Goal: Task Accomplishment & Management: Manage account settings

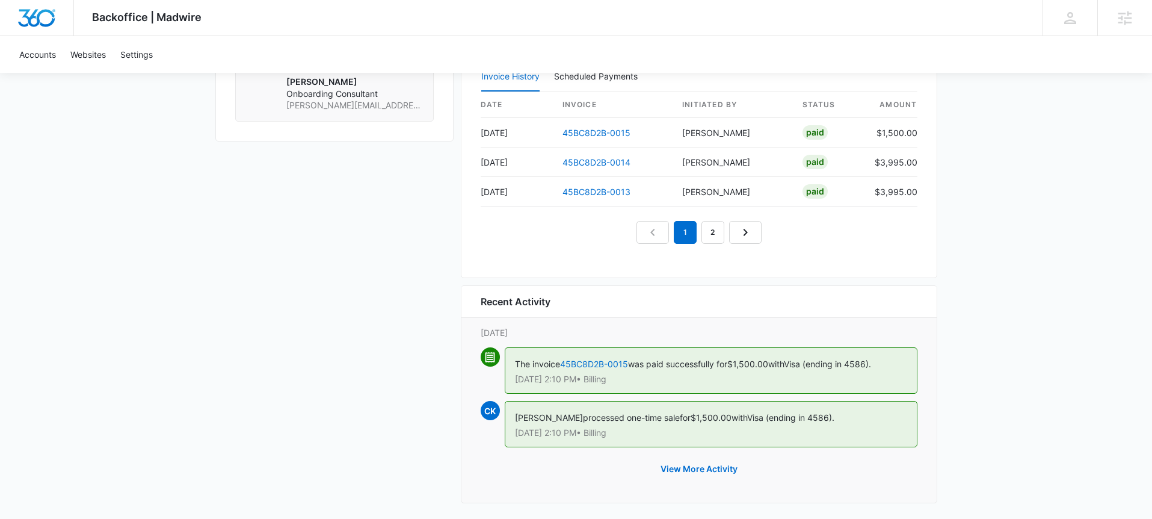
scroll to position [1231, 0]
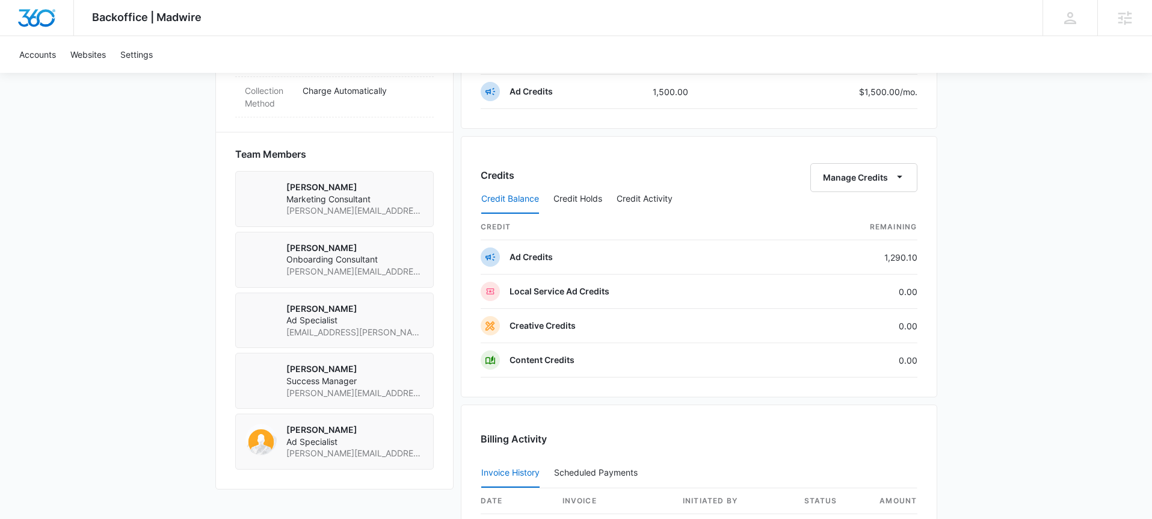
scroll to position [1095, 0]
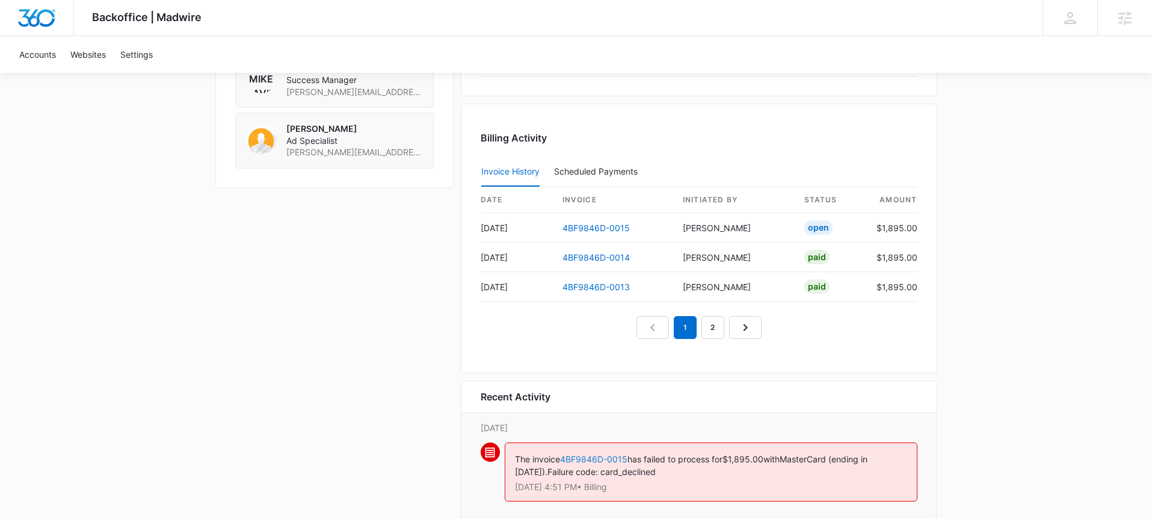
click at [594, 452] on div "The invoice 4BF9846D-0015 has failed to process for $1,895.00 with MasterCard (…" at bounding box center [711, 471] width 413 height 59
click at [591, 457] on link "4BF9846D-0015" at bounding box center [593, 459] width 67 height 10
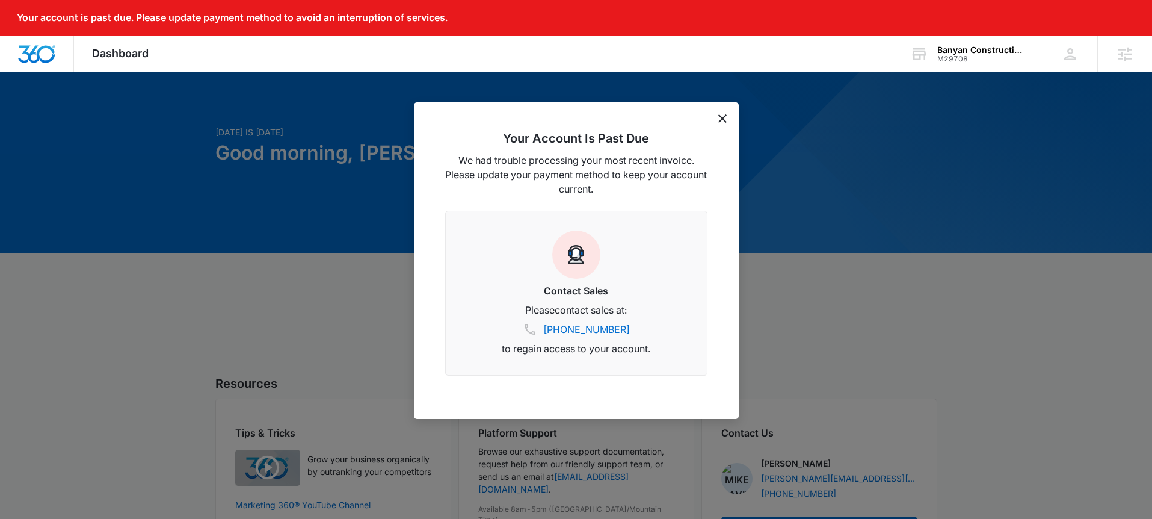
click at [719, 117] on icon "dismiss this dialog" at bounding box center [722, 118] width 8 height 8
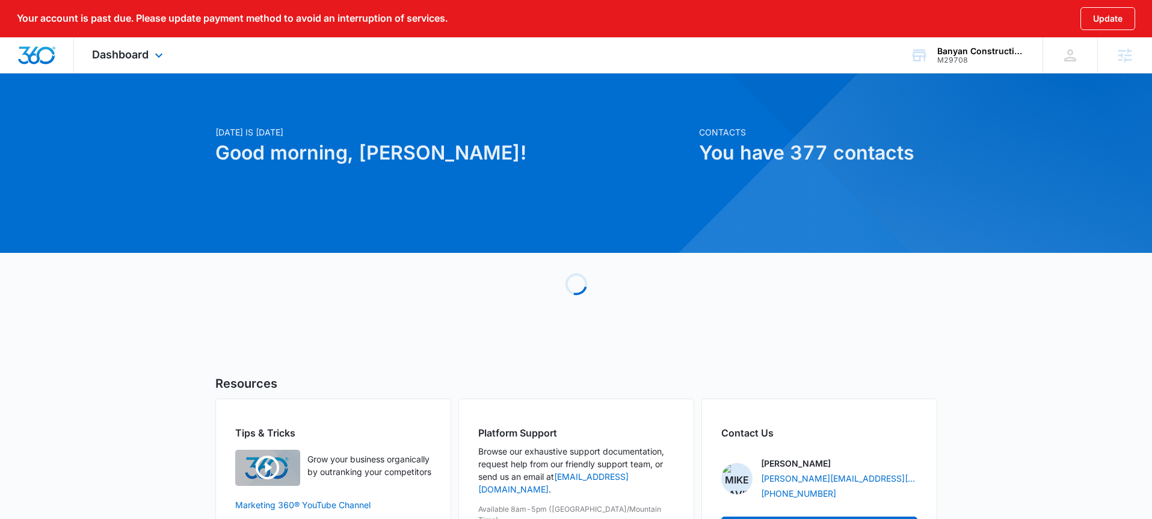
click at [128, 61] on div "Dashboard Apps Reputation Websites Forms CRM Email Social Shop Payments POS Con…" at bounding box center [129, 54] width 110 height 35
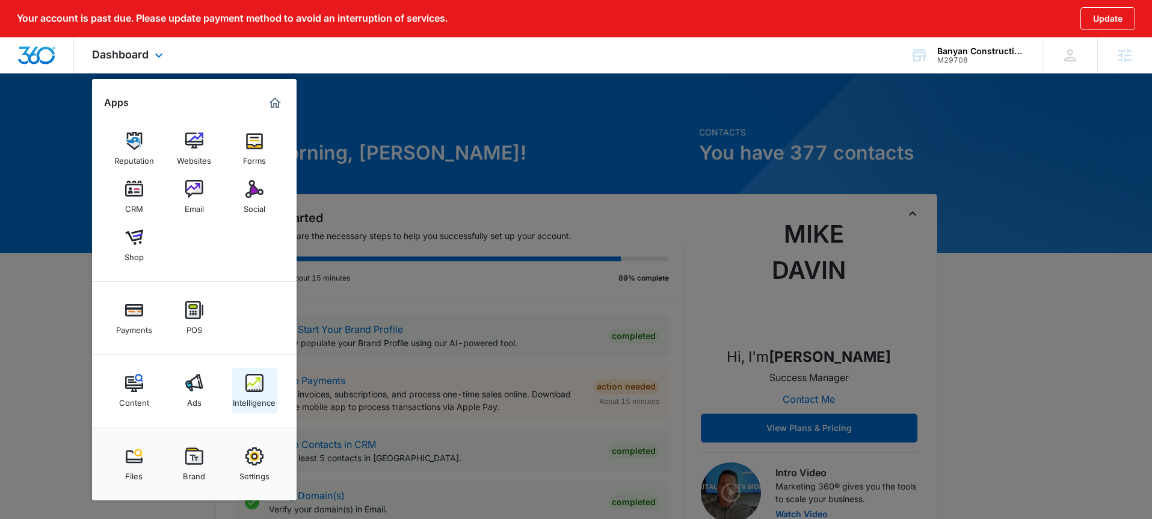
click at [259, 389] on img at bounding box center [254, 383] width 18 height 18
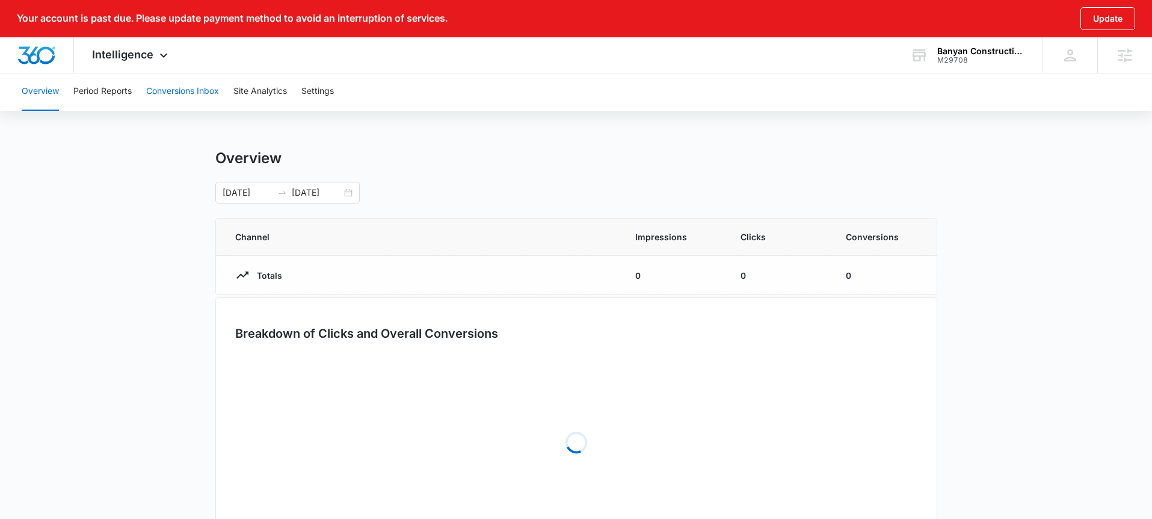
click at [173, 91] on button "Conversions Inbox" at bounding box center [182, 91] width 73 height 39
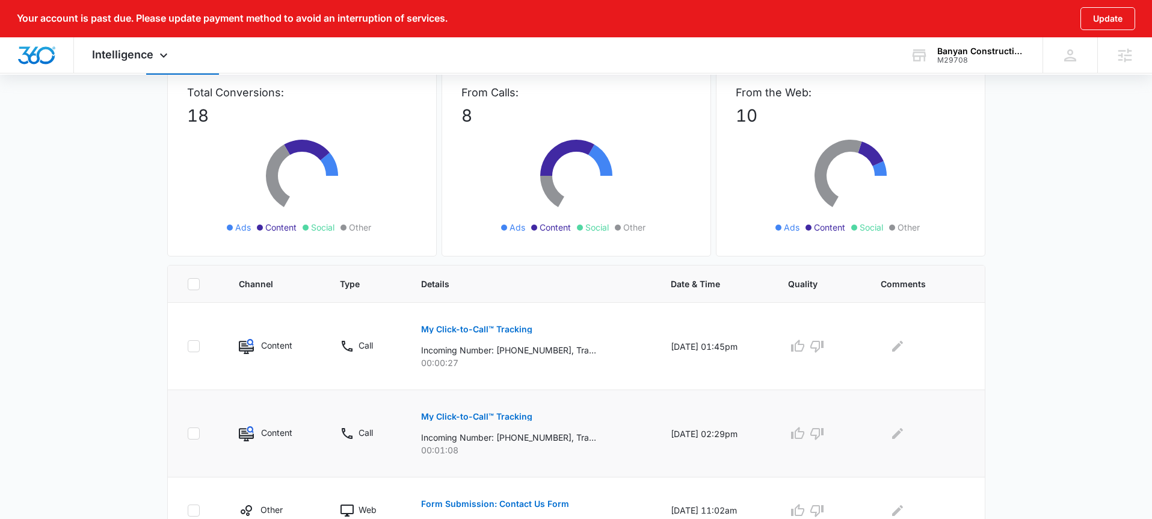
scroll to position [330, 0]
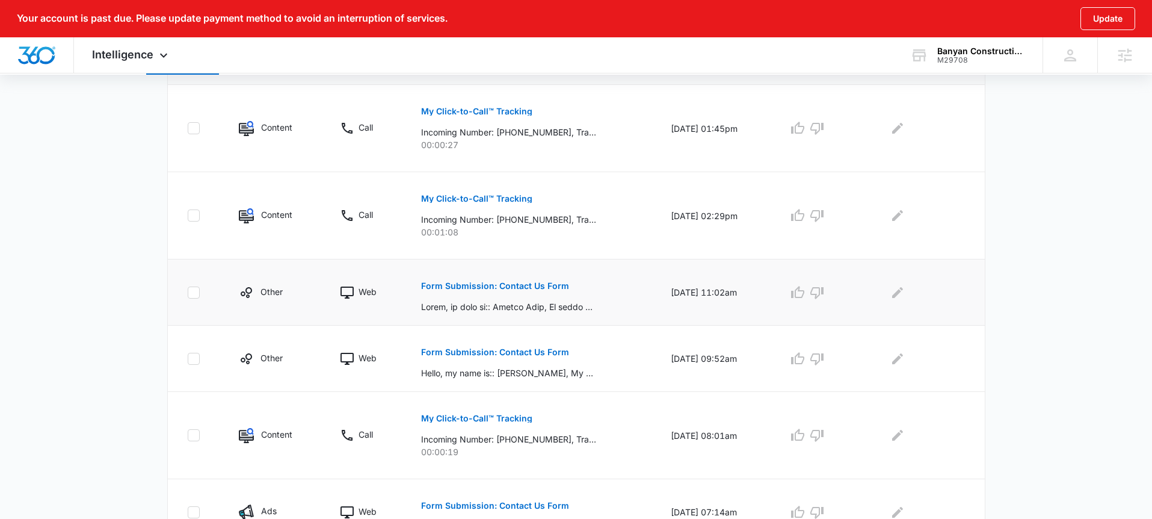
click at [528, 286] on p "Form Submission: Contact Us Form" at bounding box center [495, 286] width 148 height 8
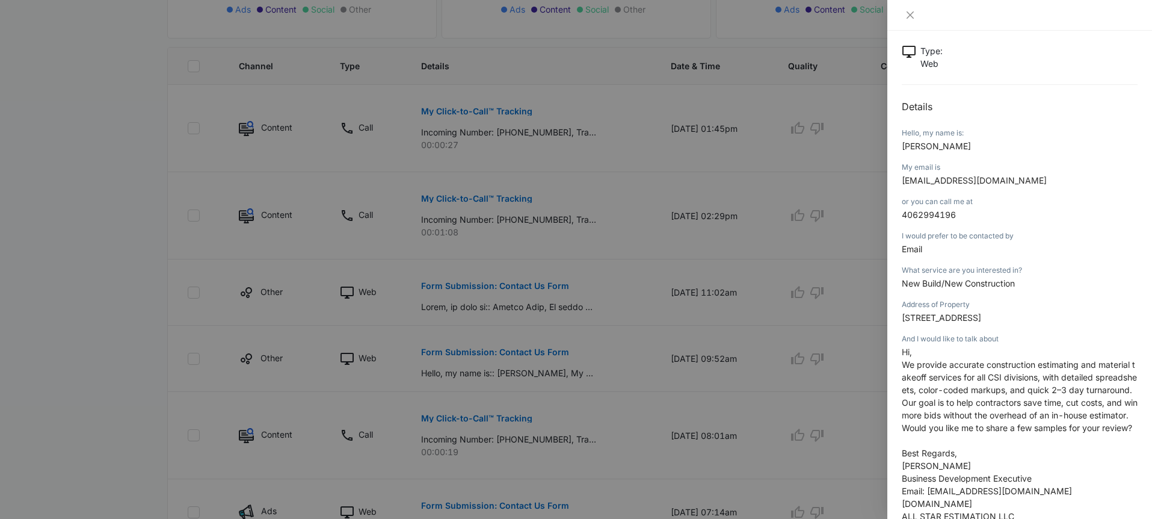
scroll to position [79, 0]
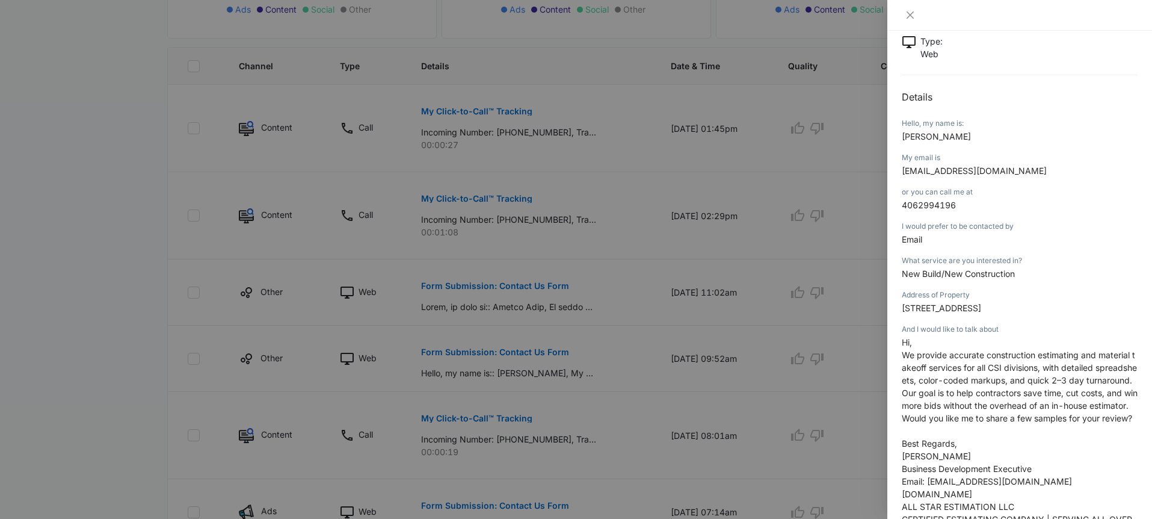
click at [546, 336] on div at bounding box center [576, 259] width 1152 height 519
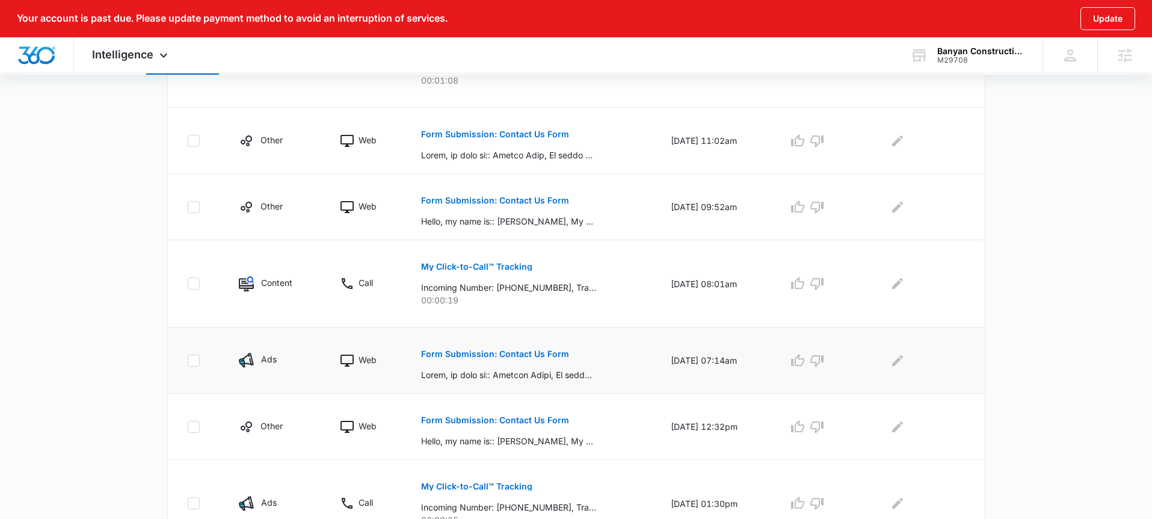
scroll to position [529, 0]
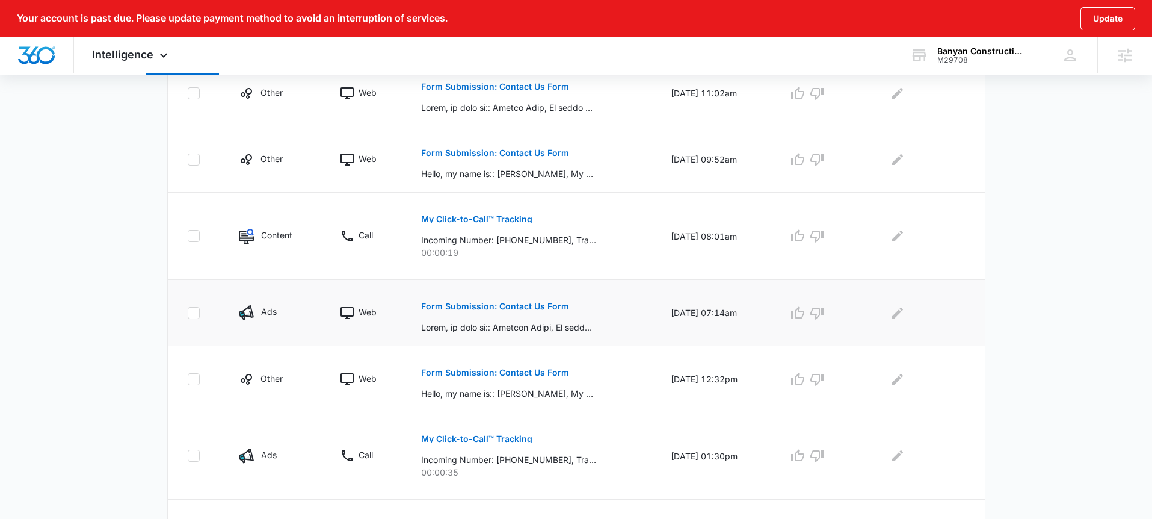
click at [521, 308] on p "Form Submission: Contact Us Form" at bounding box center [495, 306] width 148 height 8
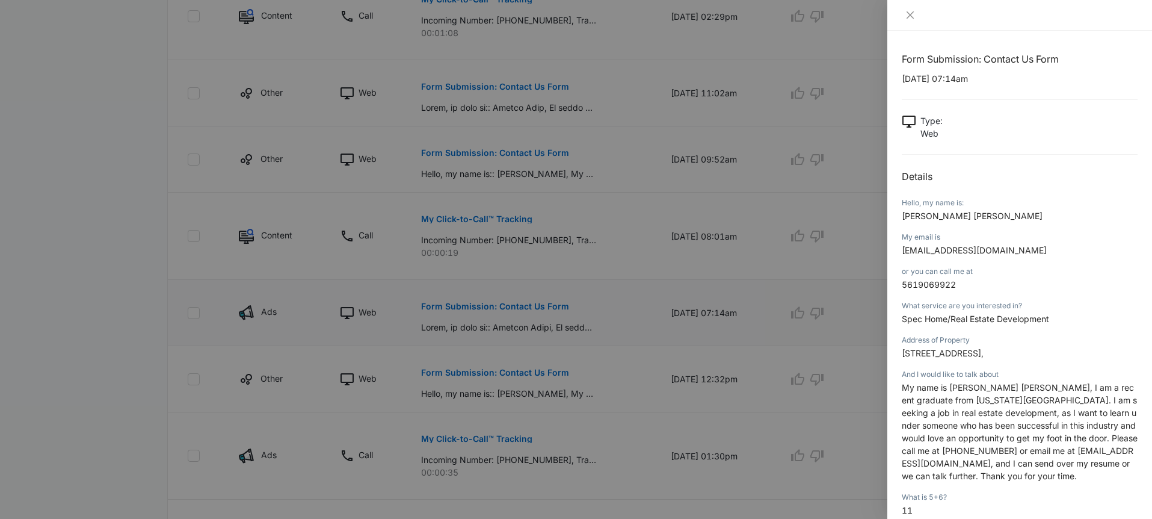
click at [521, 308] on div at bounding box center [576, 259] width 1152 height 519
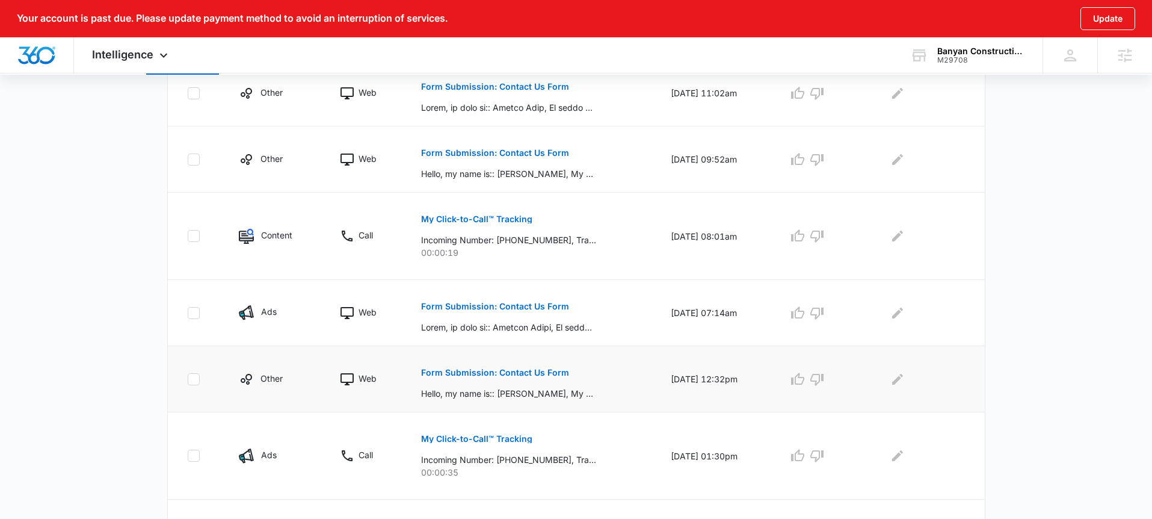
click at [511, 372] on p "Form Submission: Contact Us Form" at bounding box center [495, 372] width 148 height 8
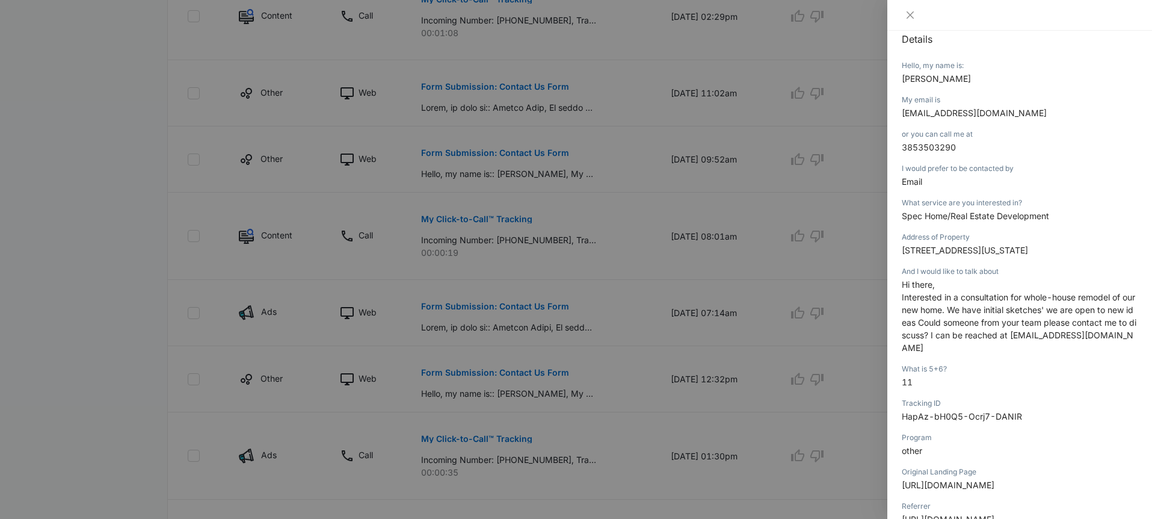
scroll to position [188, 0]
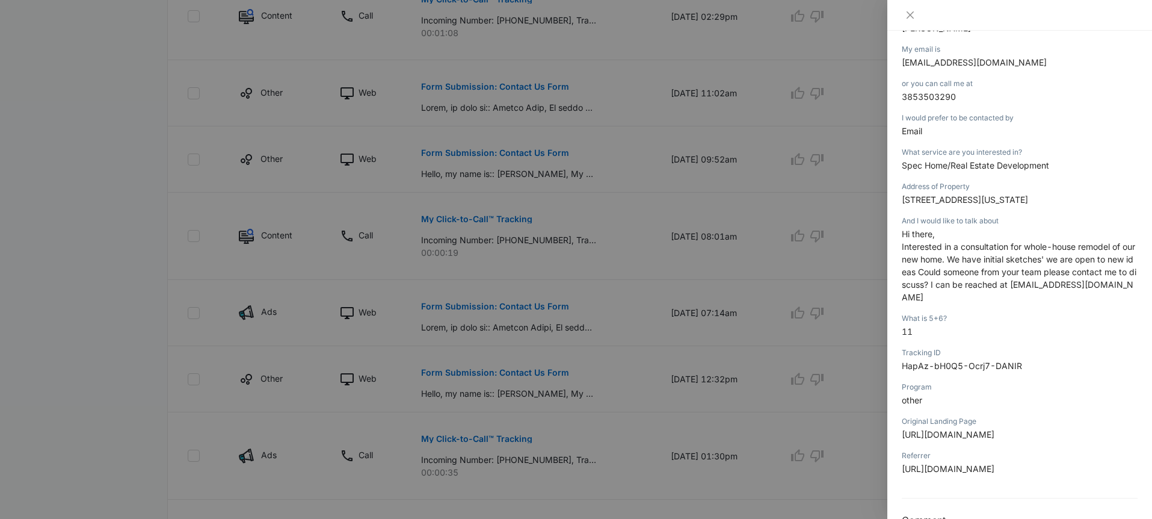
click at [689, 383] on div at bounding box center [576, 259] width 1152 height 519
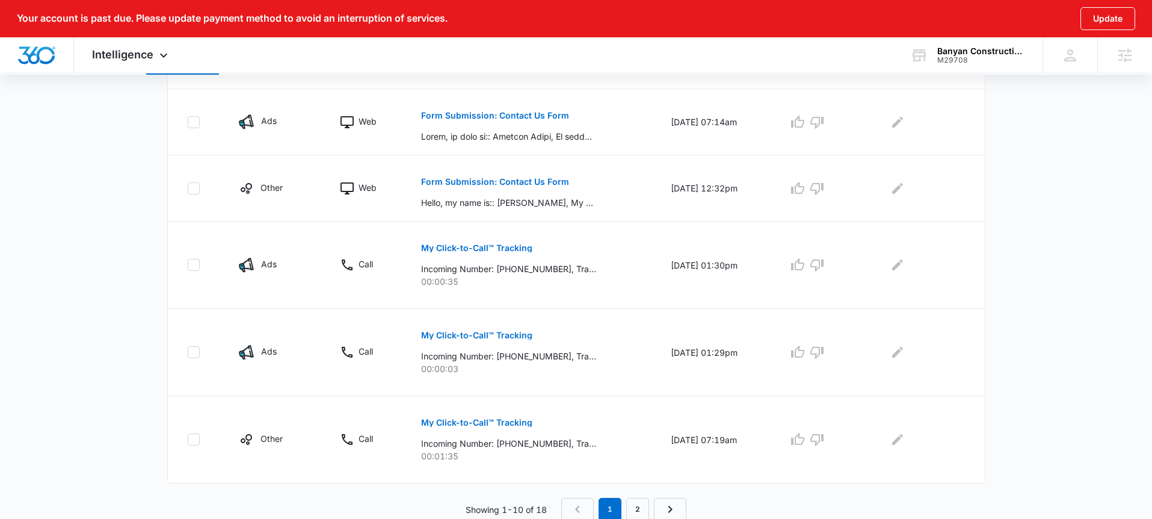
scroll to position [722, 0]
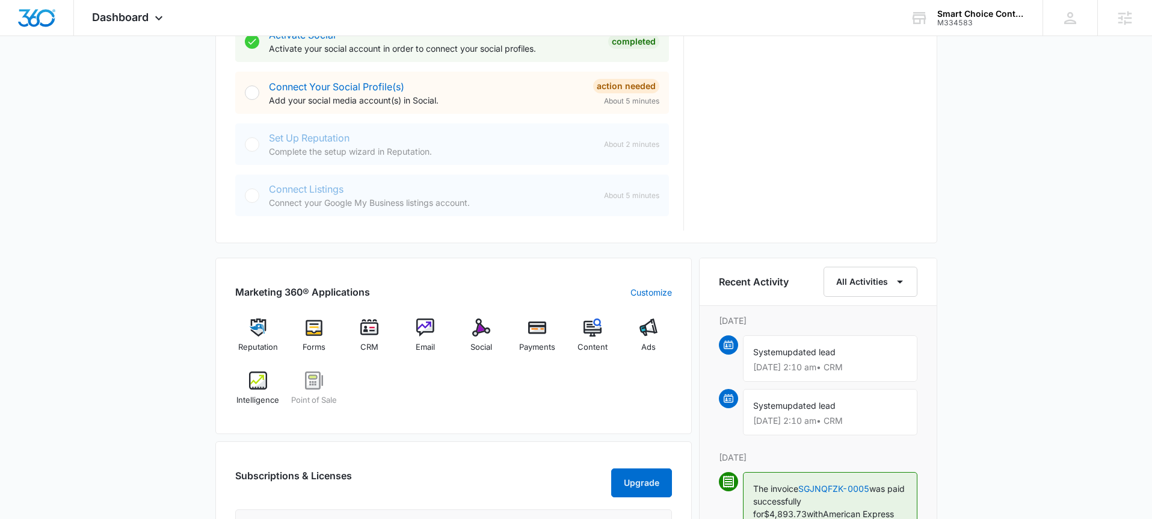
scroll to position [609, 0]
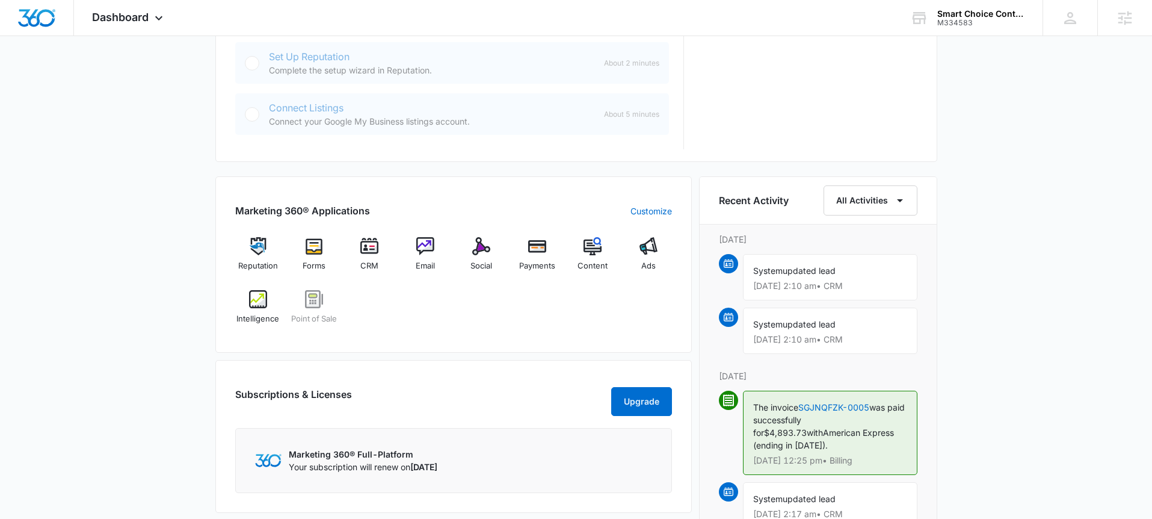
click at [419, 333] on div "Reputation Forms CRM Email Social Payments Content Ads Intelligence Point of Sa…" at bounding box center [453, 285] width 437 height 96
click at [279, 310] on div "Intelligence" at bounding box center [258, 311] width 46 height 43
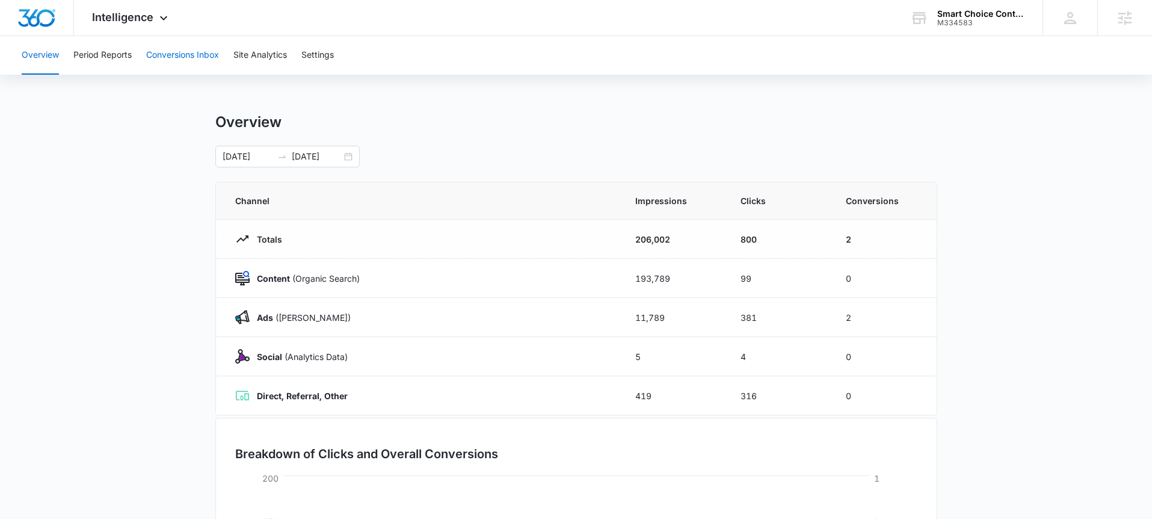
click at [188, 54] on button "Conversions Inbox" at bounding box center [182, 55] width 73 height 39
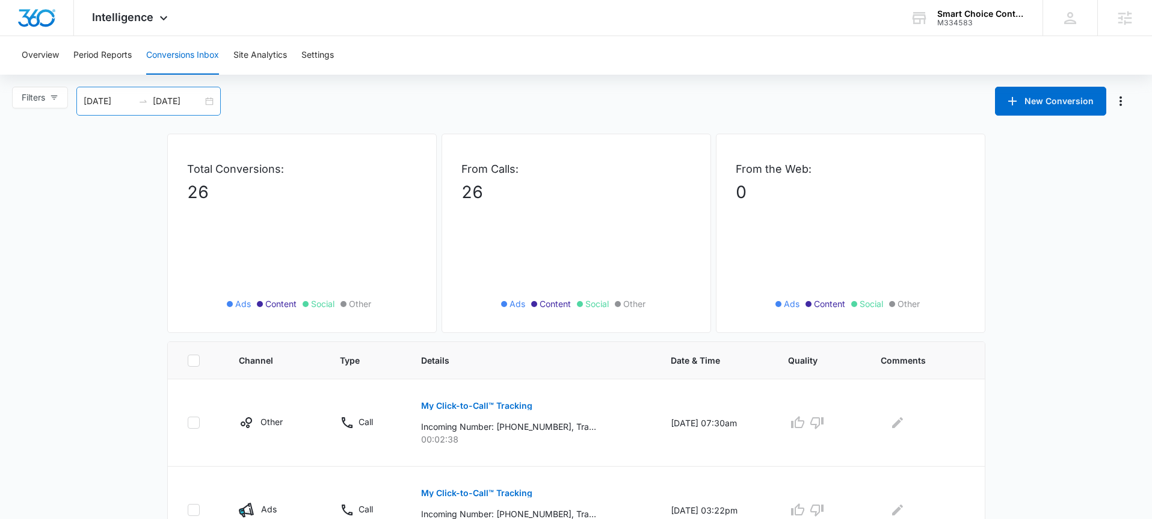
click at [209, 100] on div "08/16/2025 09/15/2025" at bounding box center [148, 101] width 144 height 29
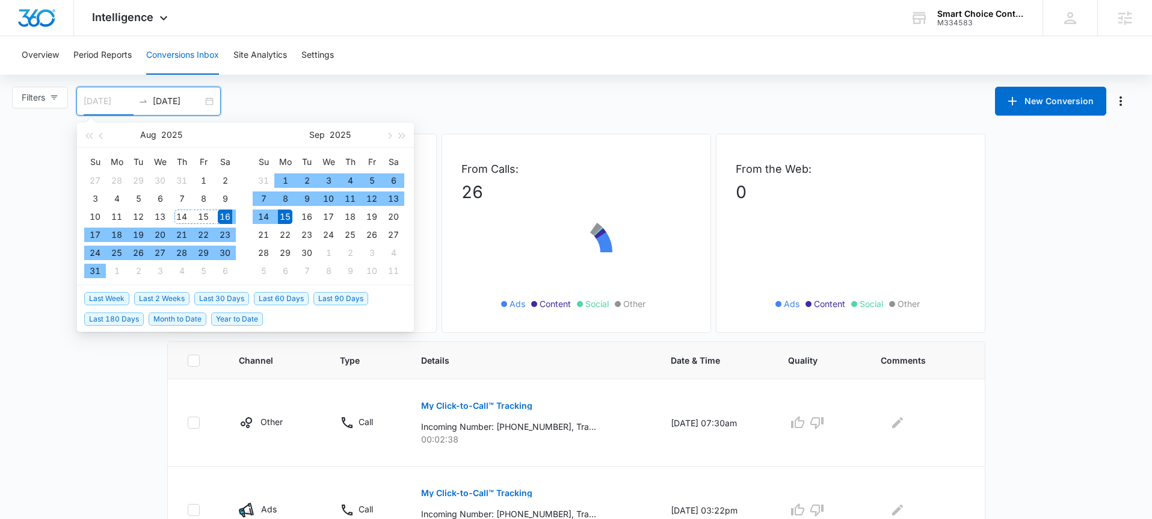
type input "[DATE]"
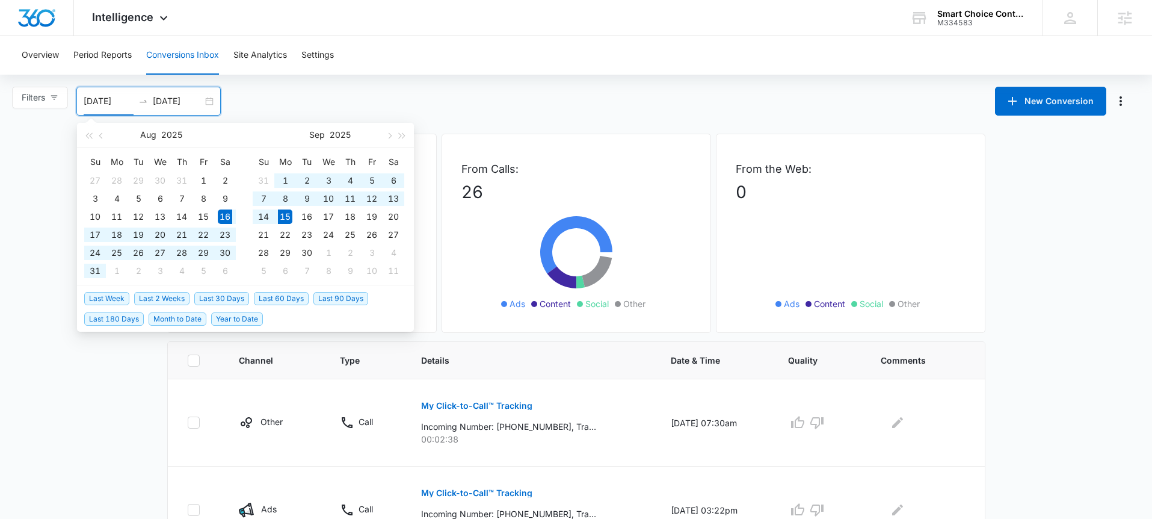
click at [234, 298] on span "Last 30 Days" at bounding box center [221, 298] width 55 height 13
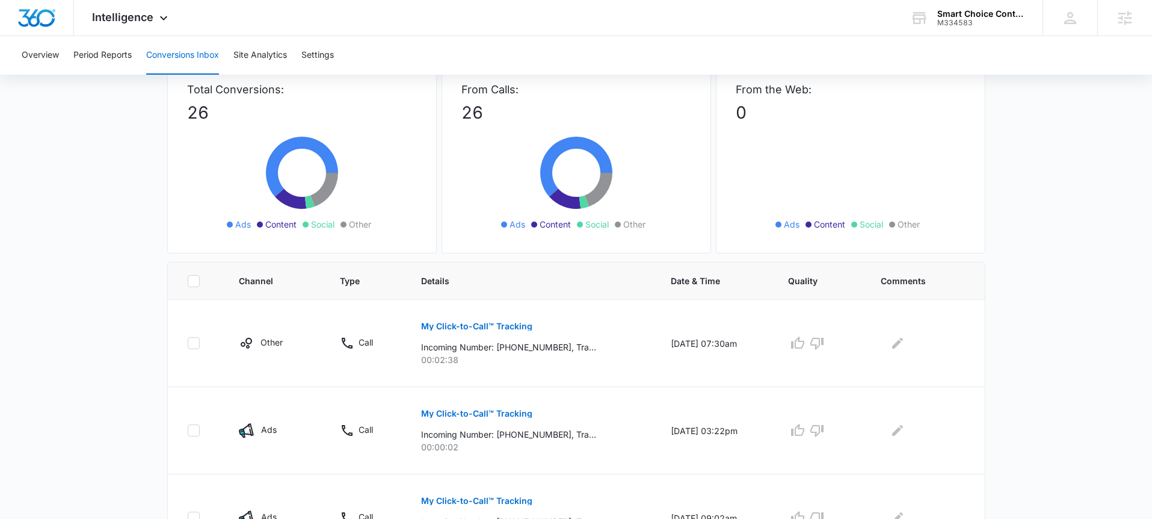
scroll to position [94, 0]
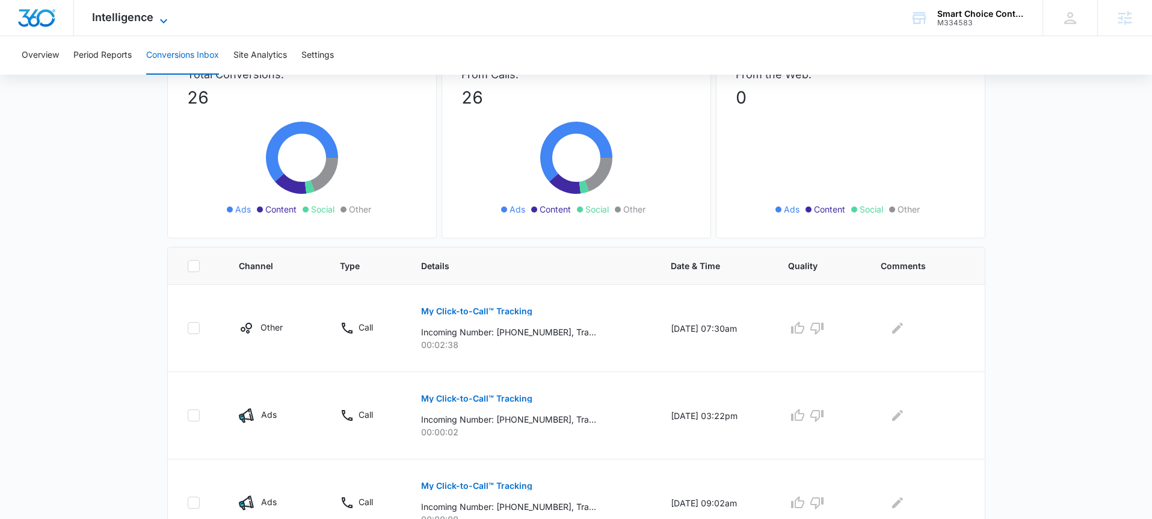
click at [151, 22] on span "Intelligence" at bounding box center [122, 17] width 61 height 13
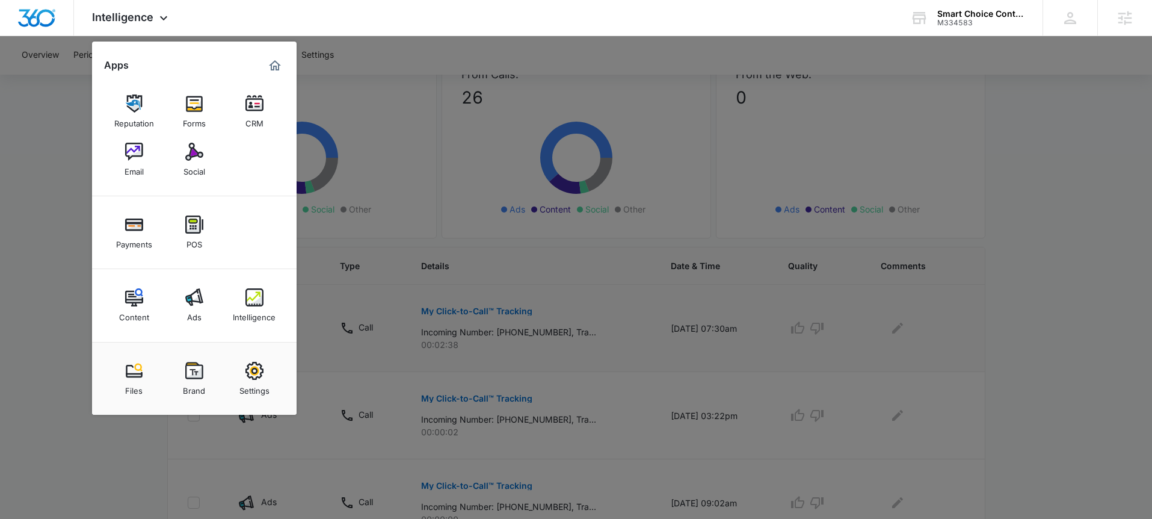
drag, startPoint x: 184, startPoint y: 298, endPoint x: 191, endPoint y: 293, distance: 8.7
click at [184, 298] on link "Ads" at bounding box center [194, 305] width 46 height 46
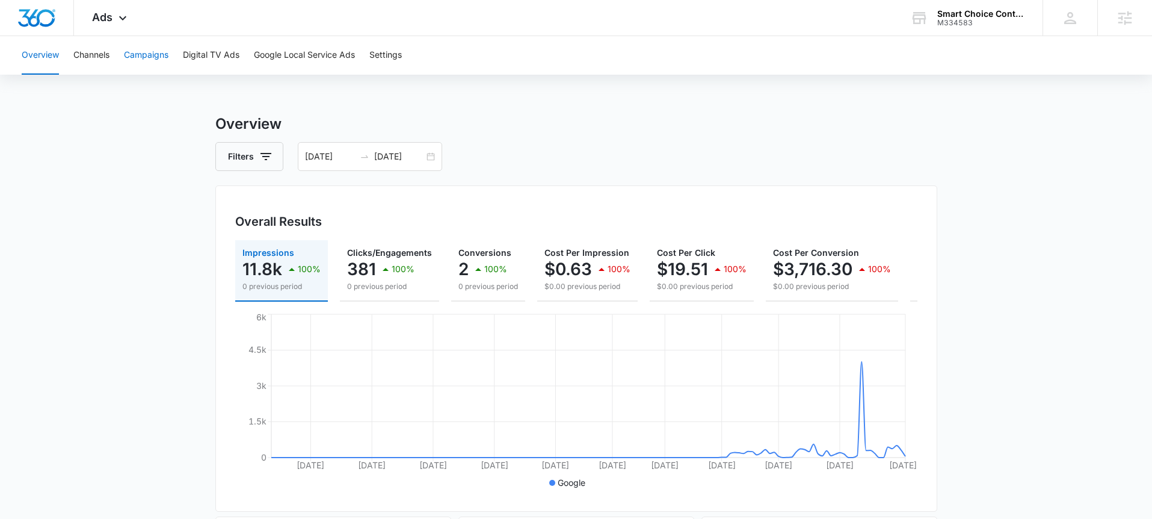
click at [150, 50] on button "Campaigns" at bounding box center [146, 55] width 45 height 39
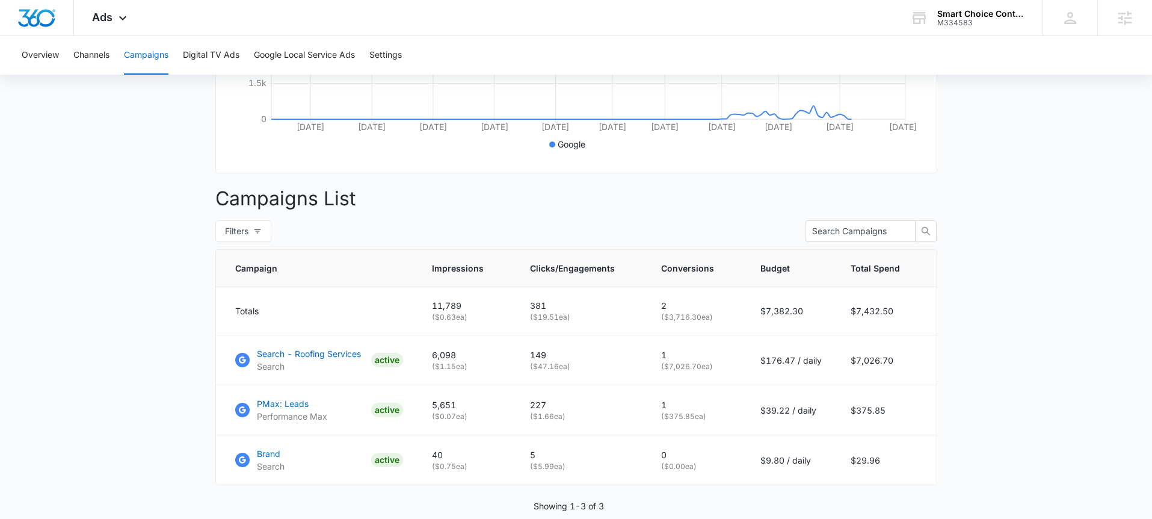
scroll to position [348, 0]
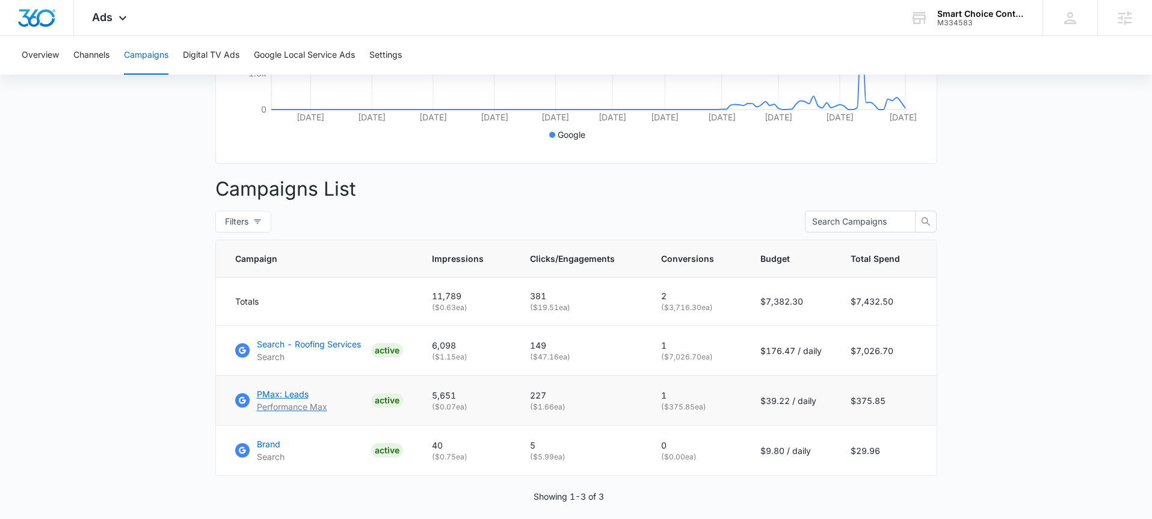
click at [301, 389] on p "PMax: Leads" at bounding box center [292, 393] width 70 height 13
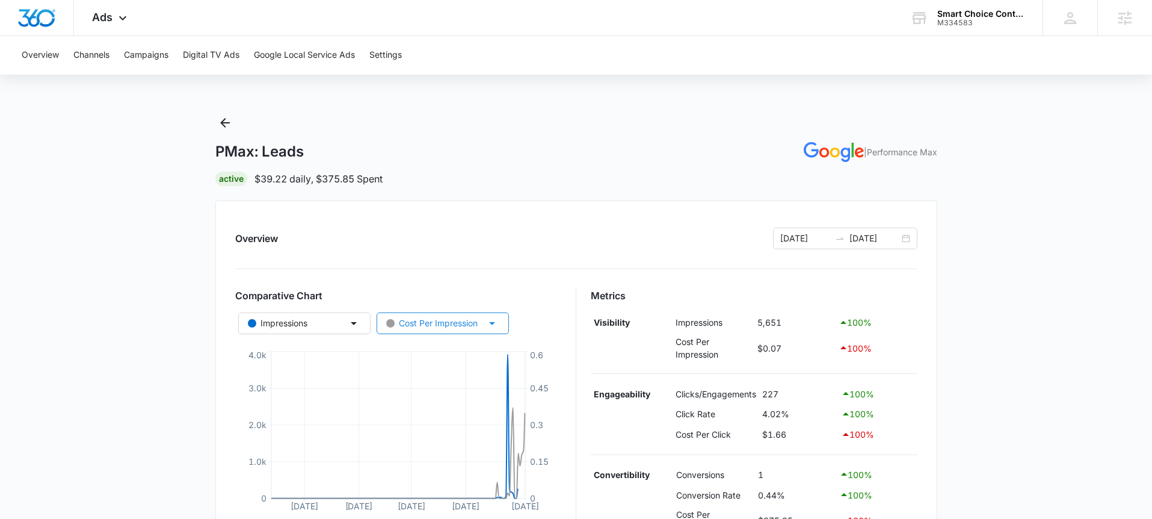
click at [455, 328] on div "Cost Per Impression" at bounding box center [431, 322] width 91 height 13
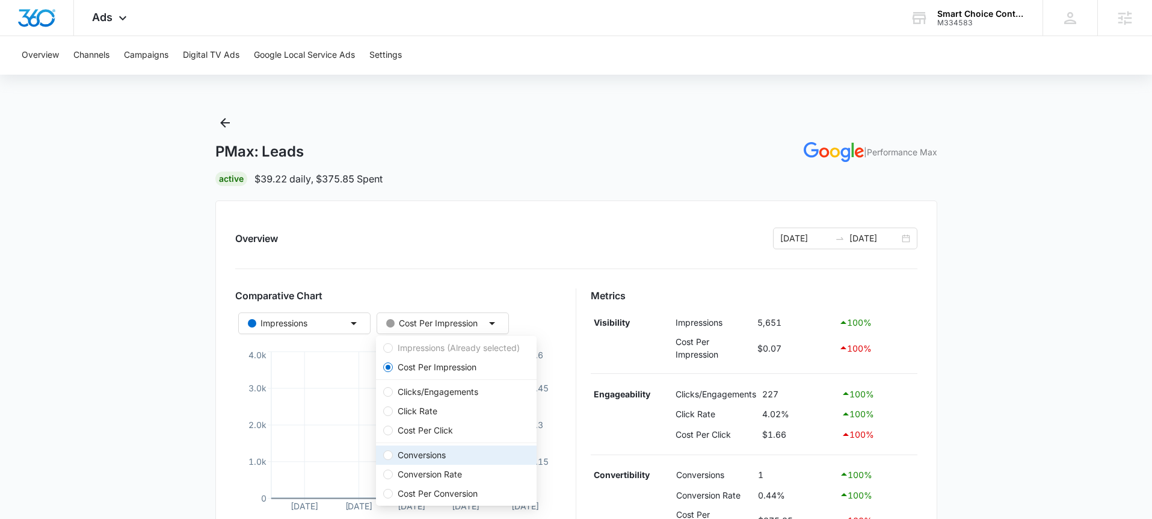
click at [461, 451] on span "Conversions" at bounding box center [456, 454] width 146 height 13
radio input "false"
radio input "true"
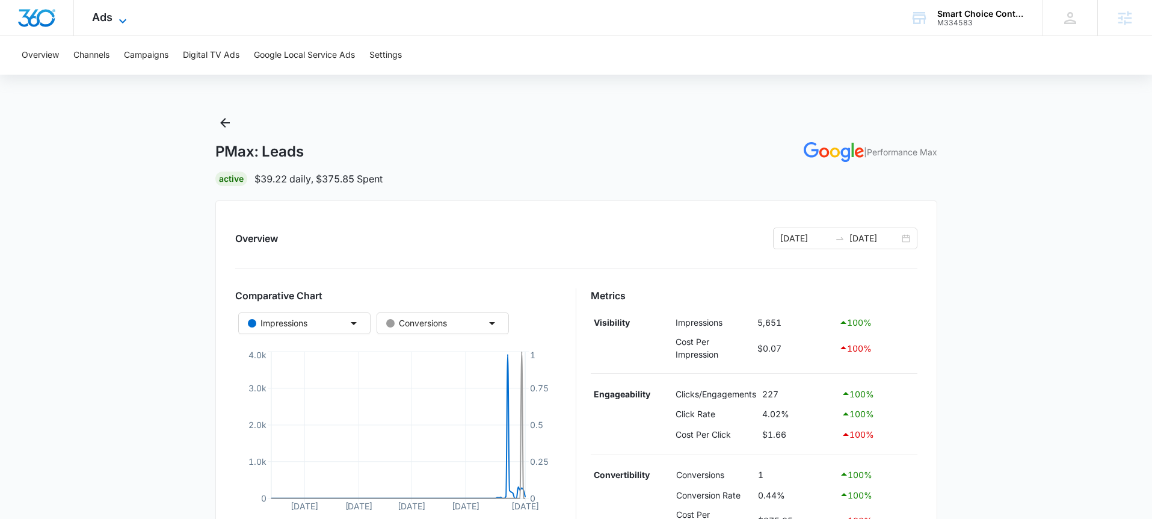
click at [122, 23] on icon at bounding box center [123, 21] width 14 height 14
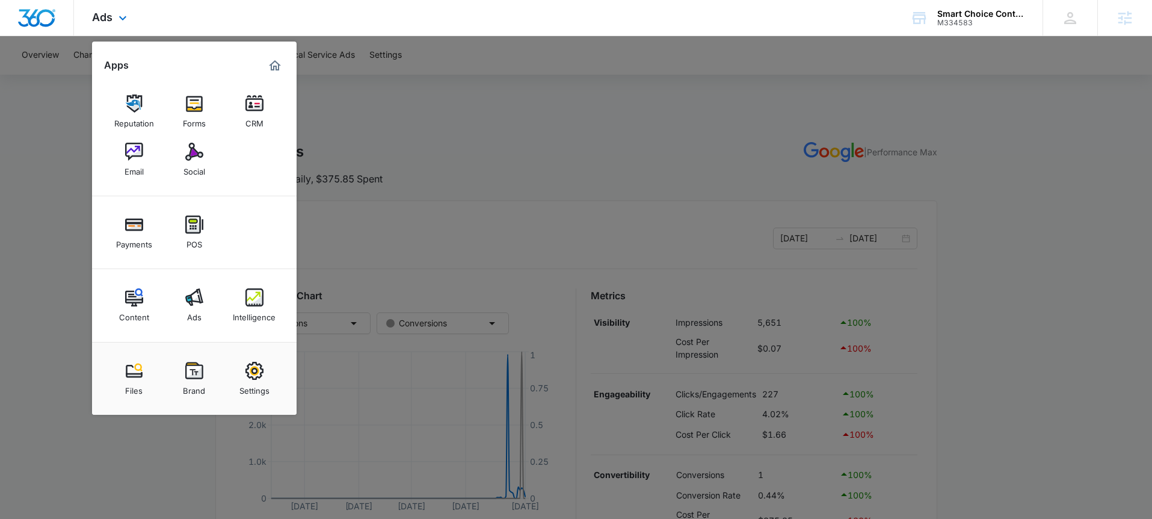
click at [277, 303] on div "Content Ads Intelligence" at bounding box center [194, 305] width 205 height 73
click at [259, 297] on img at bounding box center [254, 297] width 18 height 18
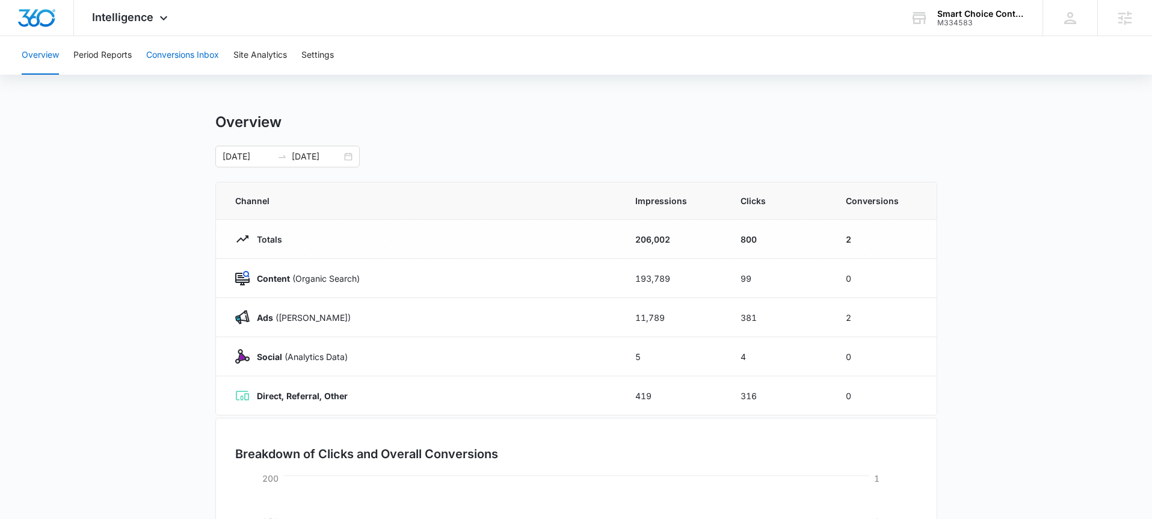
click at [189, 55] on button "Conversions Inbox" at bounding box center [182, 55] width 73 height 39
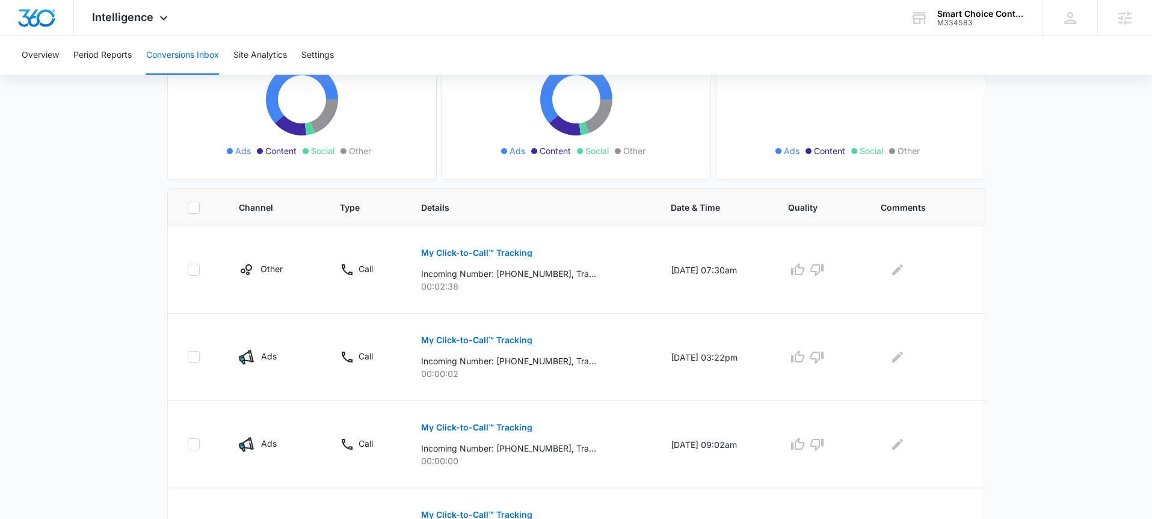
scroll to position [171, 0]
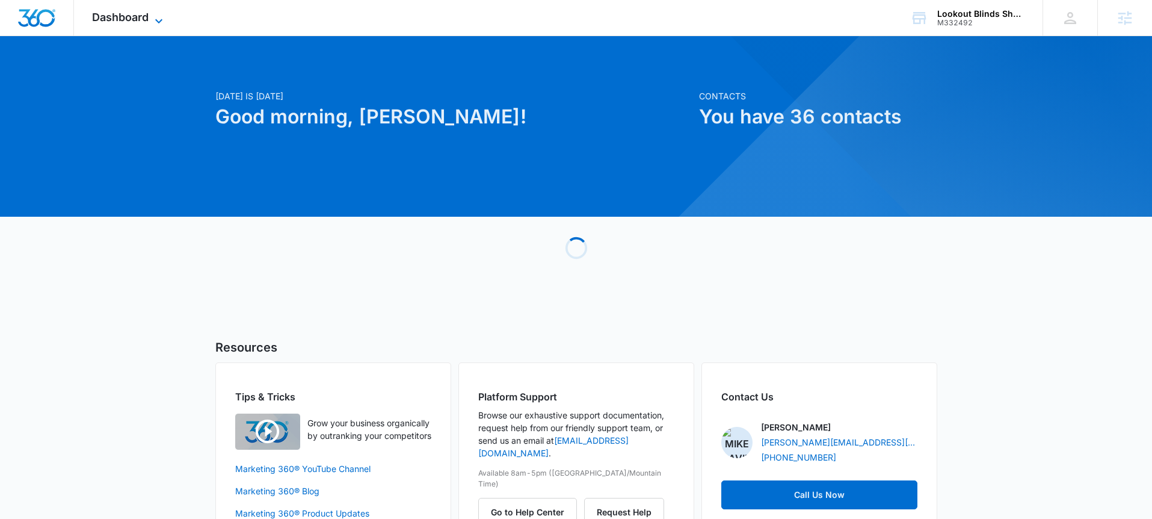
click at [153, 19] on icon at bounding box center [159, 21] width 14 height 14
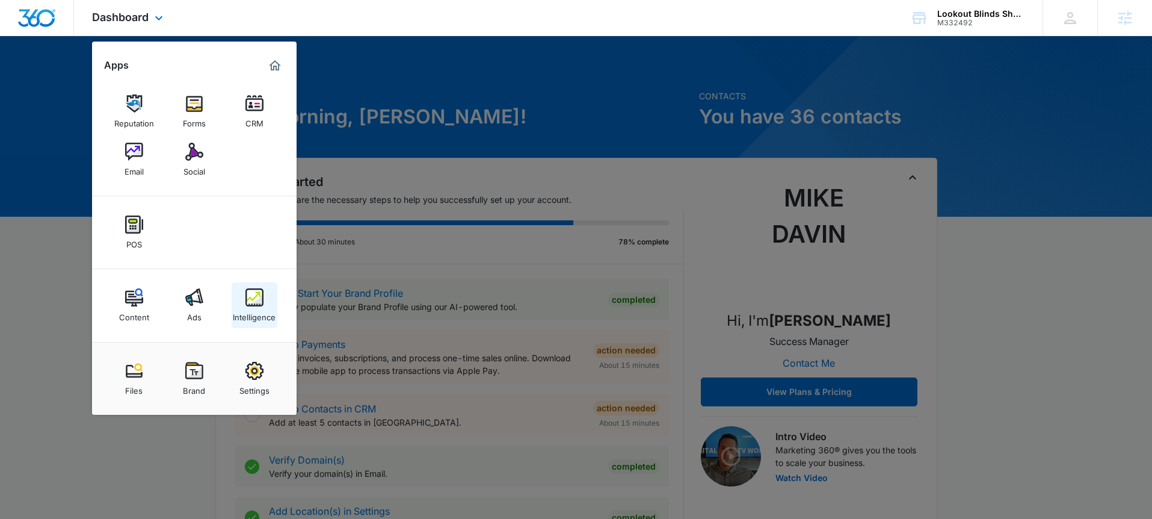
click at [250, 299] on img at bounding box center [254, 297] width 18 height 18
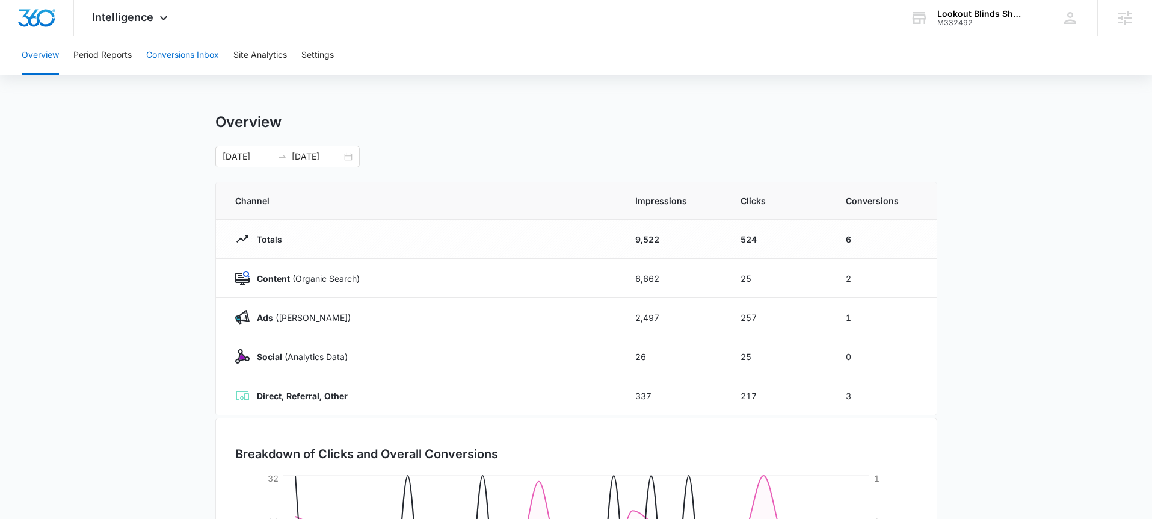
click at [180, 55] on button "Conversions Inbox" at bounding box center [182, 55] width 73 height 39
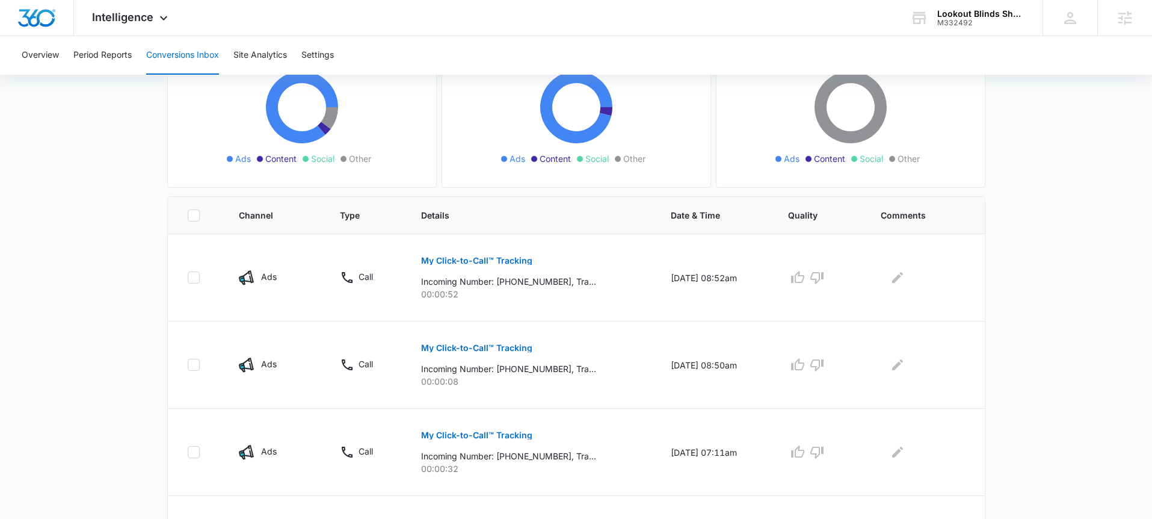
scroll to position [141, 0]
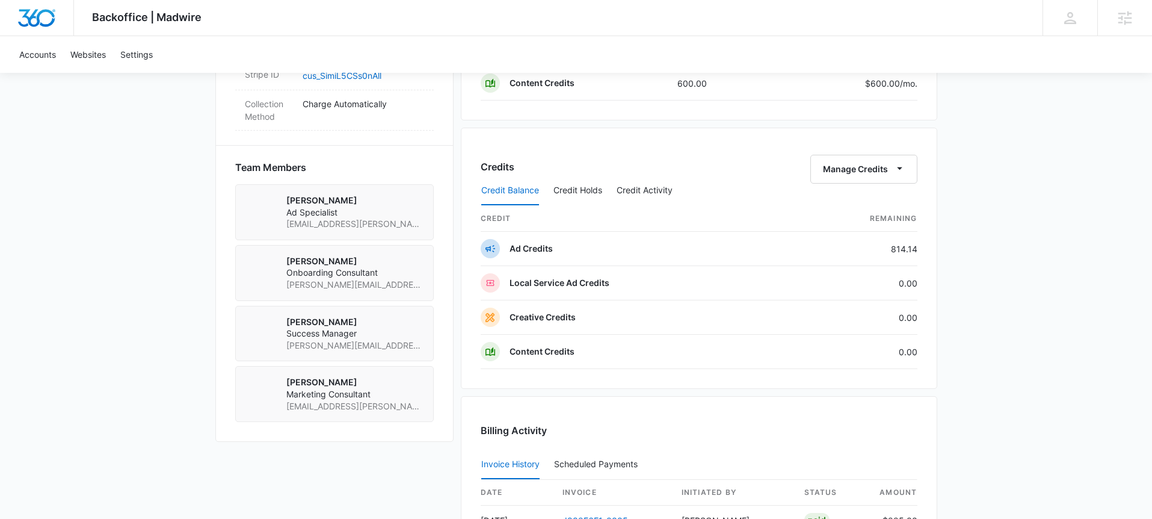
scroll to position [805, 0]
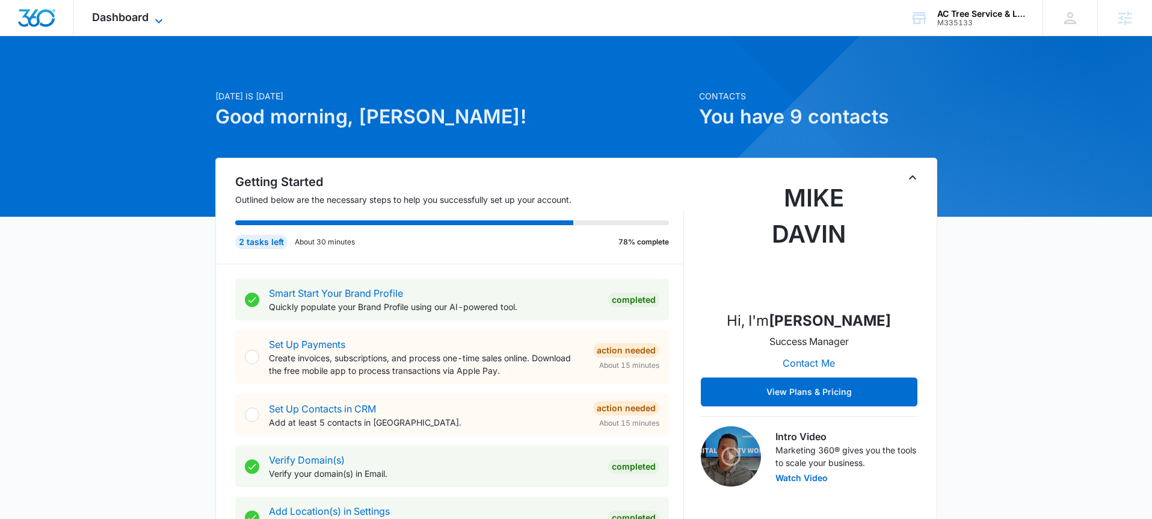
click at [144, 20] on span "Dashboard" at bounding box center [120, 17] width 57 height 13
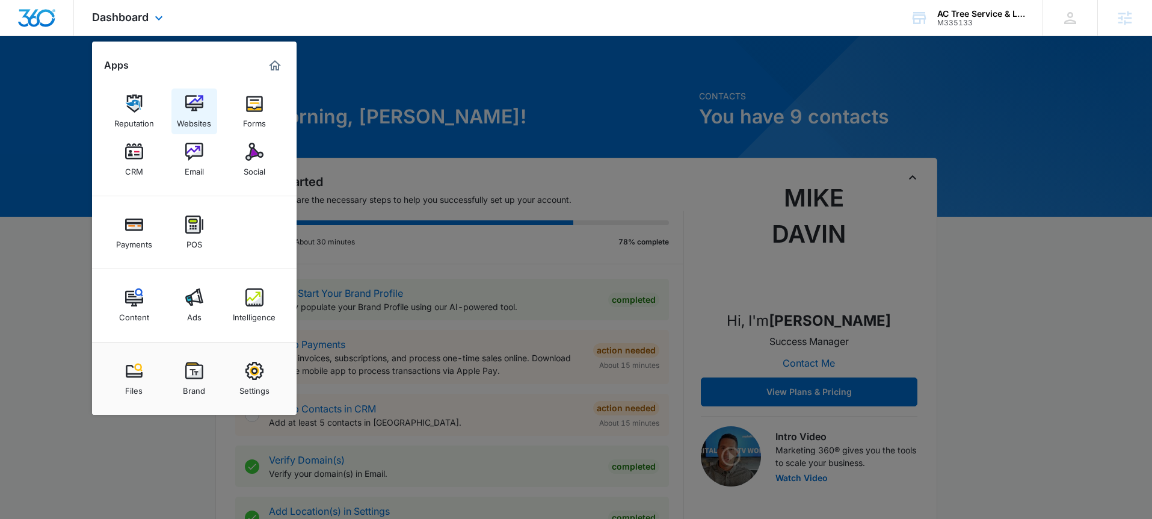
click at [197, 98] on img at bounding box center [194, 103] width 18 height 18
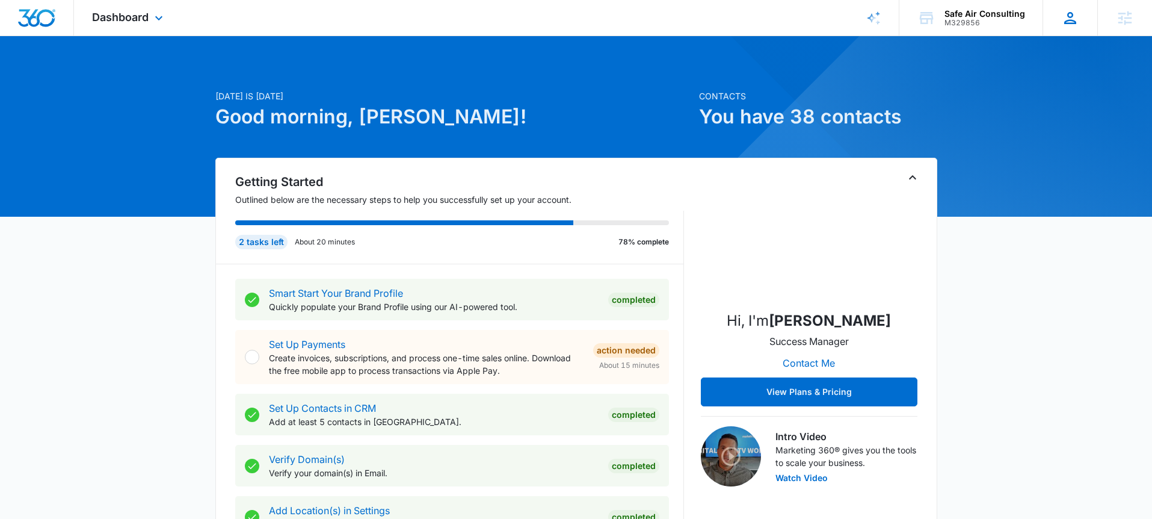
scroll to position [567, 0]
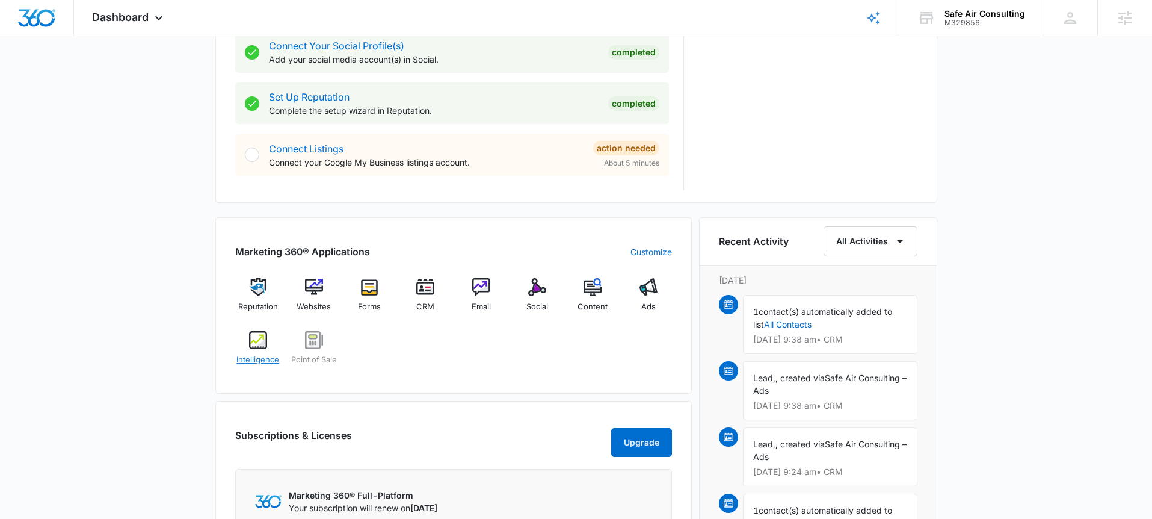
click at [270, 354] on span "Intelligence" at bounding box center [257, 360] width 43 height 12
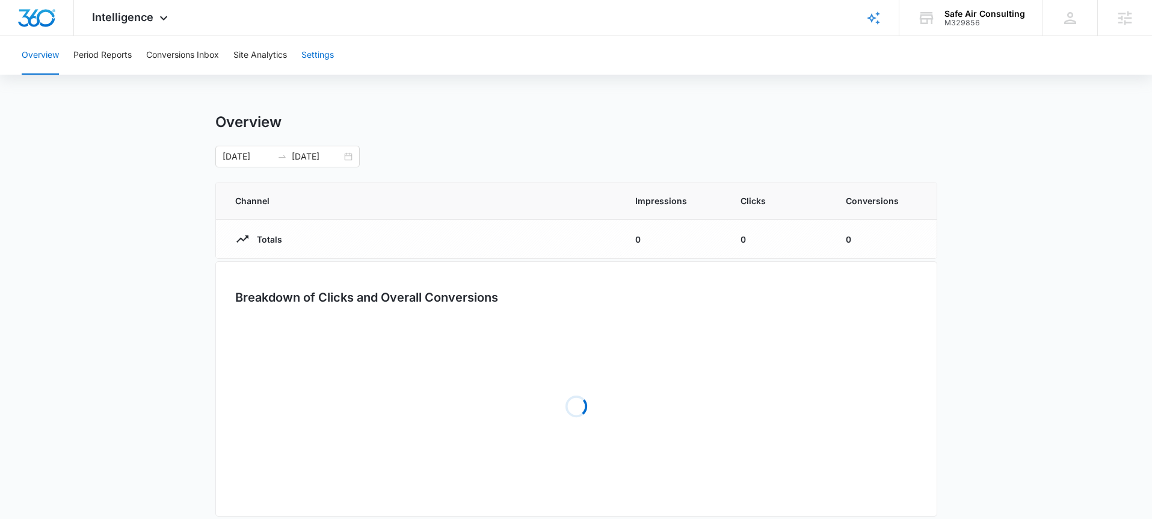
click at [315, 66] on button "Settings" at bounding box center [317, 55] width 32 height 39
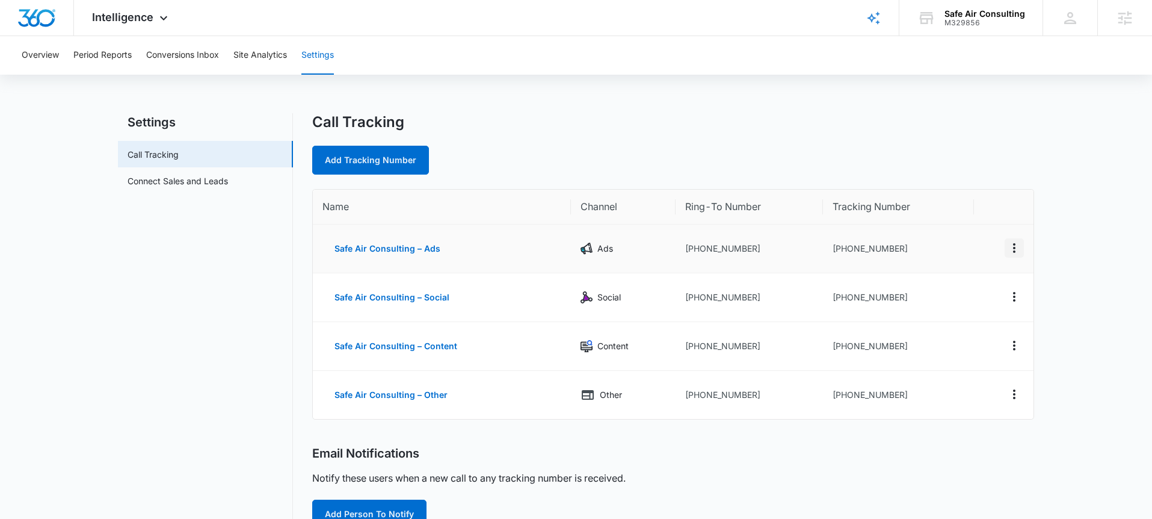
click at [1012, 248] on icon "Actions" at bounding box center [1014, 248] width 14 height 14
click at [947, 237] on div "Edit" at bounding box center [957, 239] width 25 height 8
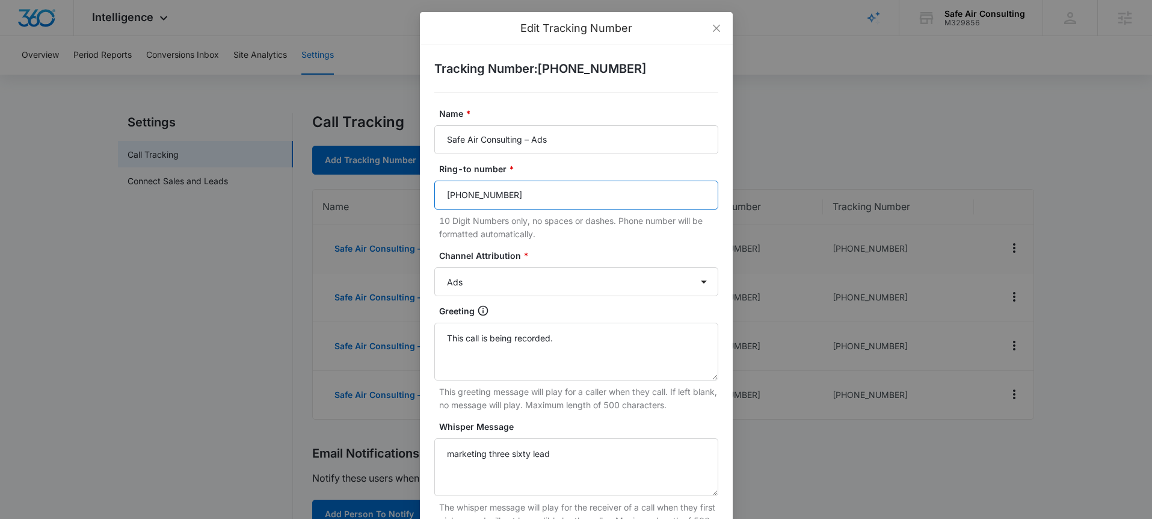
drag, startPoint x: 529, startPoint y: 200, endPoint x: 443, endPoint y: 198, distance: 86.0
click at [443, 198] on input "(252) 600-3181" at bounding box center [576, 194] width 284 height 29
click at [517, 197] on input "(336) 600-3560" at bounding box center [576, 194] width 284 height 29
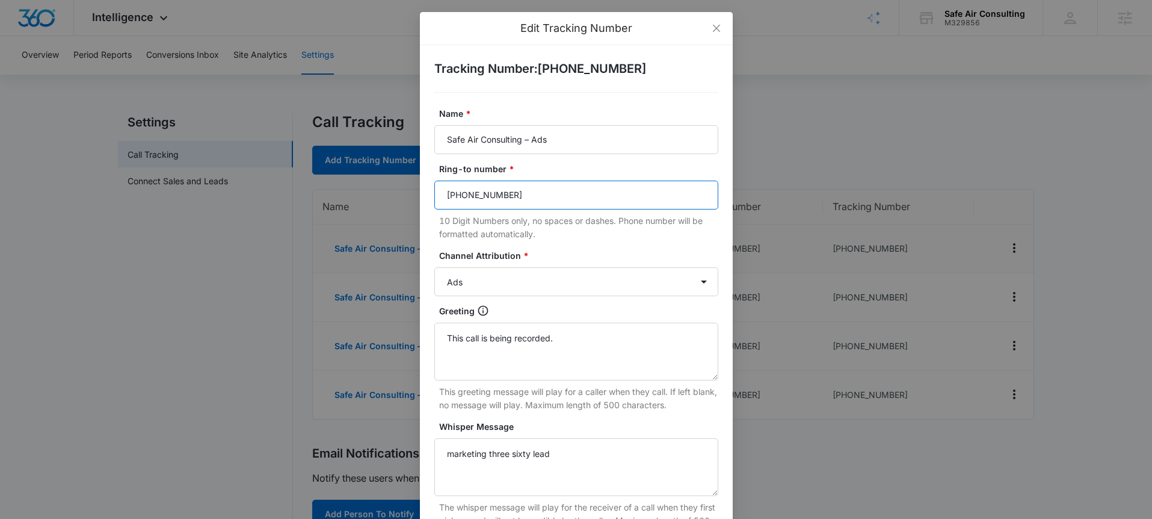
type input "(336) 600-3560"
click at [578, 251] on label "Channel Attribution *" at bounding box center [581, 255] width 284 height 13
click at [578, 267] on select "Ads Local Service Ads Content Social Other" at bounding box center [576, 281] width 284 height 29
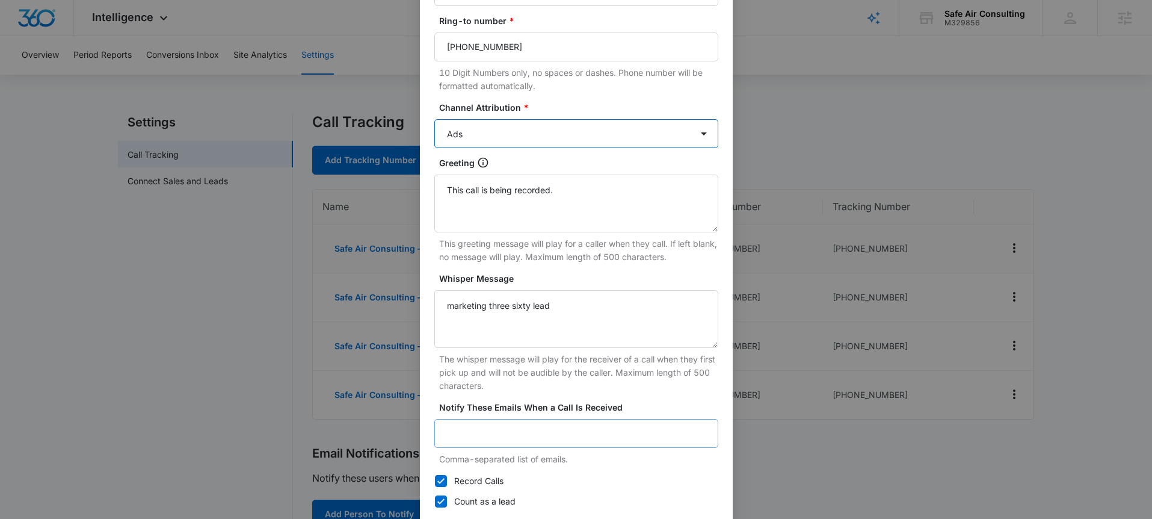
scroll to position [168, 0]
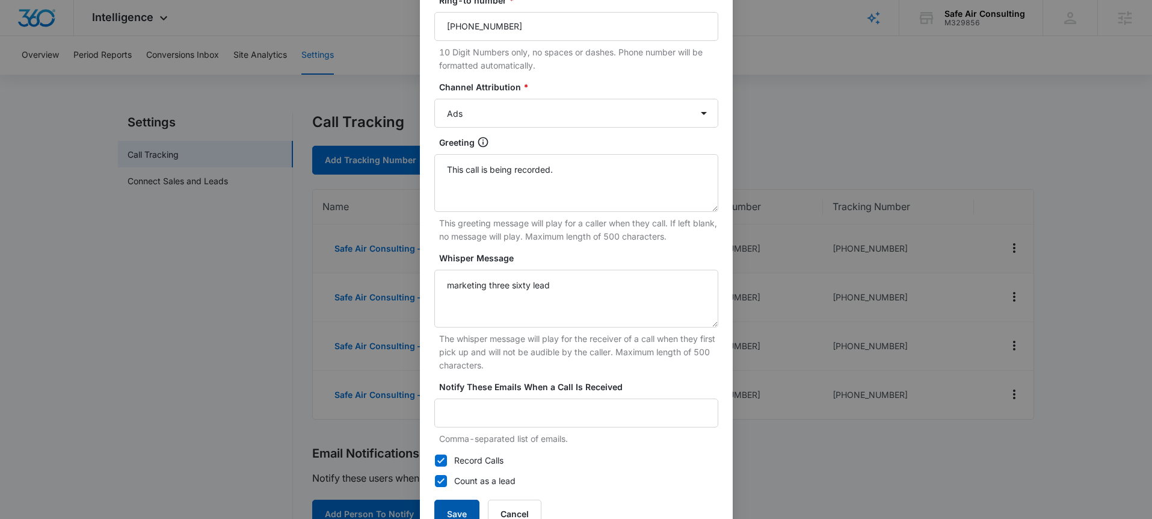
click at [464, 510] on button "Save" at bounding box center [456, 513] width 45 height 29
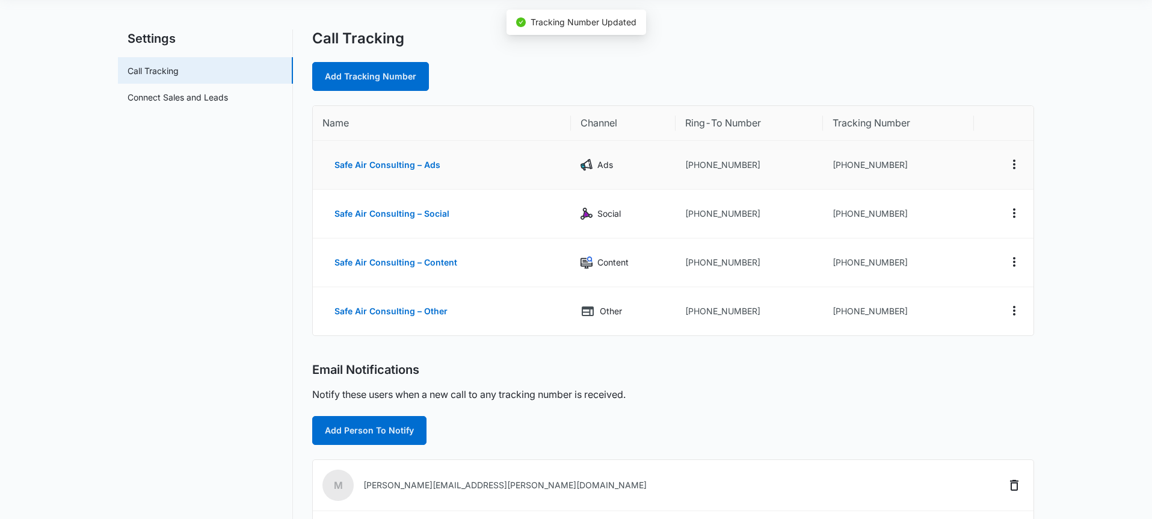
scroll to position [195, 0]
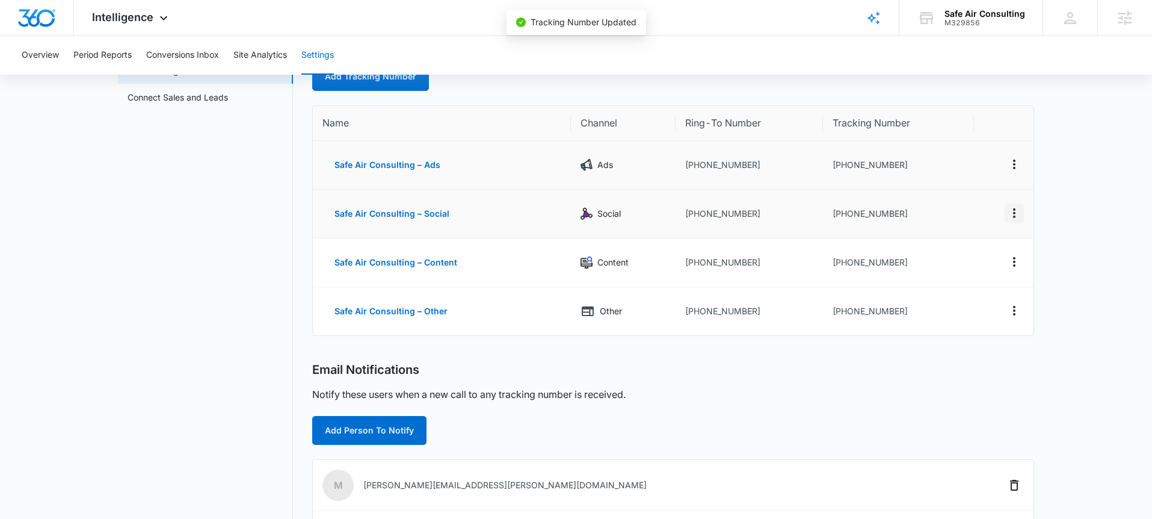
click at [1018, 212] on icon "Actions" at bounding box center [1014, 213] width 14 height 14
click at [950, 202] on div "Edit" at bounding box center [957, 204] width 25 height 8
select select "SOCIAL"
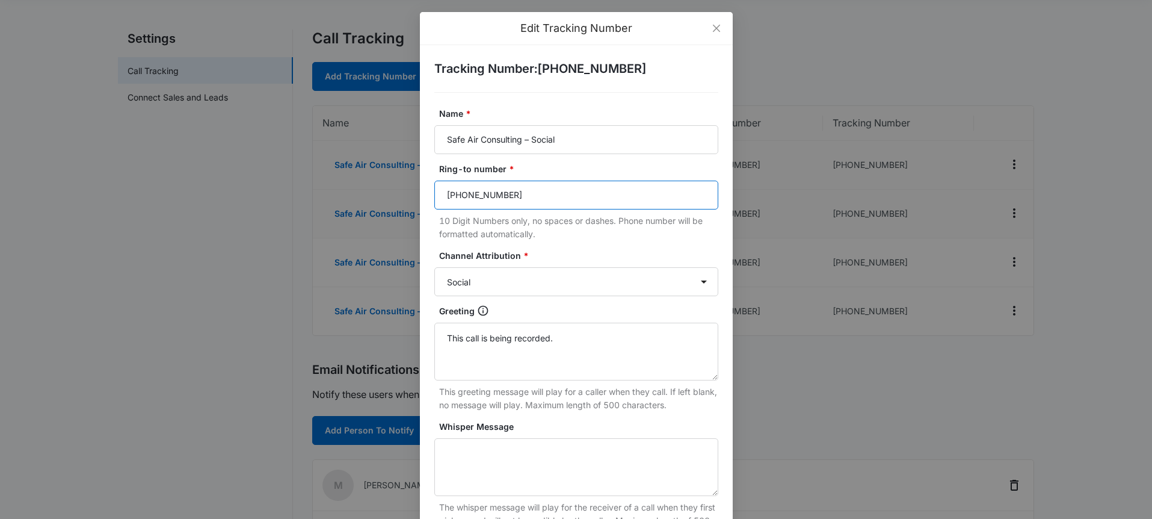
click at [527, 202] on input "(252) 600-3181" at bounding box center [576, 194] width 284 height 29
paste input "336) 600-3560"
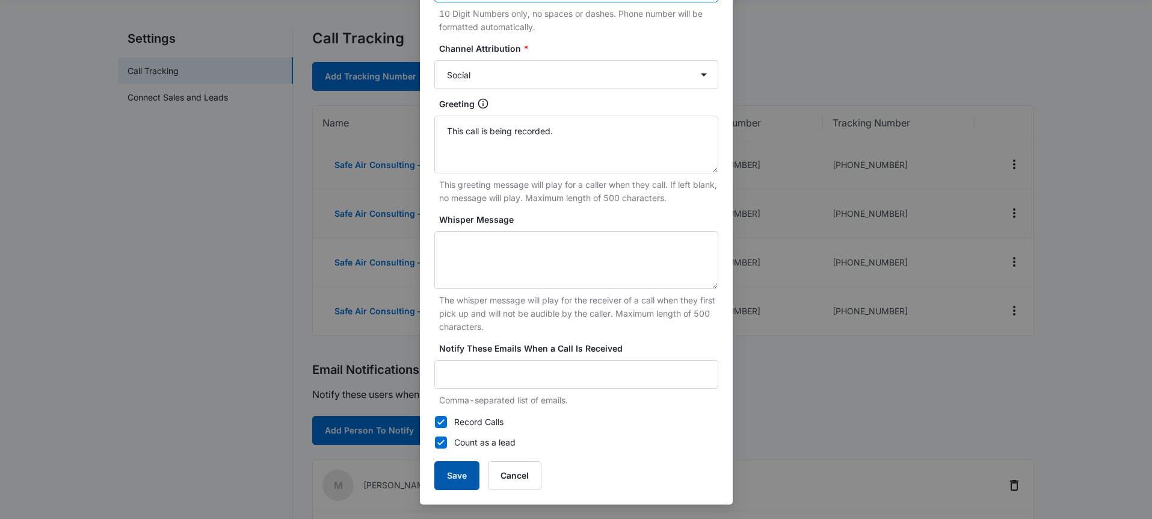
type input "(336) 600-3560"
click at [460, 472] on button "Save" at bounding box center [456, 475] width 45 height 29
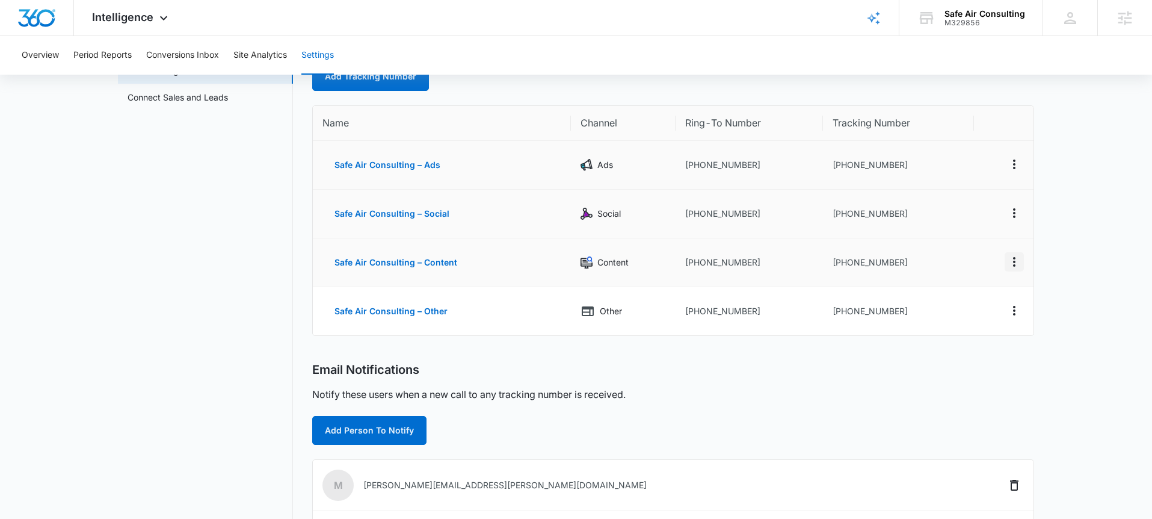
click at [1014, 260] on icon "Actions" at bounding box center [1014, 261] width 14 height 14
click at [1009, 256] on icon "Actions" at bounding box center [1014, 261] width 14 height 14
click at [957, 248] on div "Edit" at bounding box center [957, 252] width 25 height 8
select select "CONTENT"
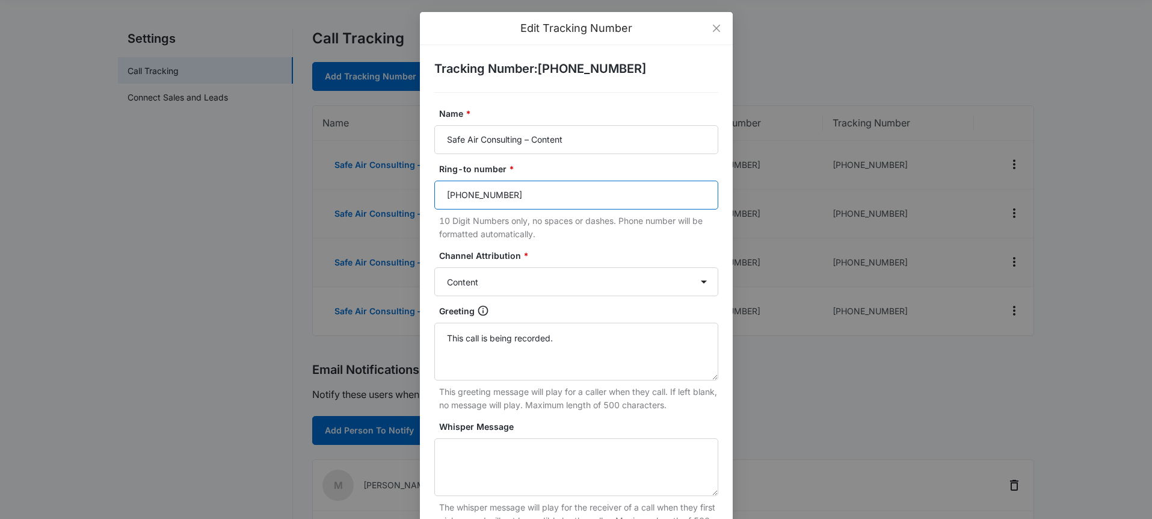
click at [571, 190] on input "(252) 600-3181" at bounding box center [576, 194] width 284 height 29
click at [571, 191] on input "(252) 600-3181" at bounding box center [576, 194] width 284 height 29
paste input "336) 600-3560"
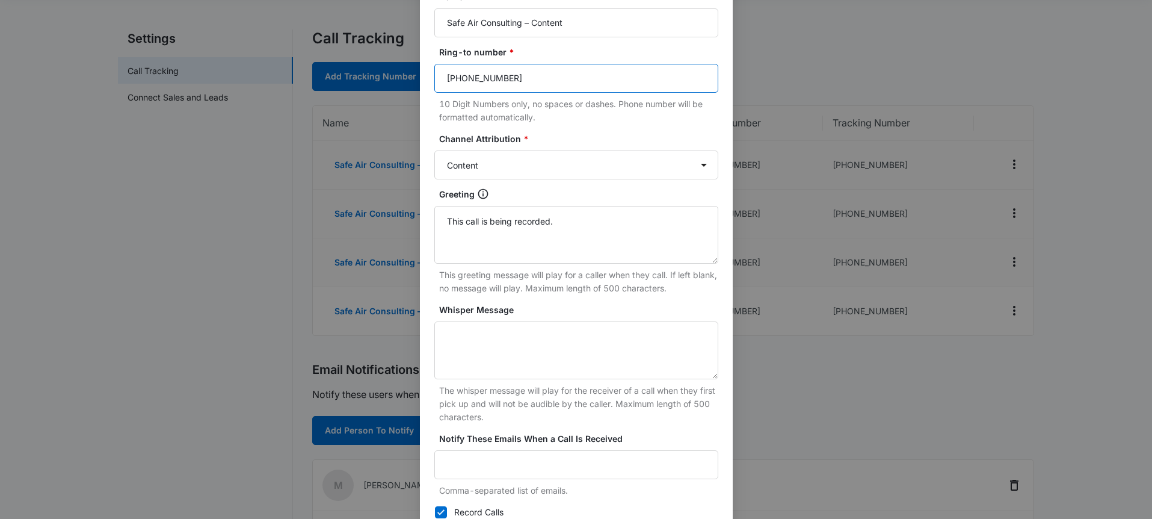
scroll to position [207, 0]
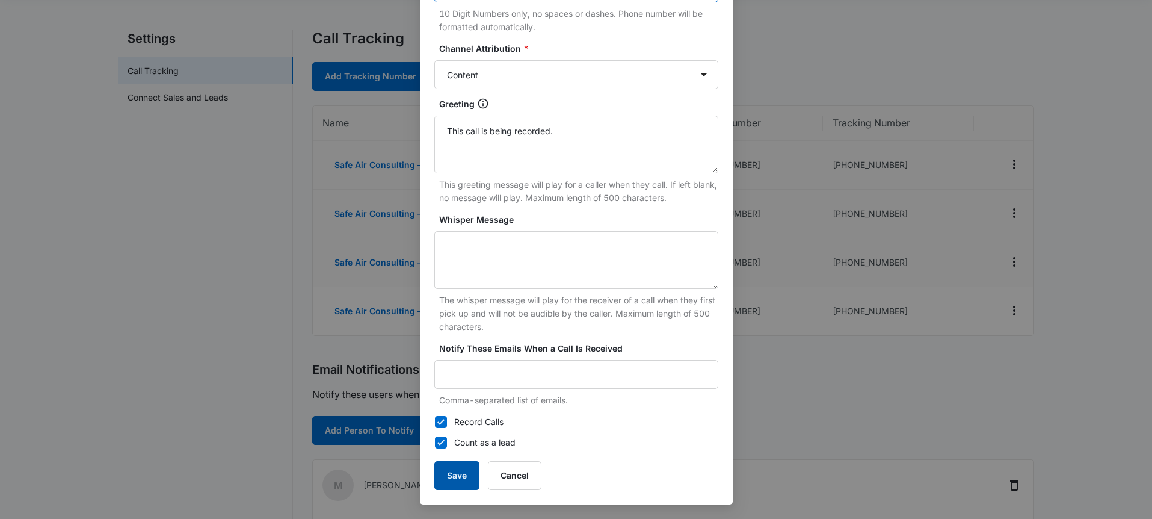
type input "(336) 600-3560"
click at [455, 475] on button "Save" at bounding box center [456, 475] width 45 height 29
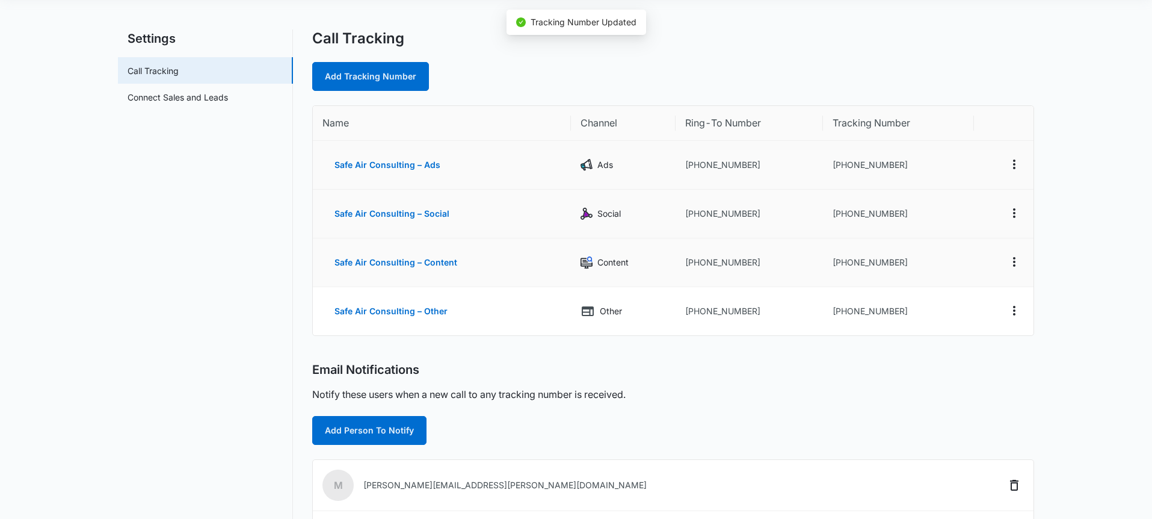
scroll to position [195, 0]
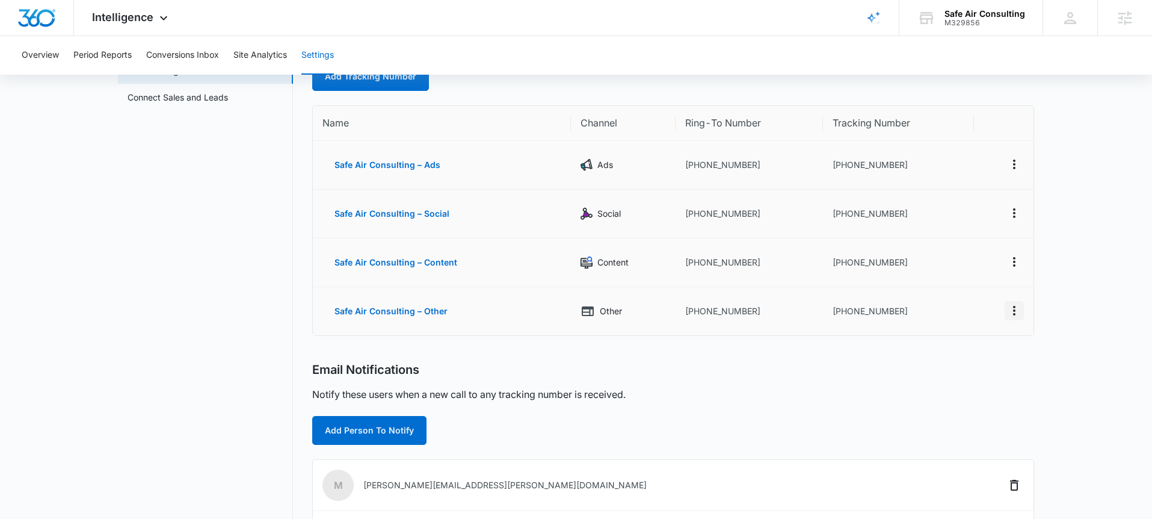
click at [1017, 316] on icon "Actions" at bounding box center [1014, 310] width 14 height 14
click at [981, 296] on button "Edit" at bounding box center [965, 298] width 69 height 18
select select "OTHER"
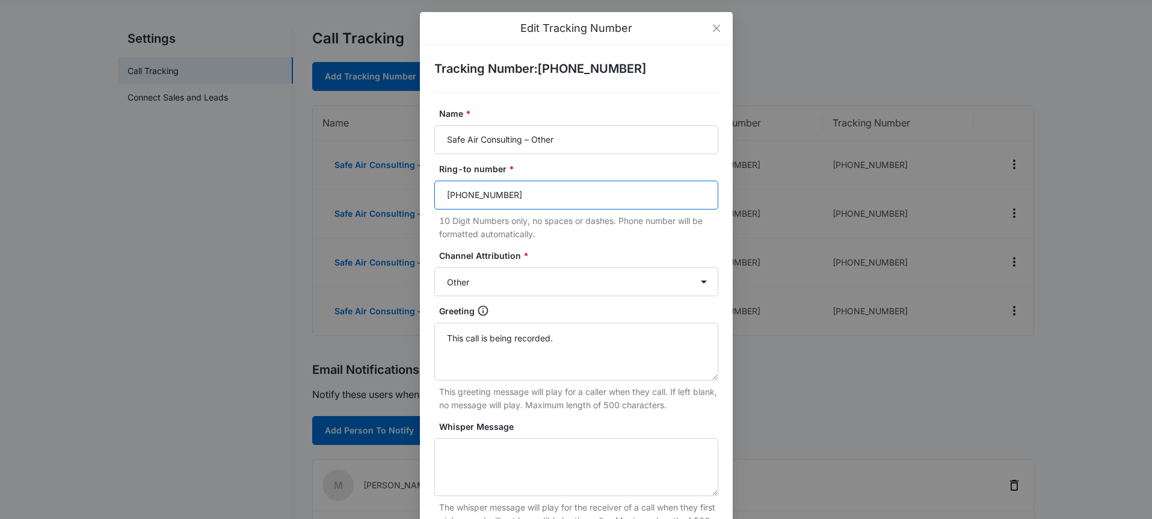
click at [582, 191] on input "(252) 600-3181" at bounding box center [576, 194] width 284 height 29
paste input "336) 600-3560"
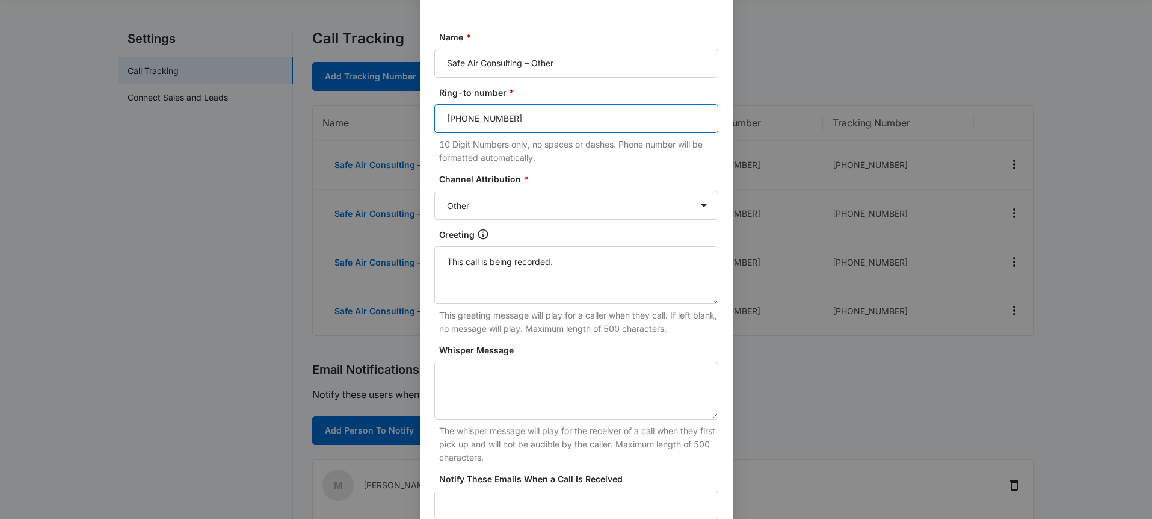
scroll to position [207, 0]
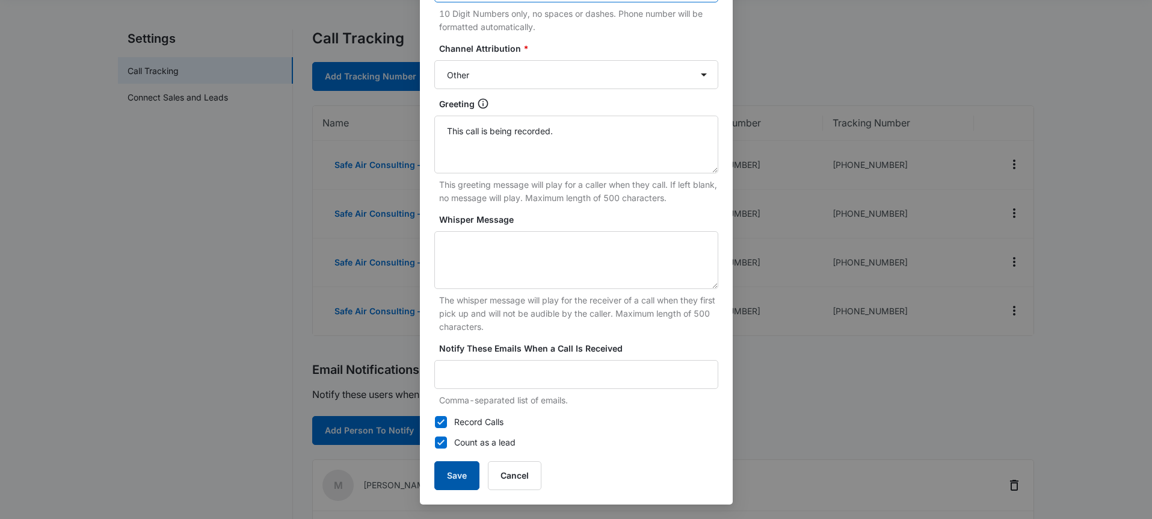
type input "(336) 600-3560"
click at [455, 474] on button "Save" at bounding box center [456, 475] width 45 height 29
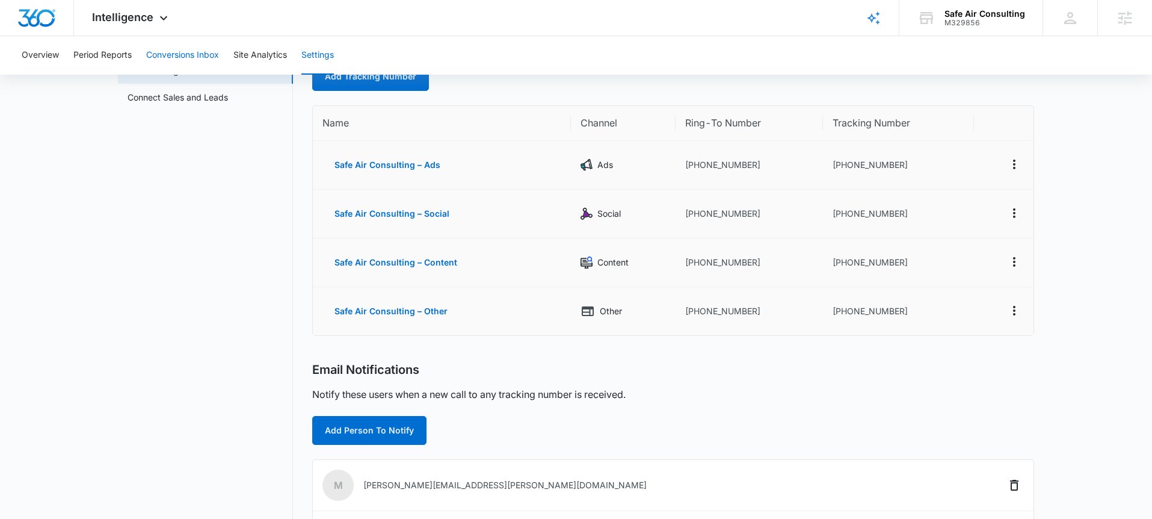
click at [157, 47] on button "Conversions Inbox" at bounding box center [182, 55] width 73 height 39
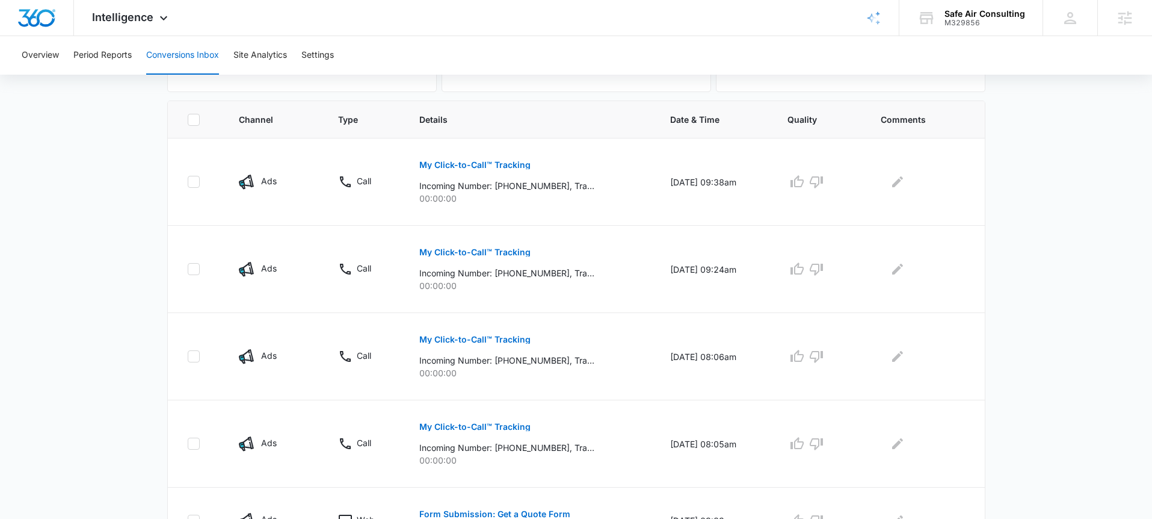
scroll to position [232, 0]
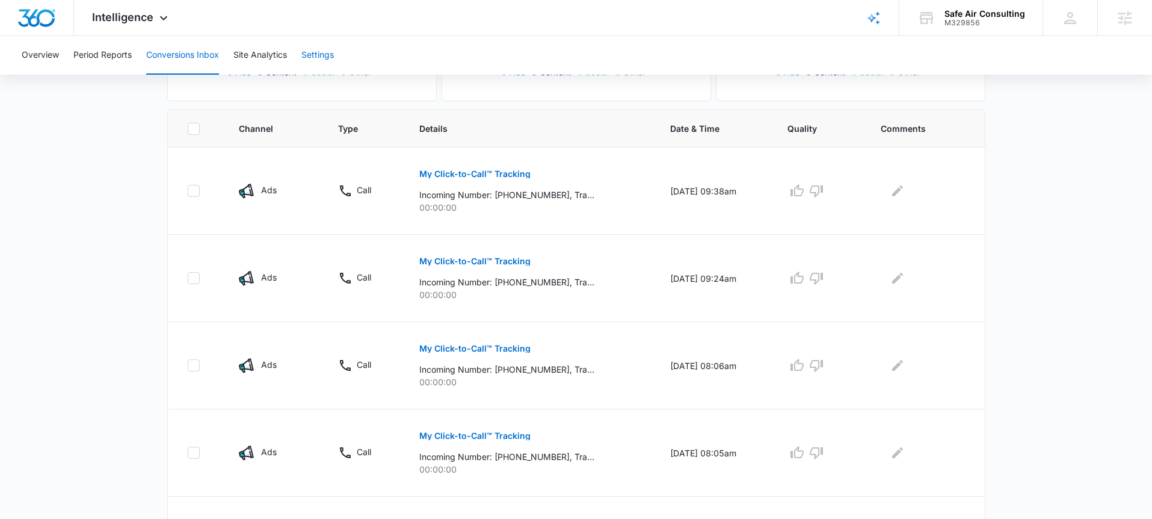
click at [318, 58] on button "Settings" at bounding box center [317, 55] width 32 height 39
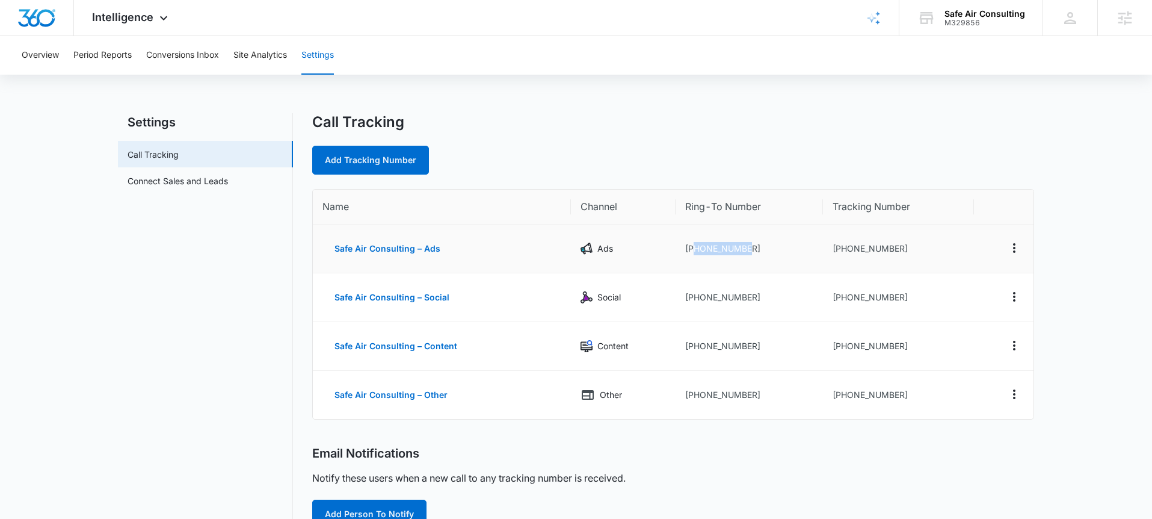
drag, startPoint x: 757, startPoint y: 247, endPoint x: 695, endPoint y: 250, distance: 62.0
click at [695, 250] on td "+13366003560" at bounding box center [750, 248] width 148 height 49
copy td "3366003560"
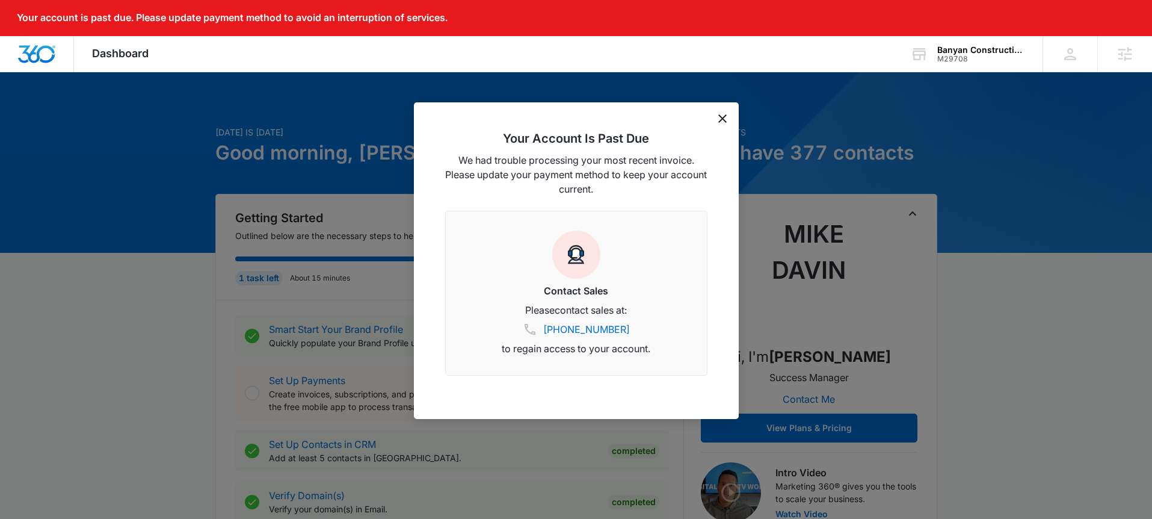
click at [715, 113] on div "Your Account Is Past Due We had trouble processing your most recent invoice. Pl…" at bounding box center [576, 260] width 325 height 316
click at [721, 119] on icon "dismiss this dialog" at bounding box center [722, 118] width 8 height 8
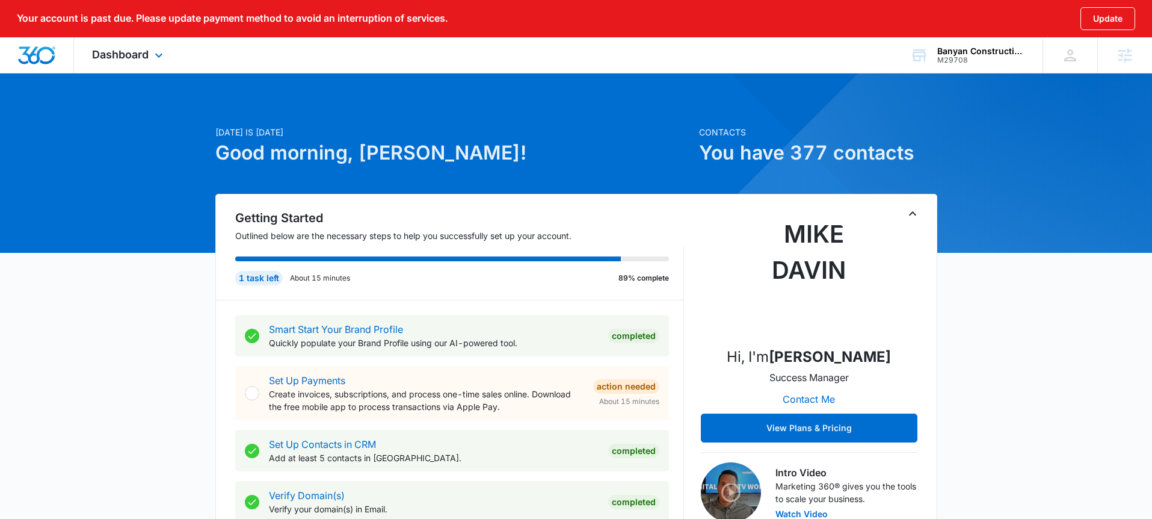
click at [78, 45] on div "Dashboard Apps Reputation Websites Forms CRM Email Social Shop Payments POS Con…" at bounding box center [129, 54] width 110 height 35
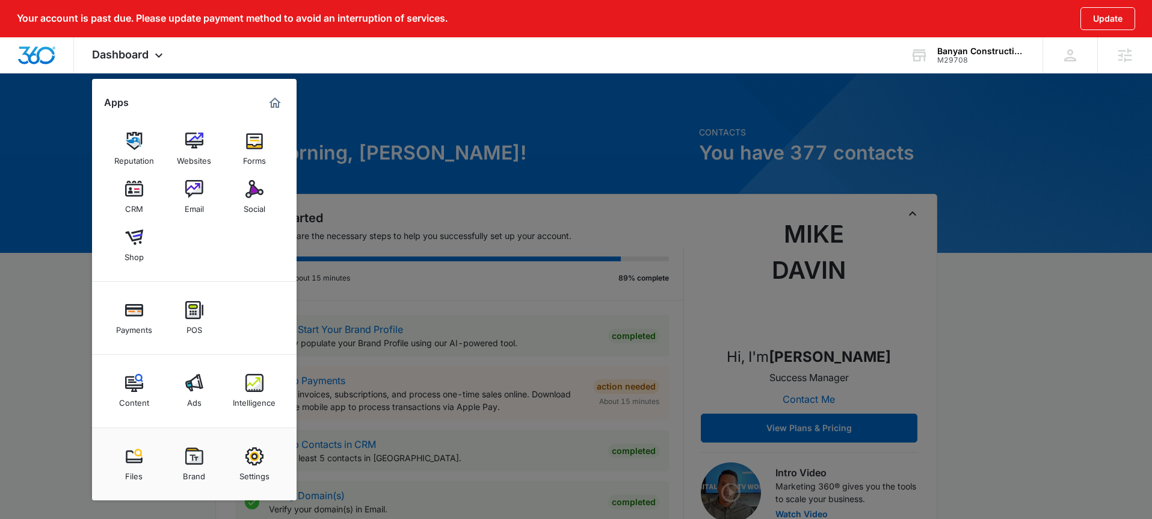
click at [257, 387] on img at bounding box center [254, 383] width 18 height 18
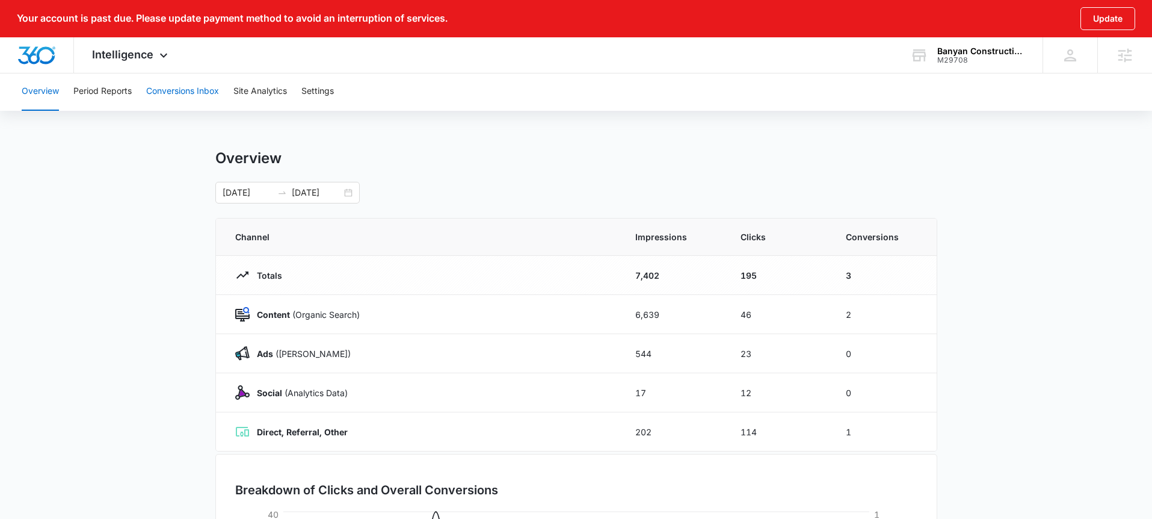
click at [194, 88] on button "Conversions Inbox" at bounding box center [182, 91] width 73 height 39
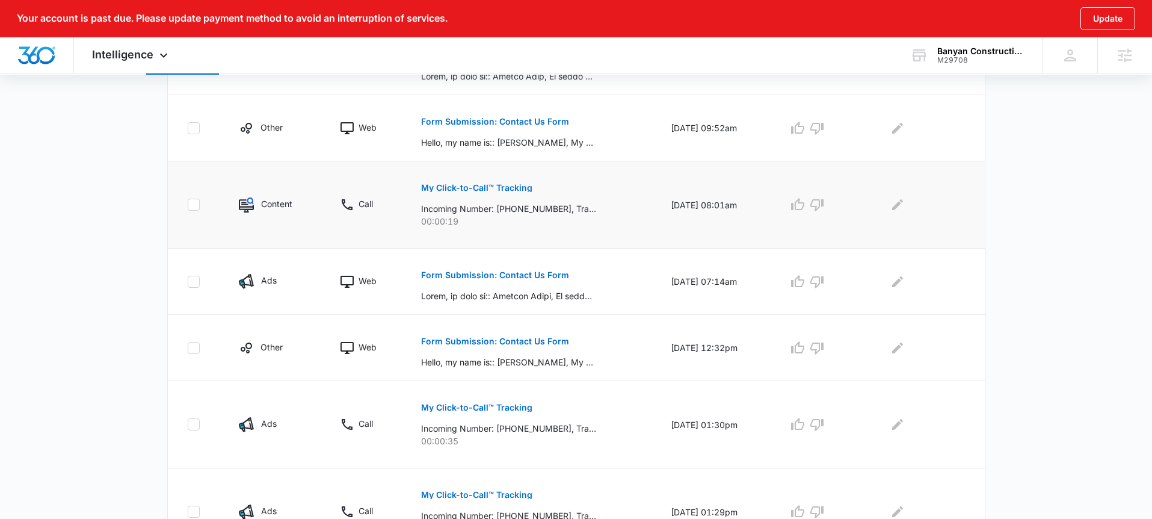
scroll to position [619, 0]
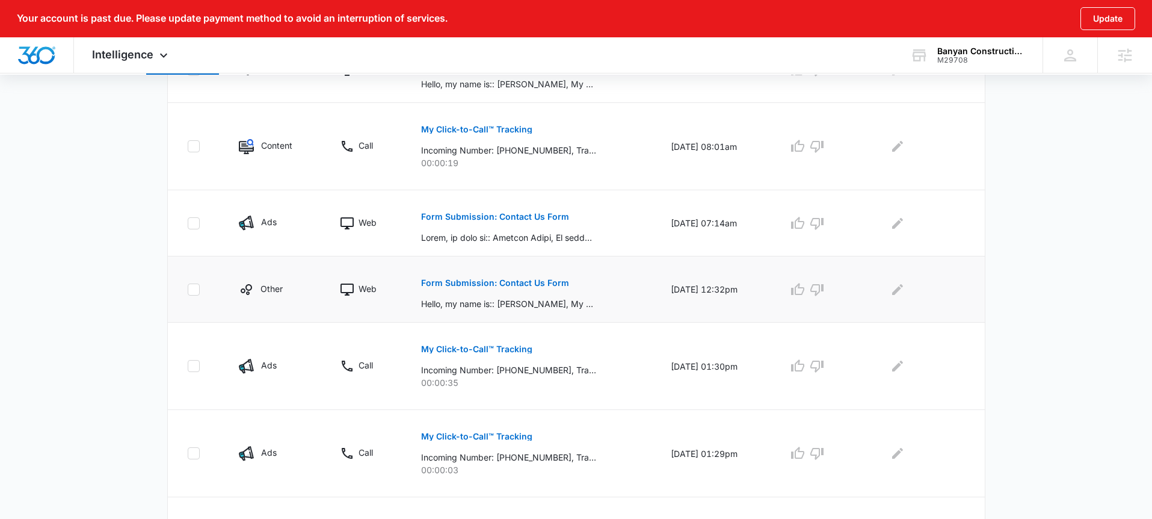
click at [510, 290] on button "Form Submission: Contact Us Form" at bounding box center [495, 282] width 148 height 29
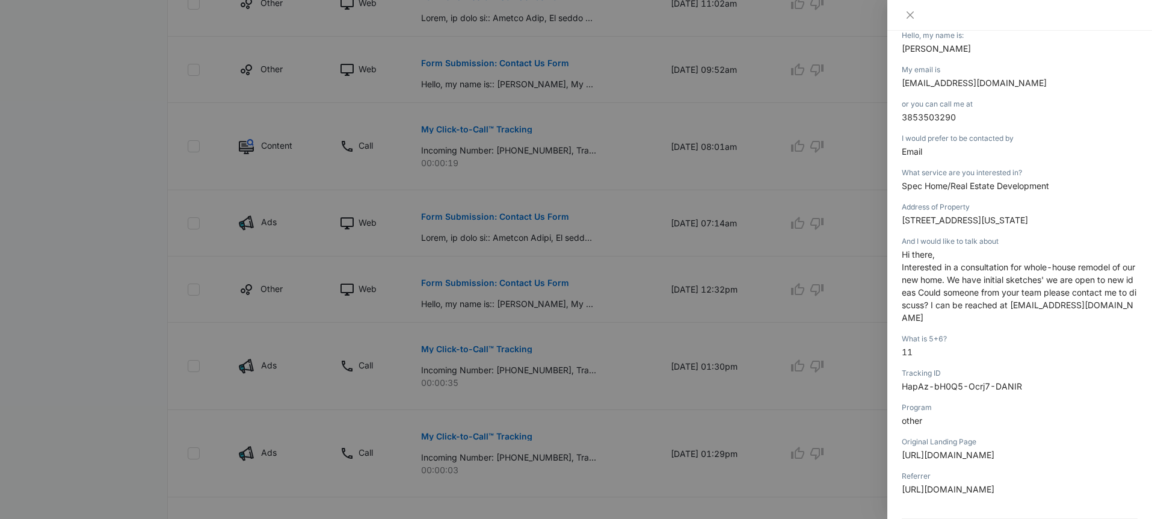
scroll to position [171, 0]
click at [648, 297] on div at bounding box center [576, 259] width 1152 height 519
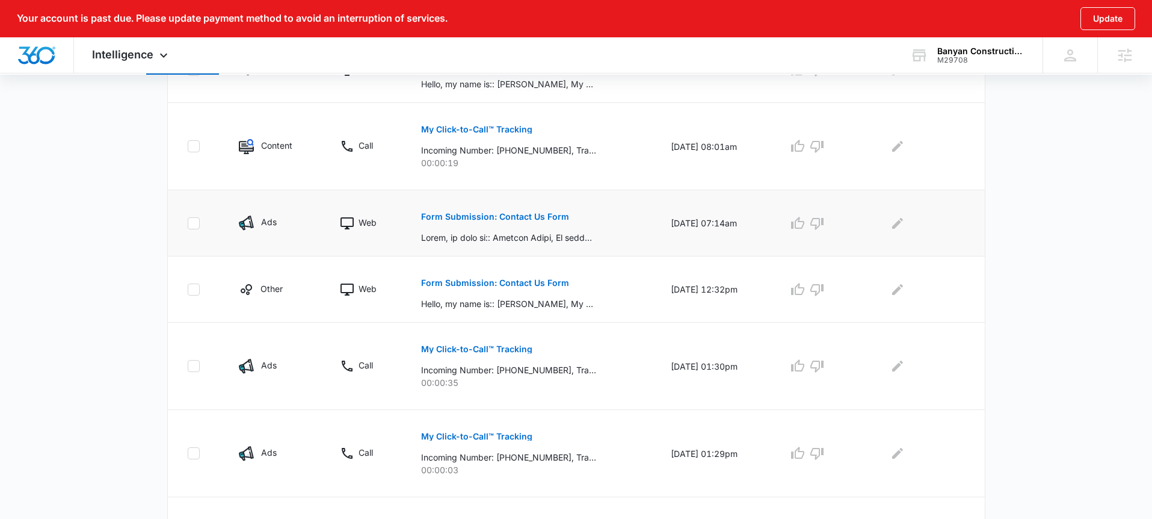
click at [535, 213] on p "Form Submission: Contact Us Form" at bounding box center [495, 216] width 148 height 8
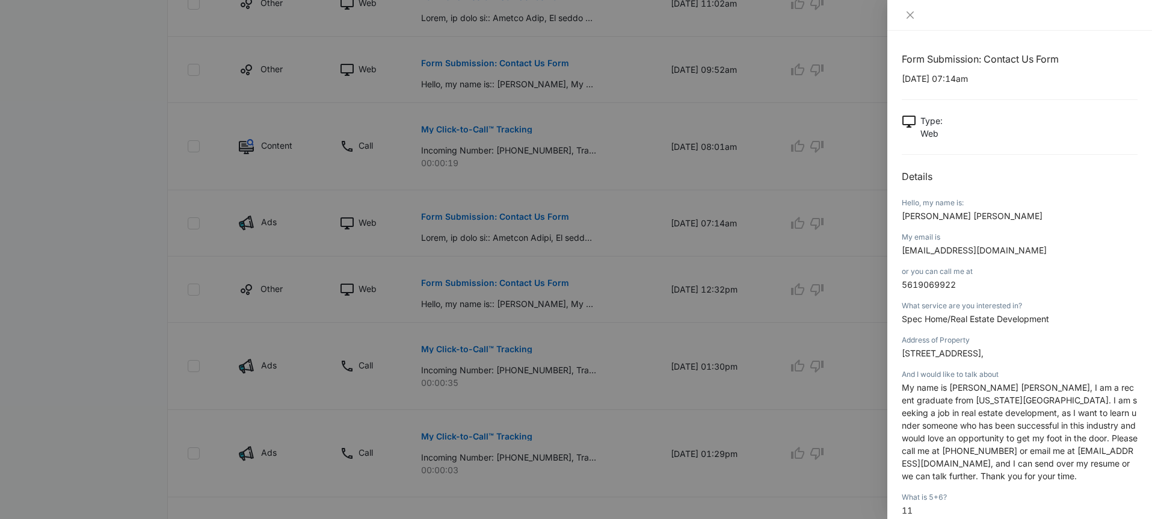
click at [598, 214] on div at bounding box center [576, 259] width 1152 height 519
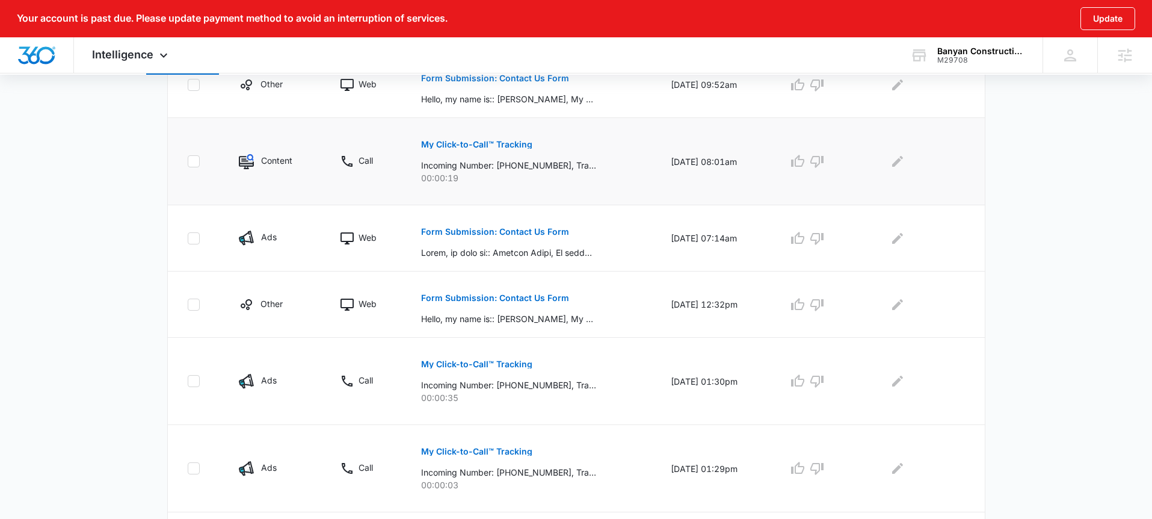
scroll to position [603, 0]
click at [516, 79] on p "Form Submission: Contact Us Form" at bounding box center [495, 79] width 148 height 8
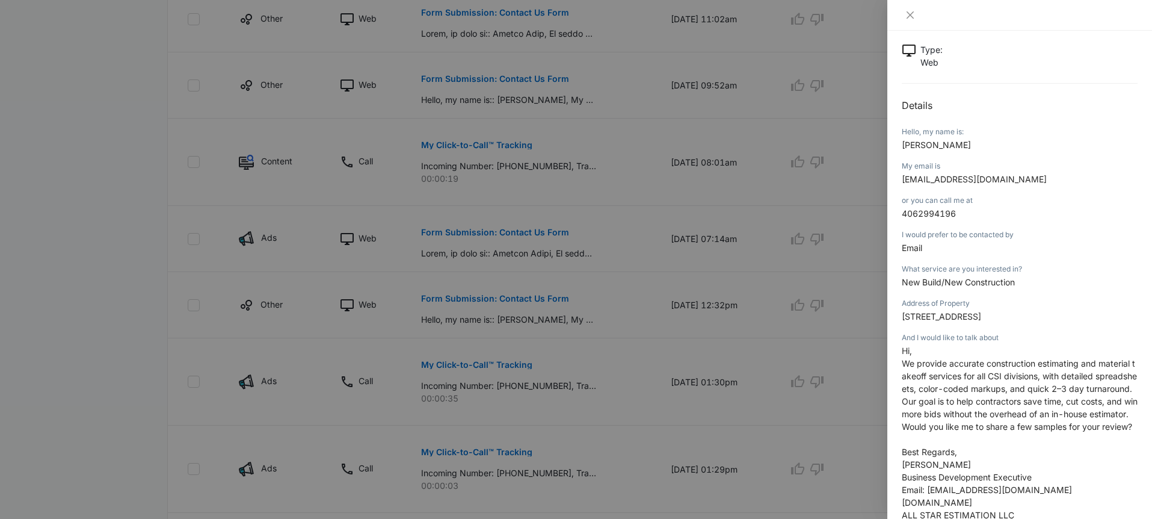
scroll to position [72, 0]
click at [598, 214] on div at bounding box center [576, 259] width 1152 height 519
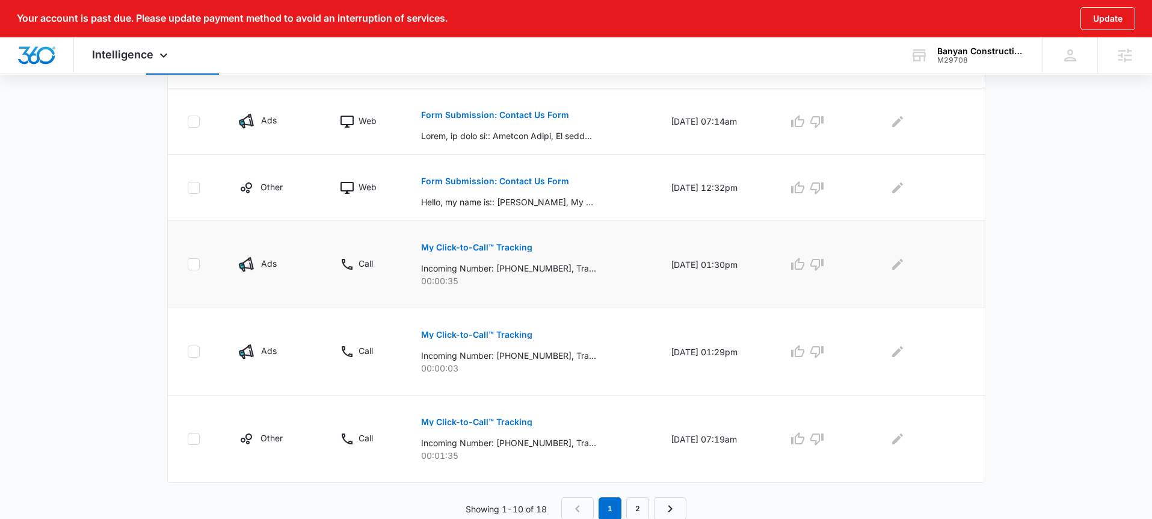
scroll to position [722, 0]
click at [641, 501] on link "2" at bounding box center [637, 507] width 23 height 23
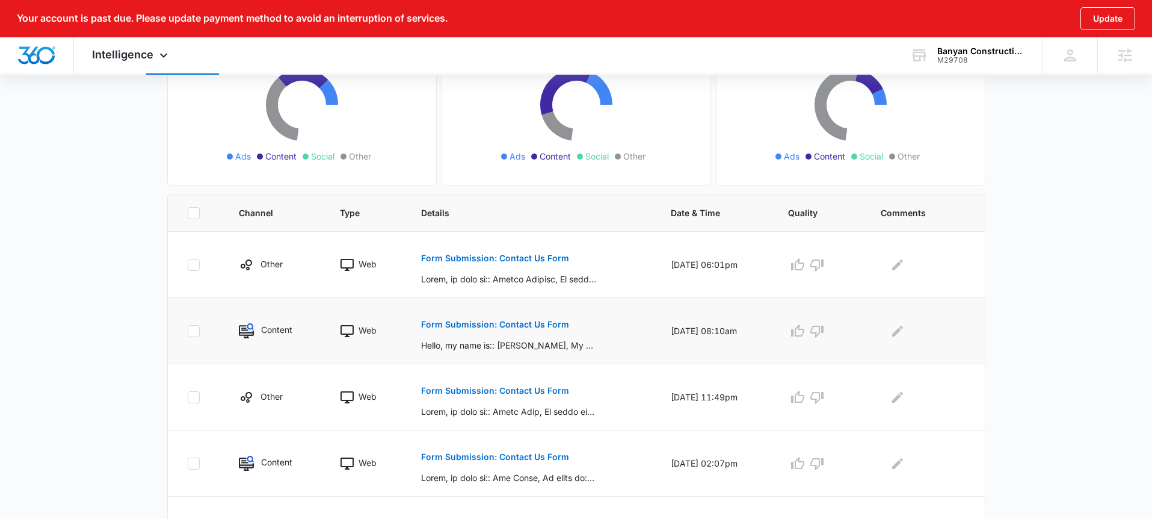
scroll to position [185, 0]
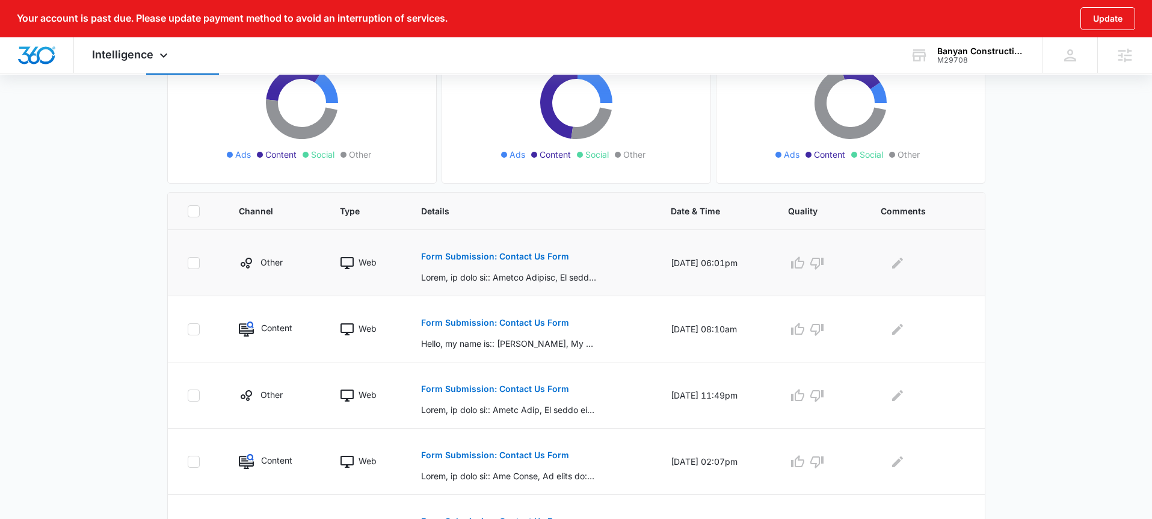
click at [522, 254] on p "Form Submission: Contact Us Form" at bounding box center [495, 256] width 148 height 8
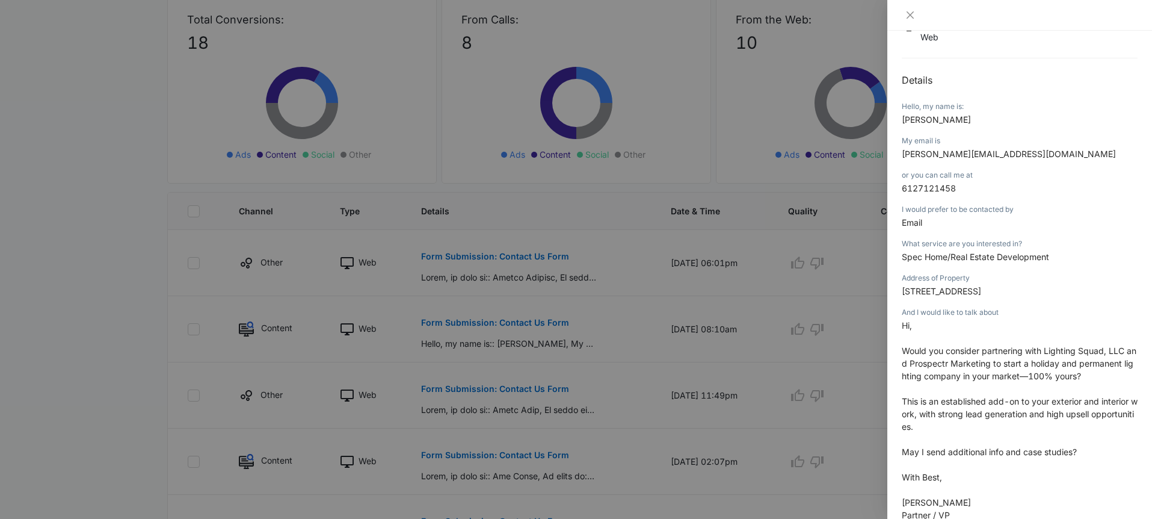
scroll to position [133, 0]
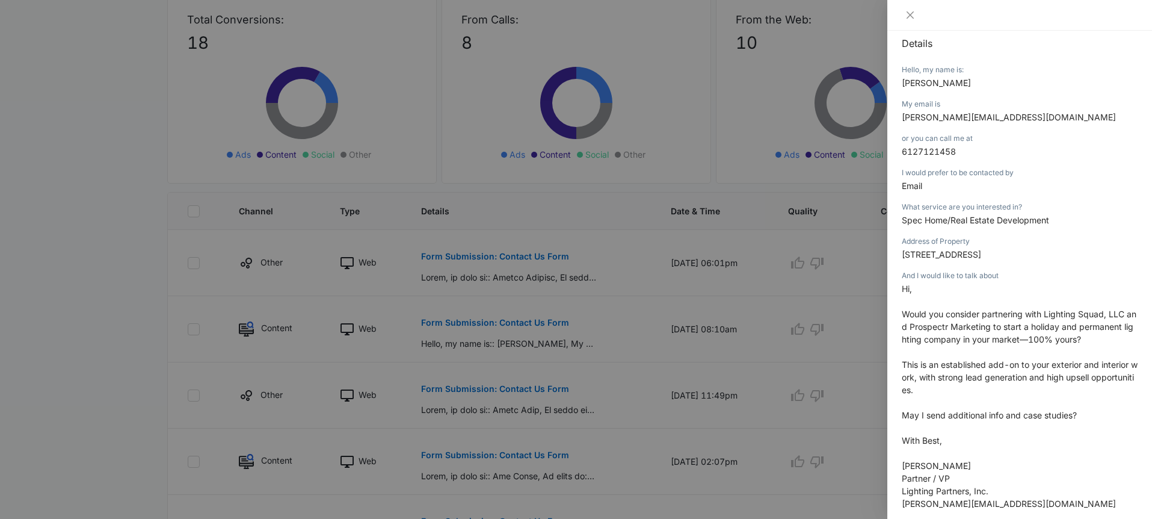
click at [615, 322] on div at bounding box center [576, 259] width 1152 height 519
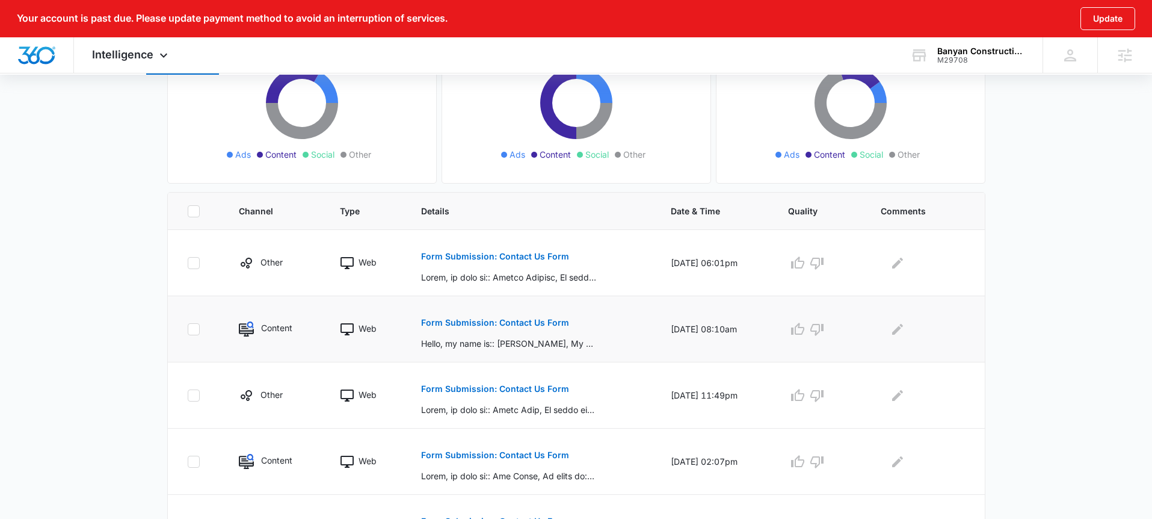
click at [525, 322] on p "Form Submission: Contact Us Form" at bounding box center [495, 322] width 148 height 8
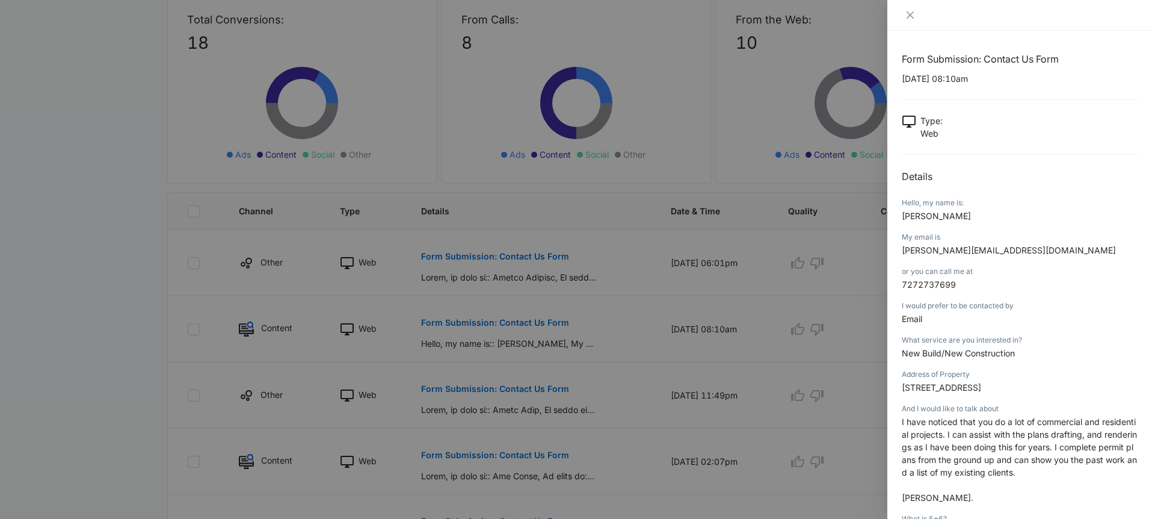
click at [559, 295] on div at bounding box center [576, 259] width 1152 height 519
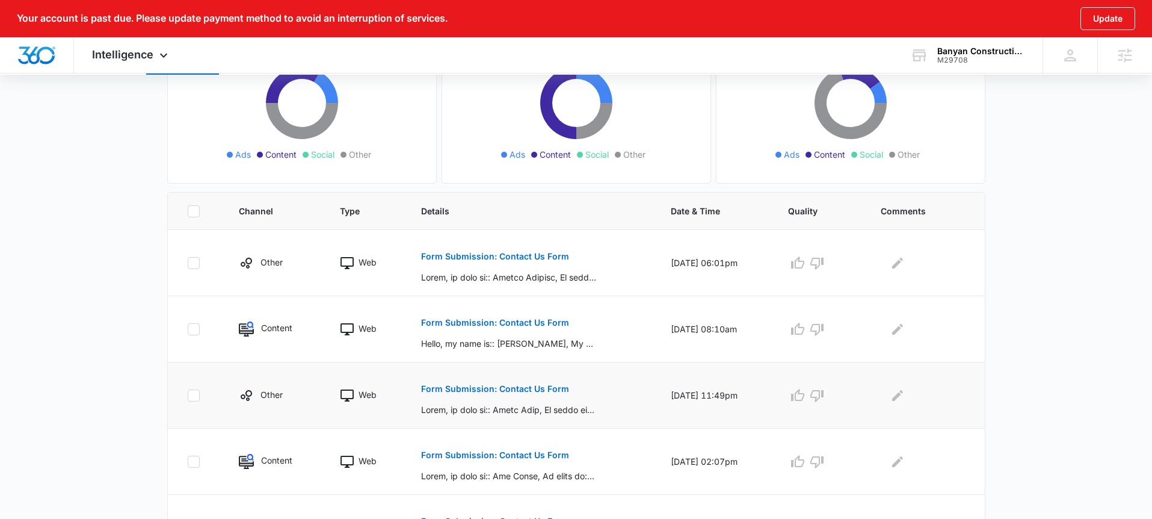
click at [517, 384] on p "Form Submission: Contact Us Form" at bounding box center [495, 388] width 148 height 8
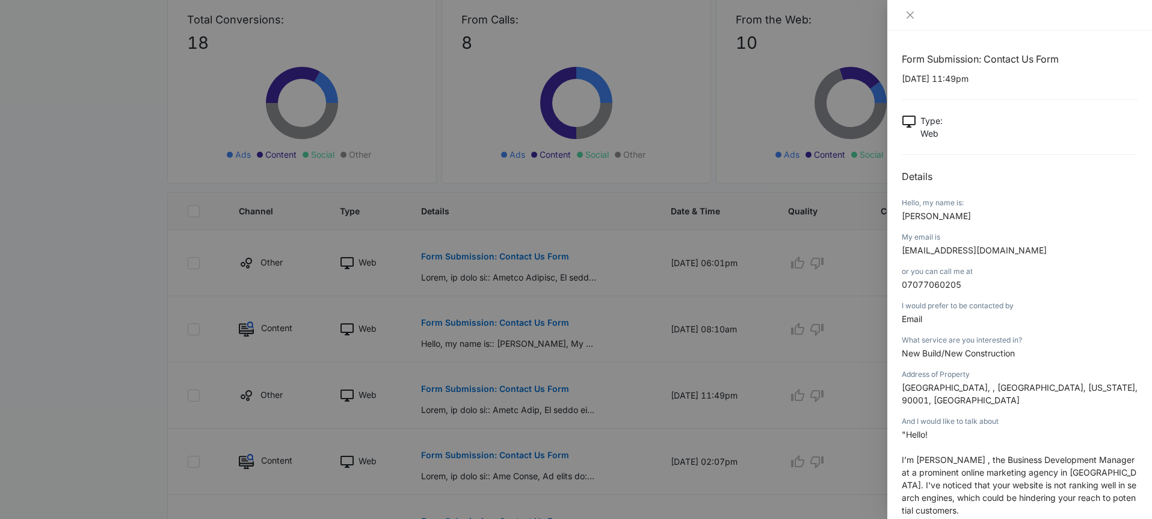
click at [544, 366] on div at bounding box center [576, 259] width 1152 height 519
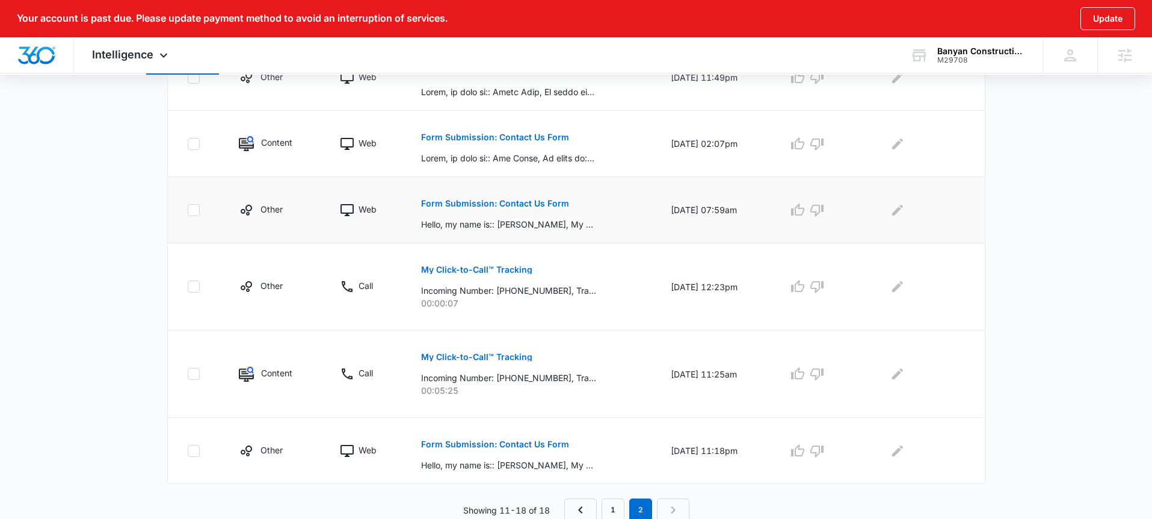
scroll to position [505, 0]
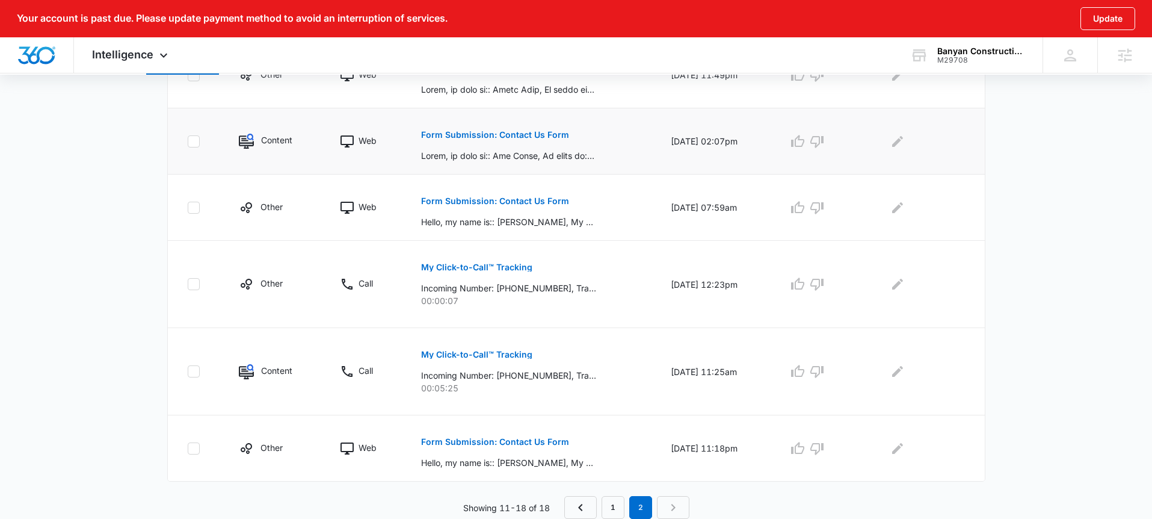
click at [514, 145] on button "Form Submission: Contact Us Form" at bounding box center [495, 134] width 148 height 29
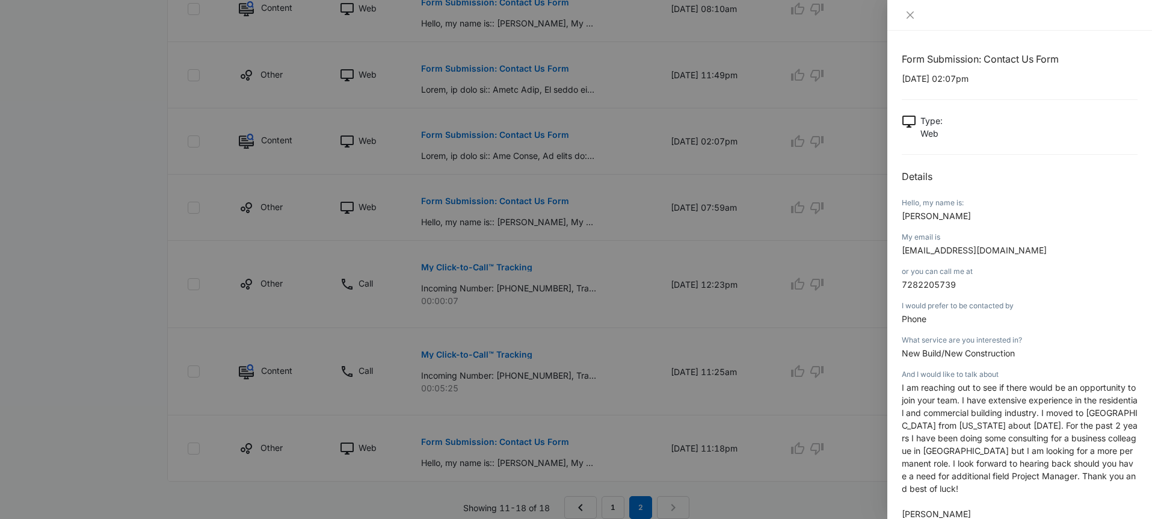
click at [520, 149] on div at bounding box center [576, 259] width 1152 height 519
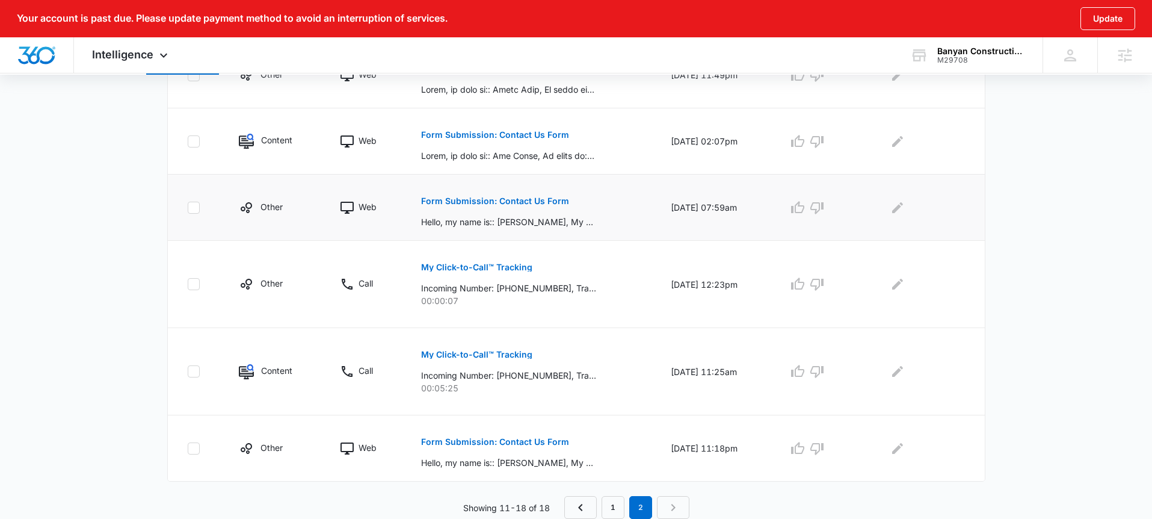
click at [518, 201] on p "Form Submission: Contact Us Form" at bounding box center [495, 201] width 148 height 8
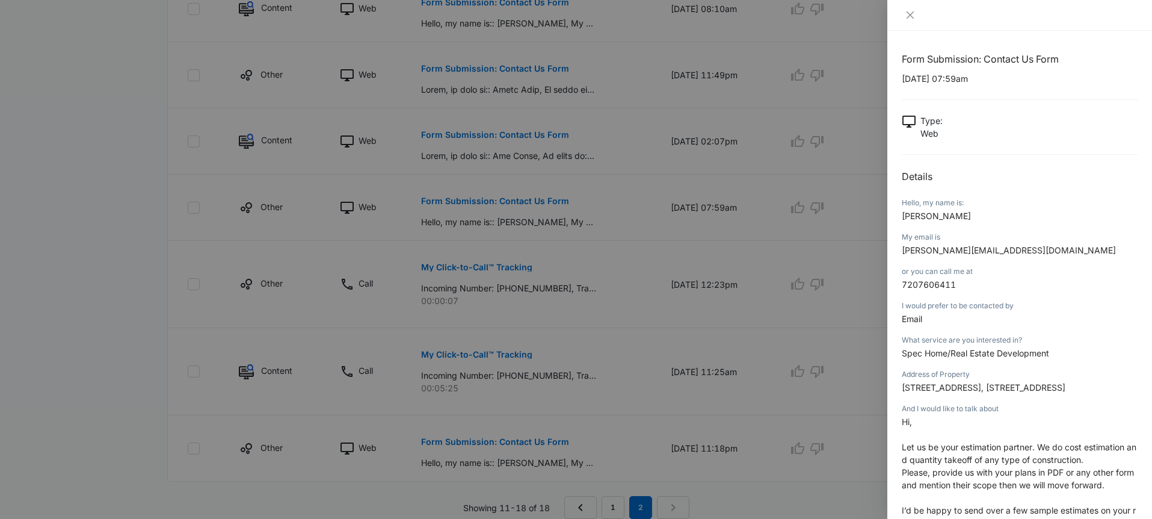
click at [546, 381] on div at bounding box center [576, 259] width 1152 height 519
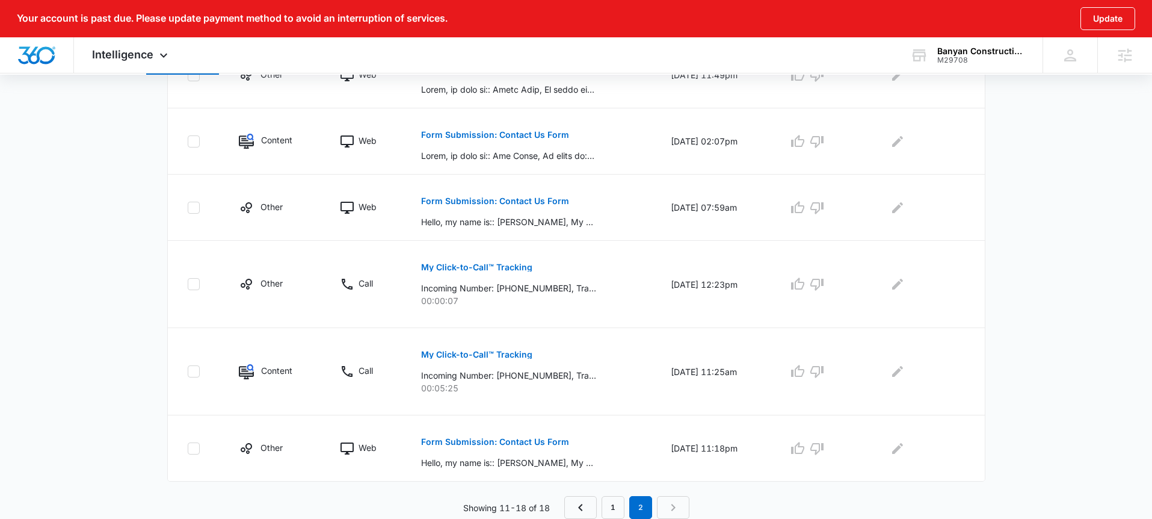
click at [510, 444] on p "Form Submission: Contact Us Form" at bounding box center [495, 441] width 148 height 8
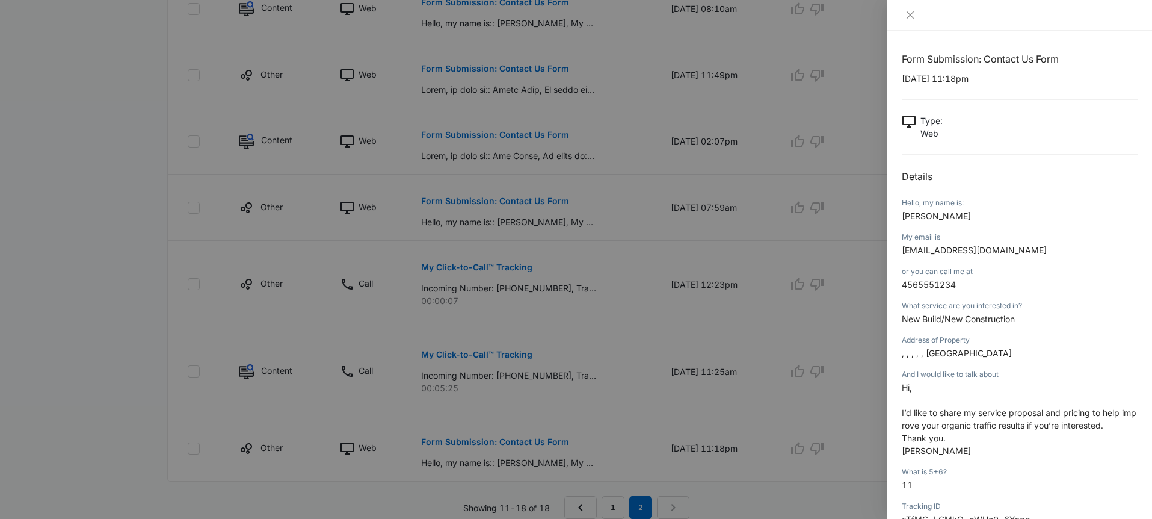
click at [515, 436] on div at bounding box center [576, 259] width 1152 height 519
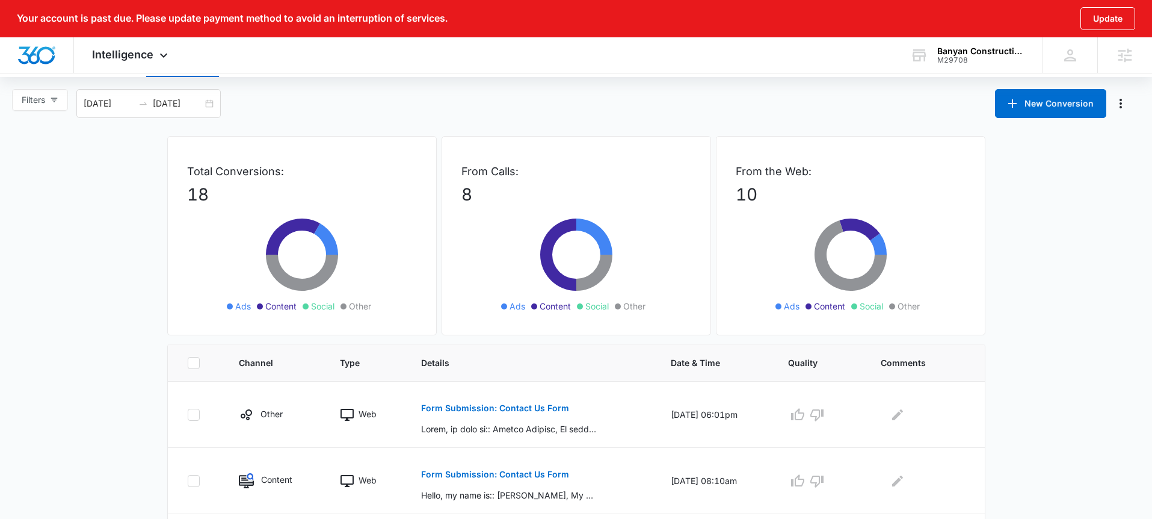
scroll to position [0, 0]
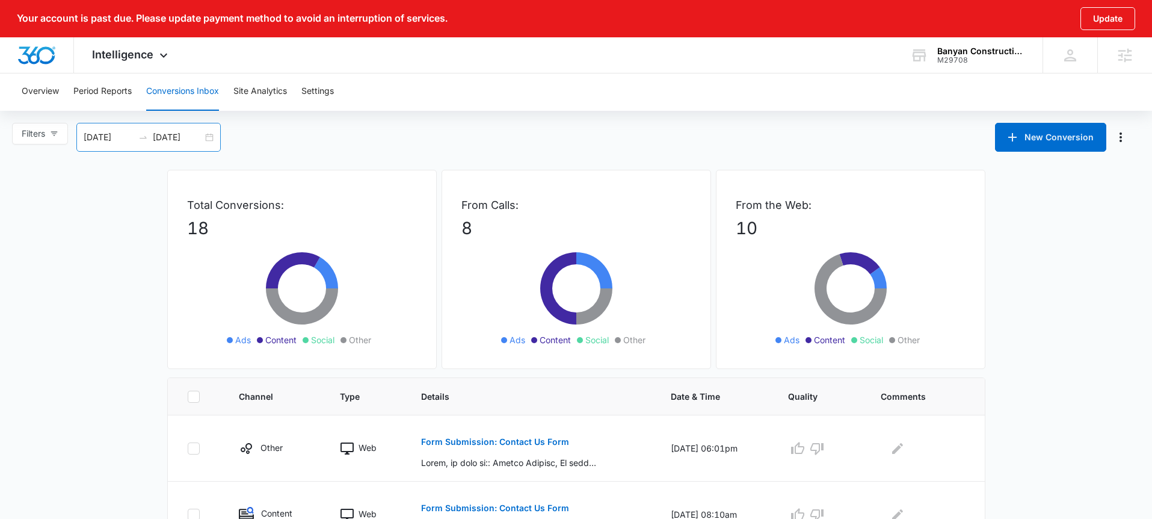
click at [209, 138] on div "08/16/2025 09/15/2025" at bounding box center [148, 137] width 144 height 29
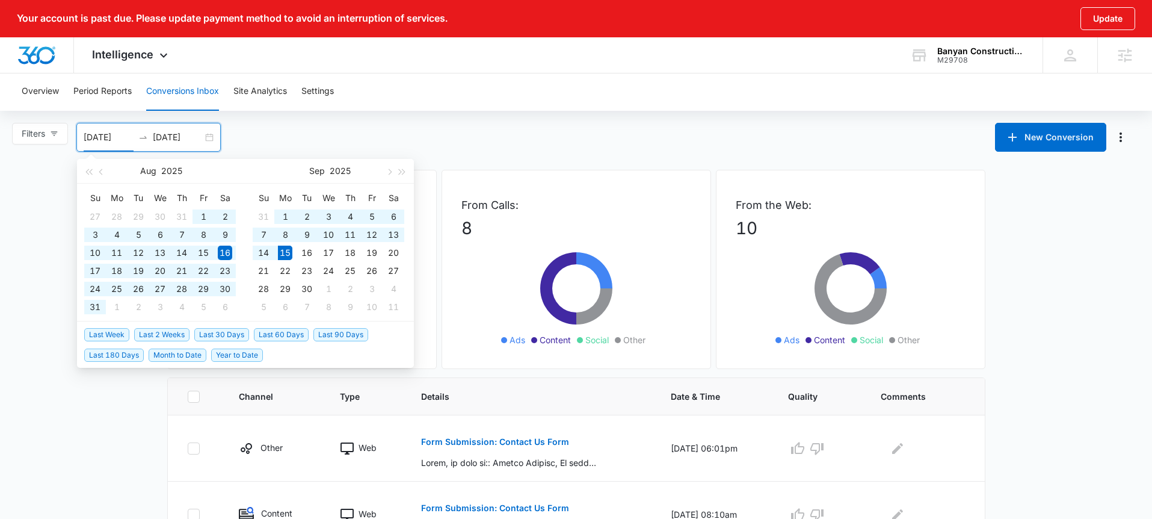
click at [286, 337] on span "Last 60 Days" at bounding box center [281, 334] width 55 height 13
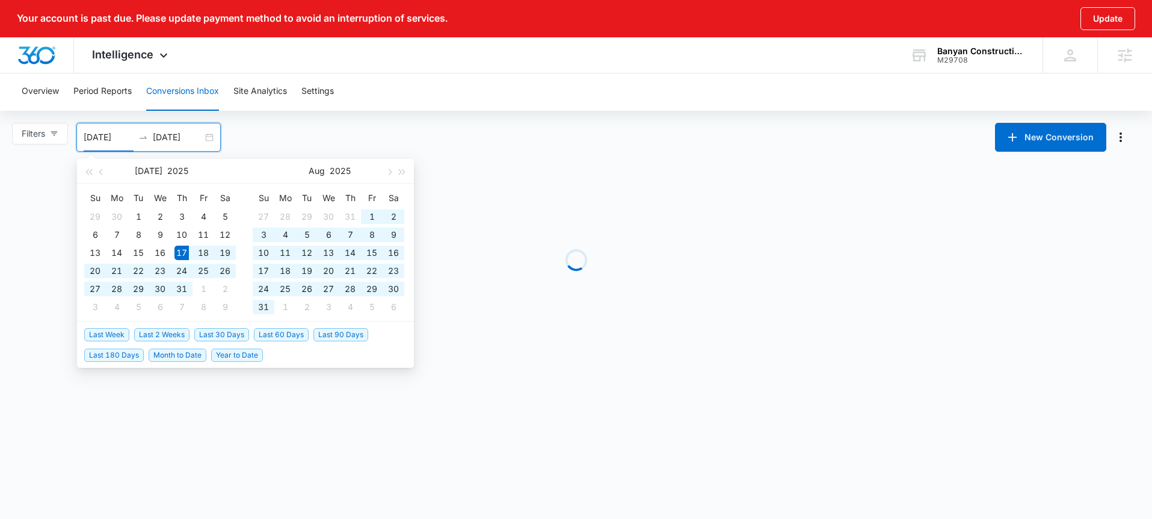
type input "07/17/2025"
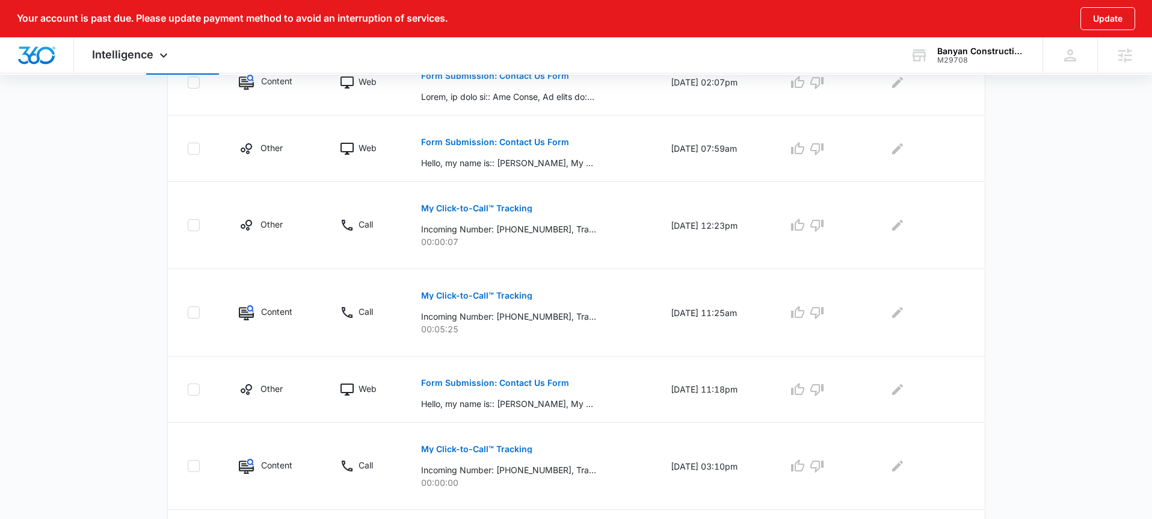
scroll to position [659, 0]
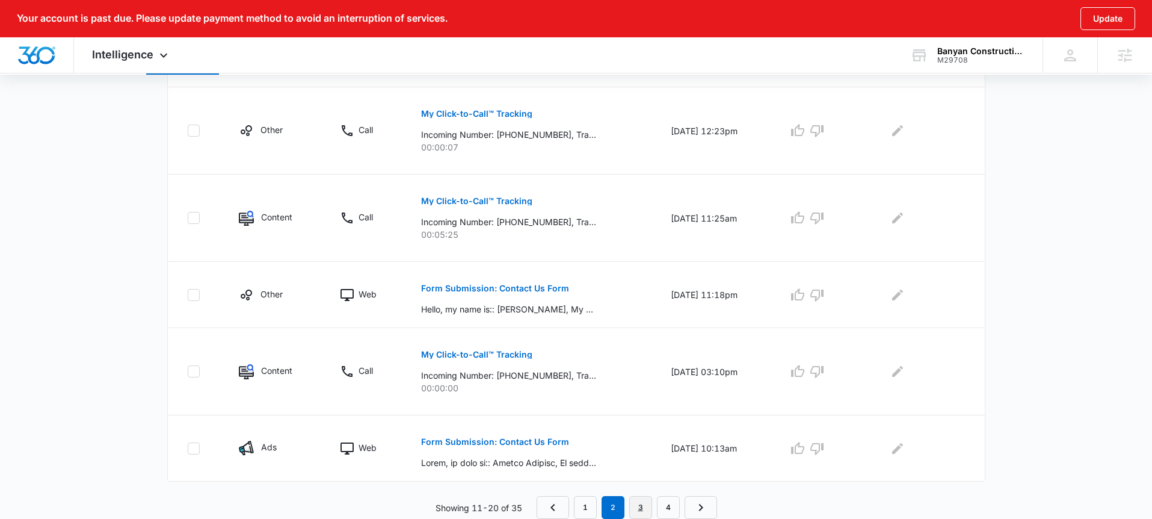
click at [645, 508] on link "3" at bounding box center [640, 507] width 23 height 23
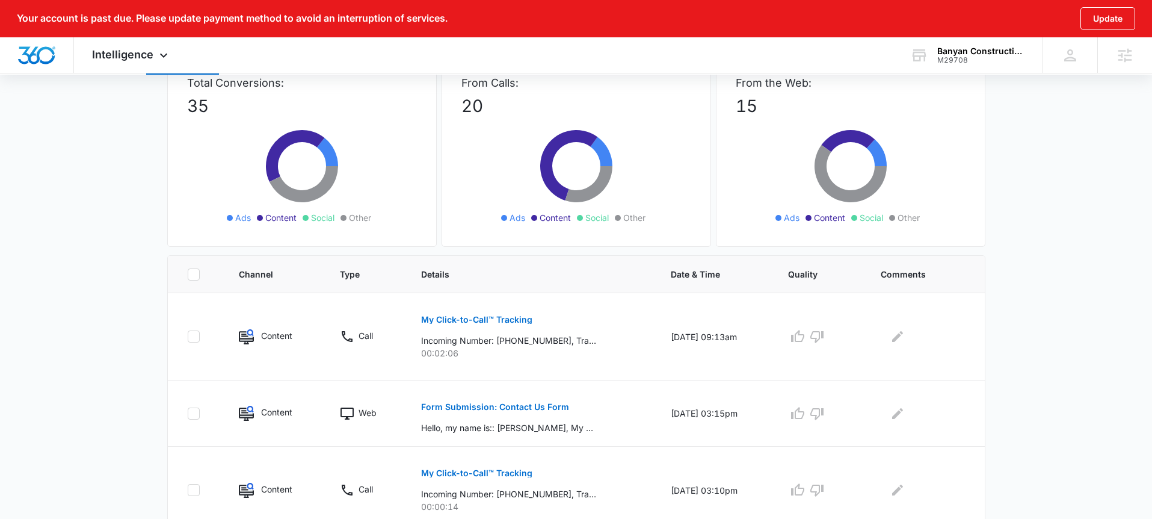
scroll to position [143, 0]
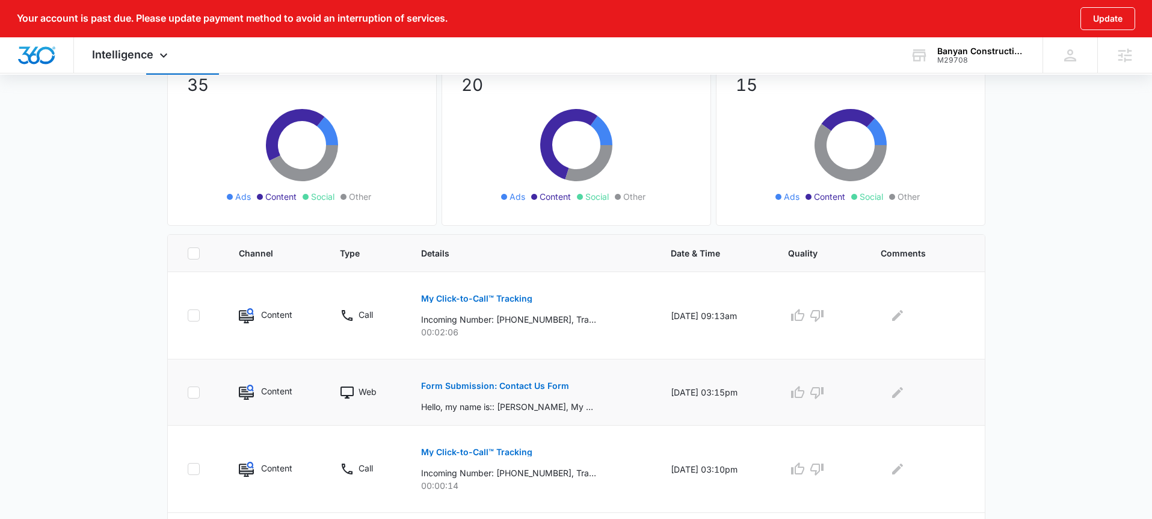
click at [519, 382] on p "Form Submission: Contact Us Form" at bounding box center [495, 385] width 148 height 8
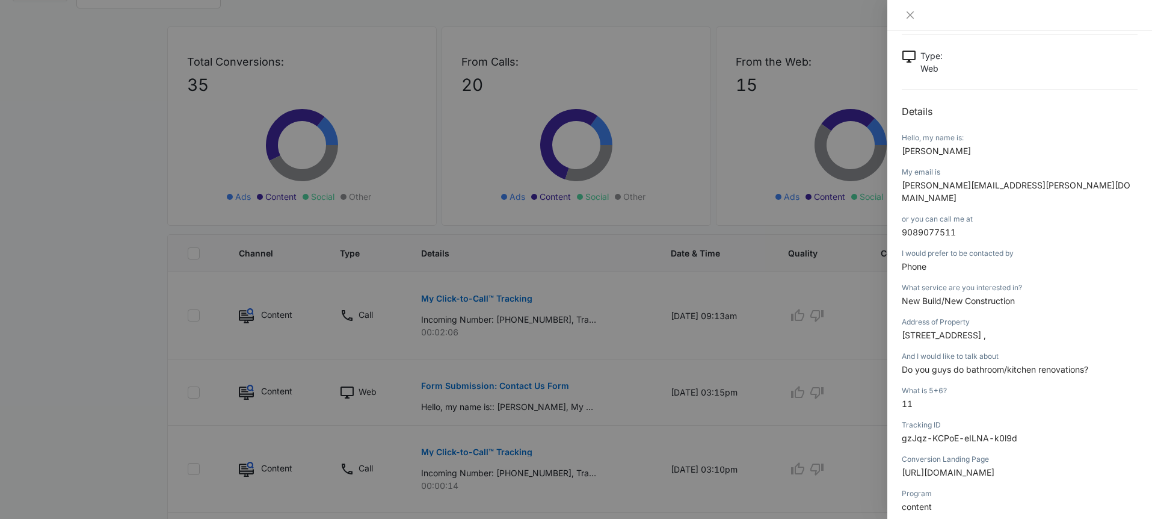
scroll to position [82, 0]
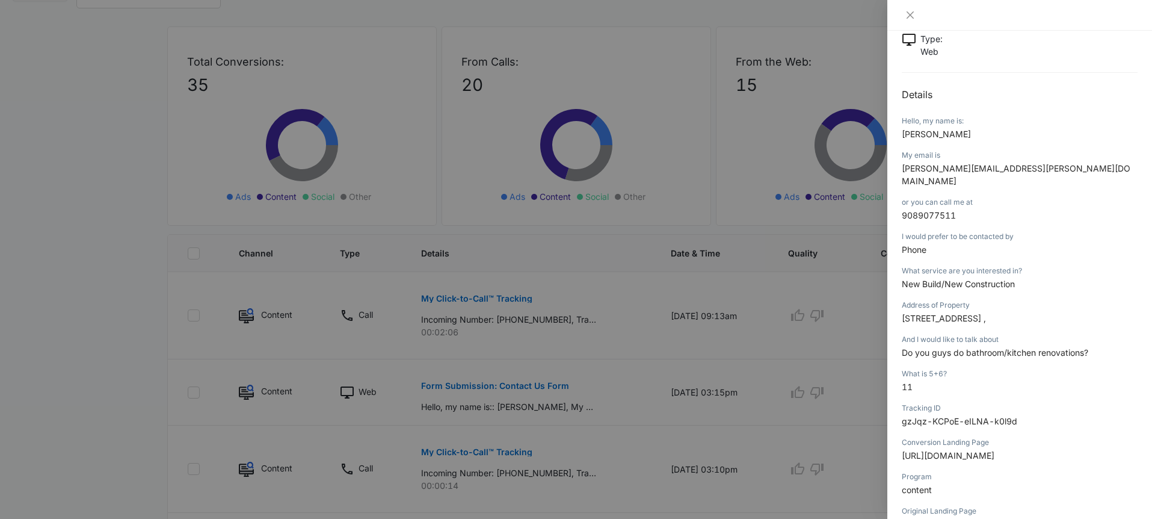
click at [652, 405] on div at bounding box center [576, 259] width 1152 height 519
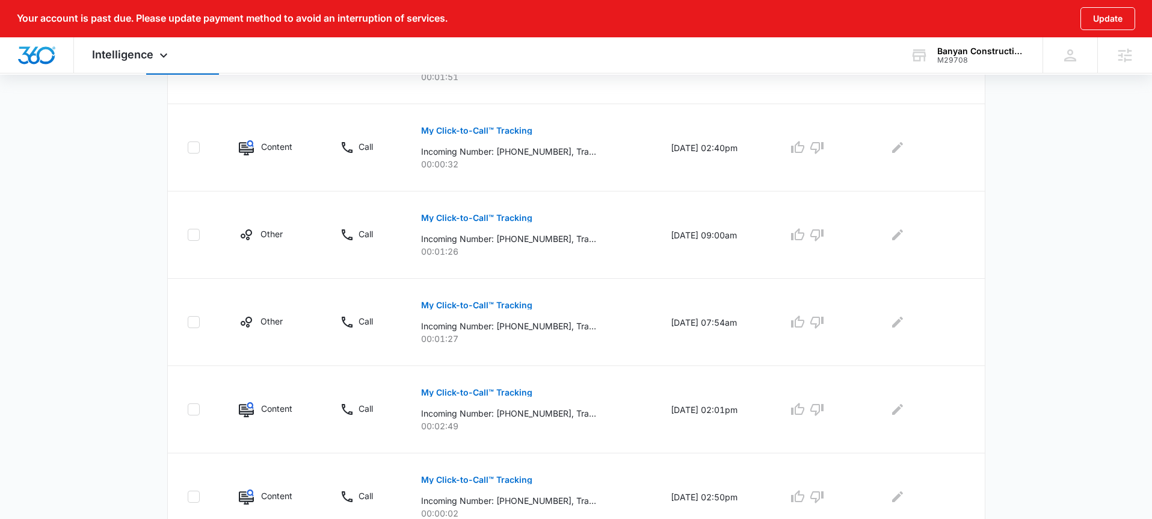
scroll to position [785, 0]
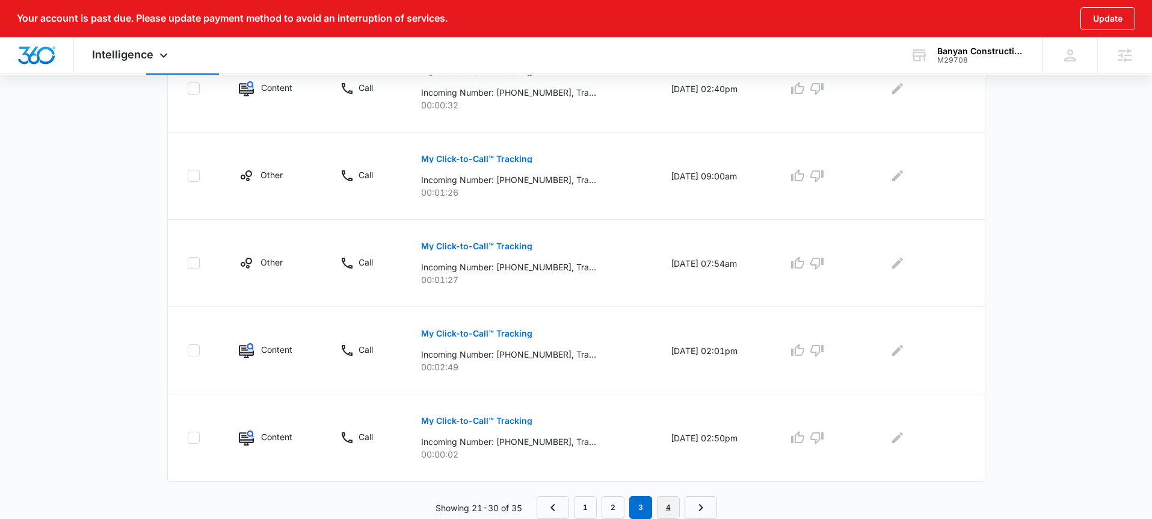
click at [670, 500] on link "4" at bounding box center [668, 507] width 23 height 23
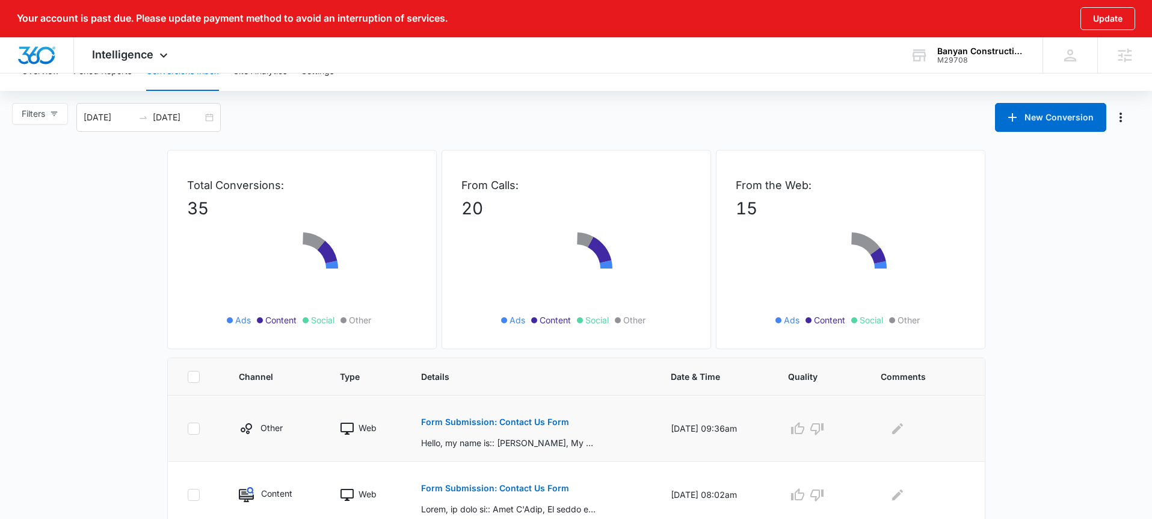
scroll to position [84, 0]
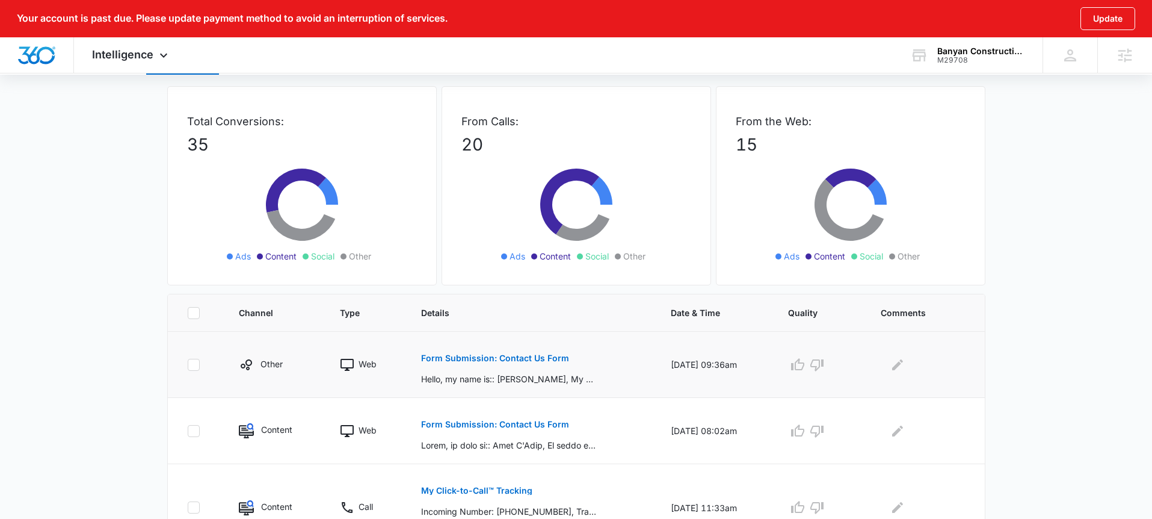
click at [517, 360] on p "Form Submission: Contact Us Form" at bounding box center [495, 358] width 148 height 8
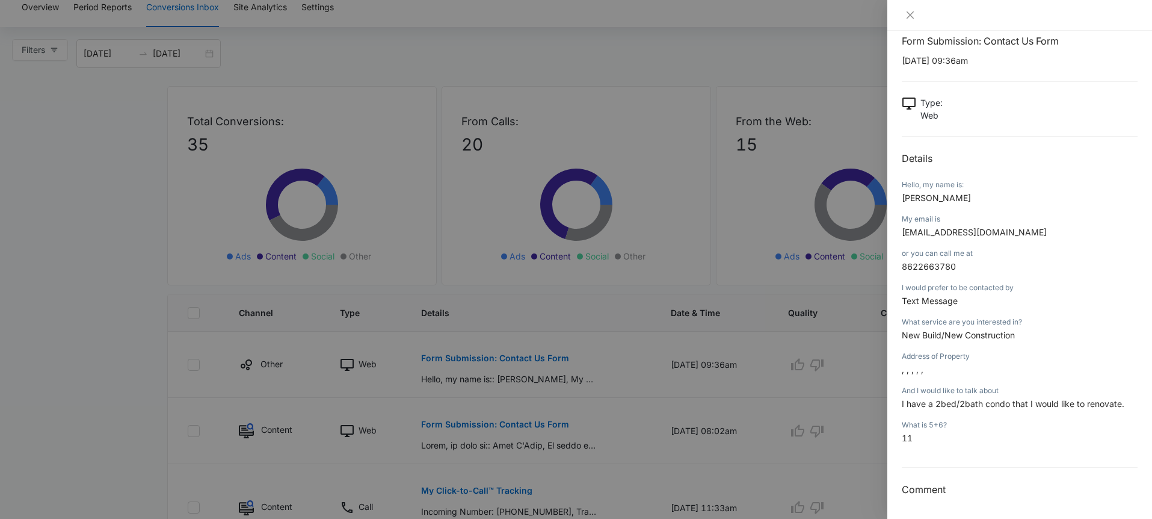
scroll to position [19, 0]
click at [562, 410] on div at bounding box center [576, 259] width 1152 height 519
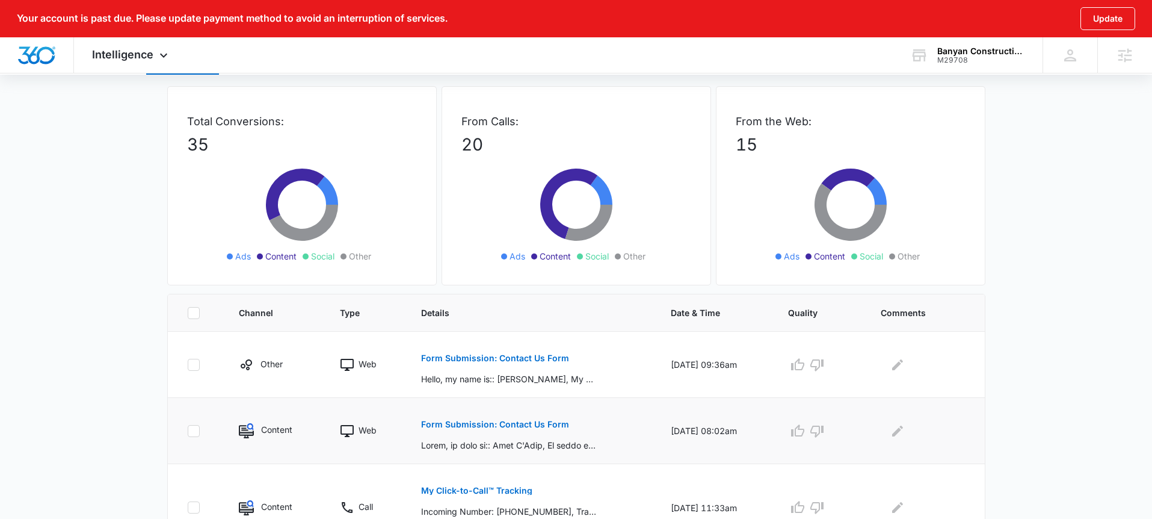
click at [536, 424] on p "Form Submission: Contact Us Form" at bounding box center [495, 424] width 148 height 8
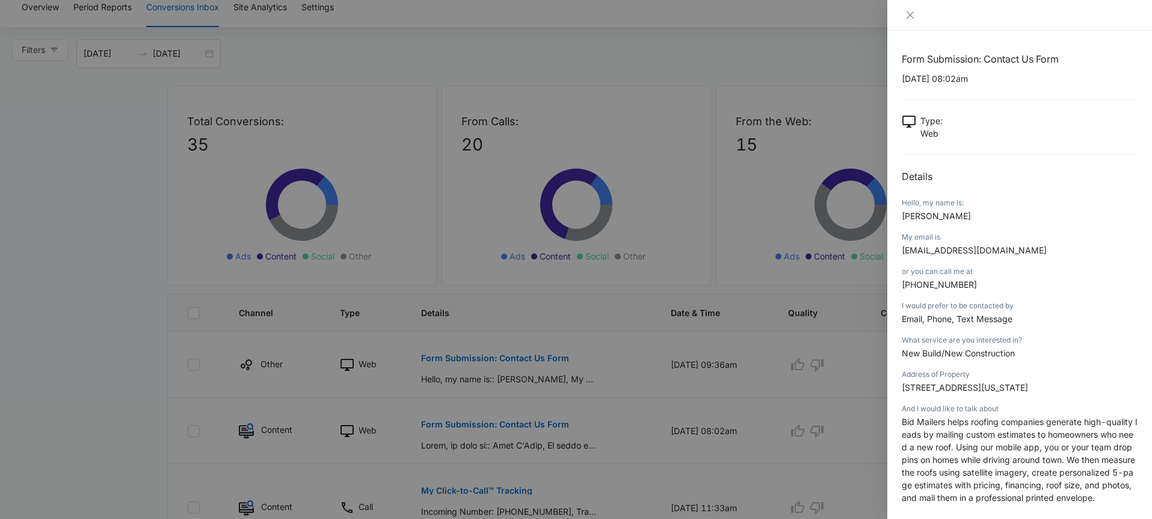
click at [673, 409] on div at bounding box center [576, 259] width 1152 height 519
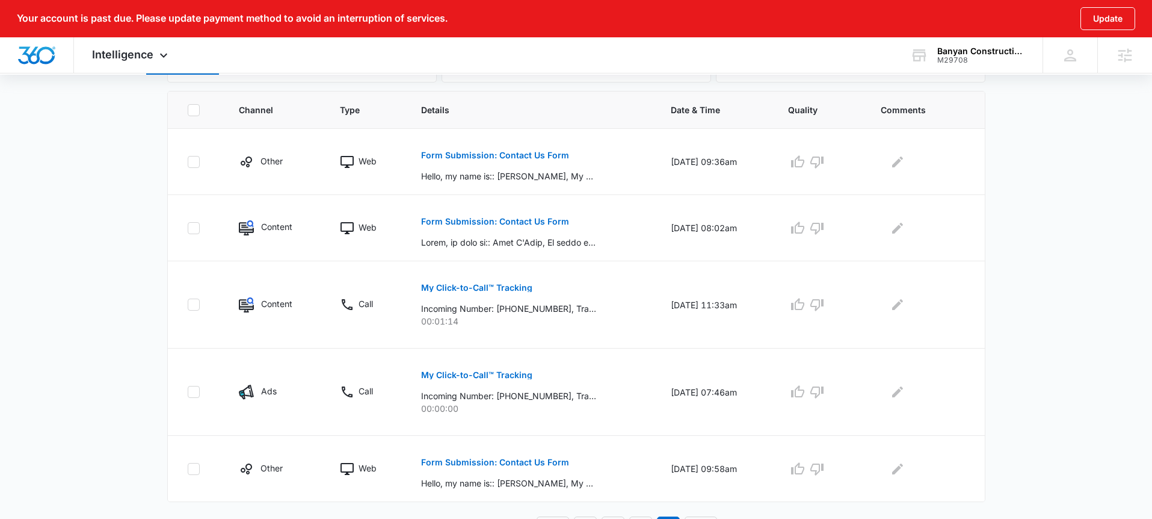
scroll to position [307, 0]
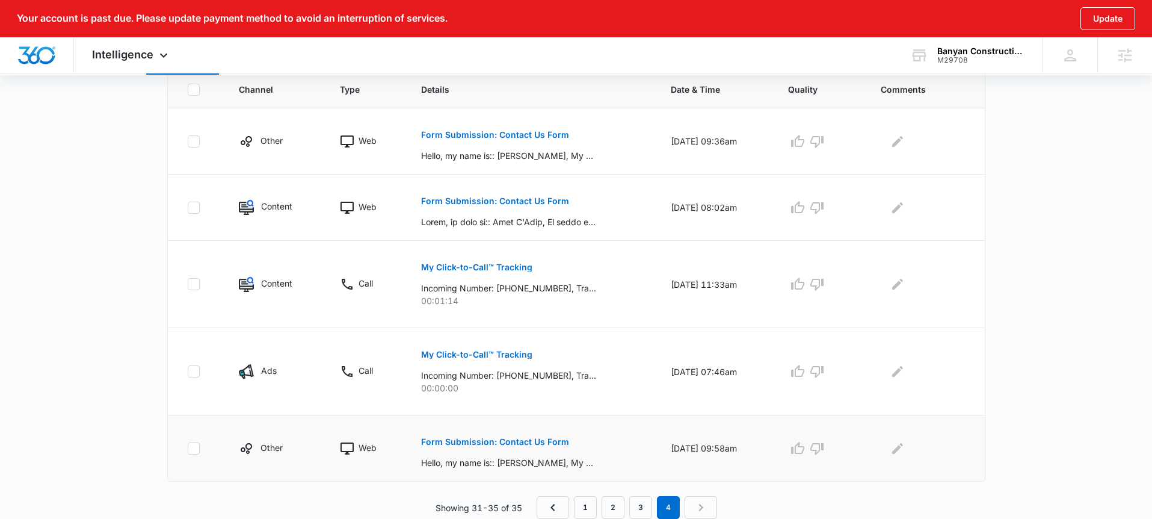
click at [535, 442] on p "Form Submission: Contact Us Form" at bounding box center [495, 441] width 148 height 8
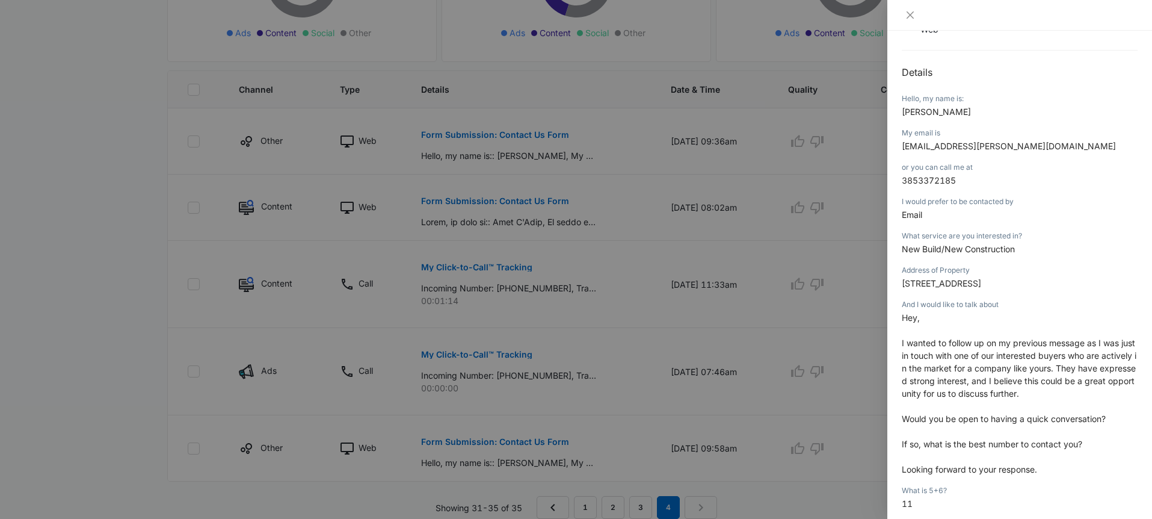
scroll to position [126, 0]
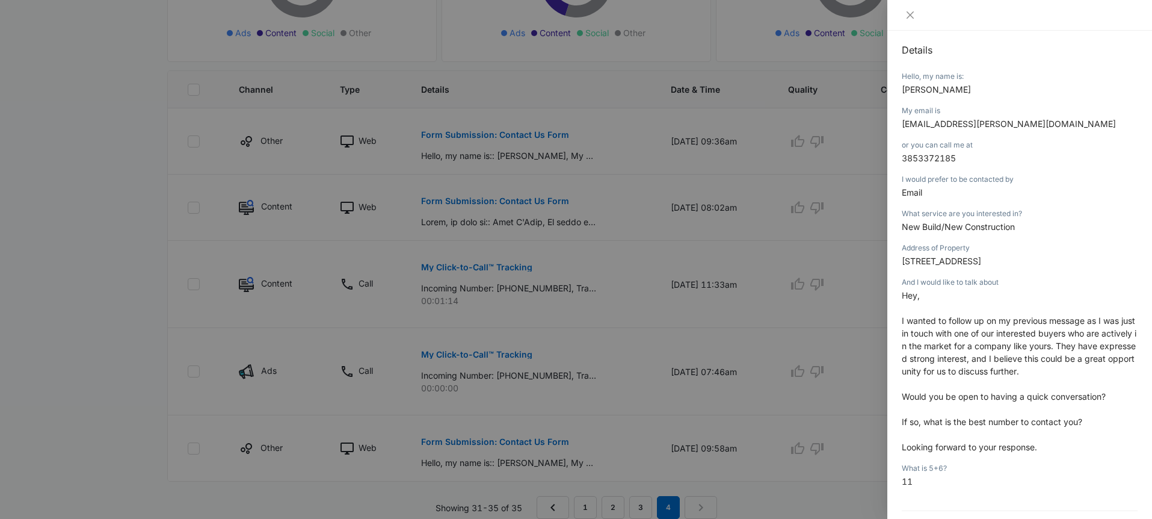
click at [670, 385] on div at bounding box center [576, 259] width 1152 height 519
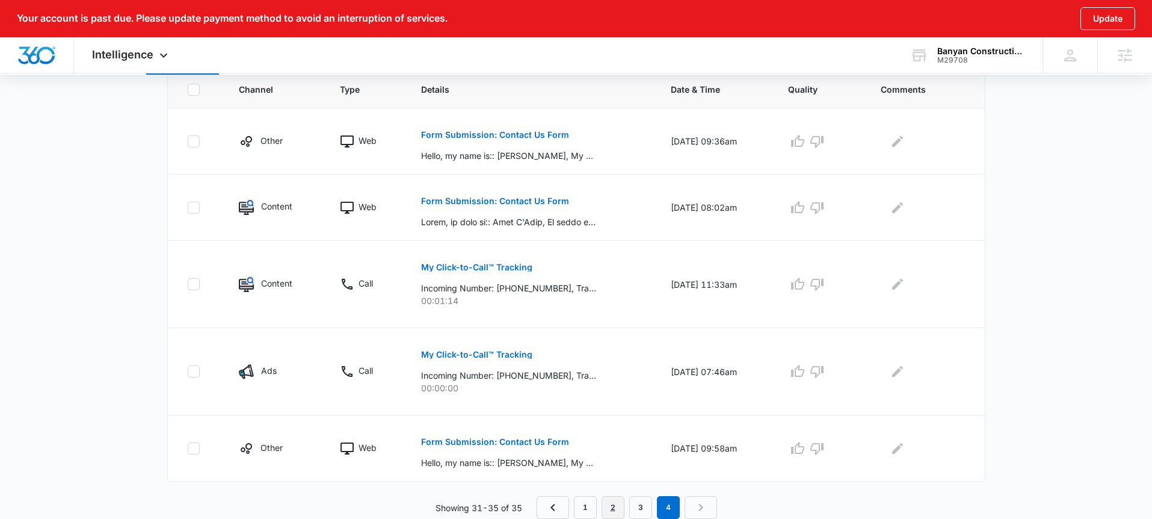
click at [615, 502] on link "2" at bounding box center [613, 507] width 23 height 23
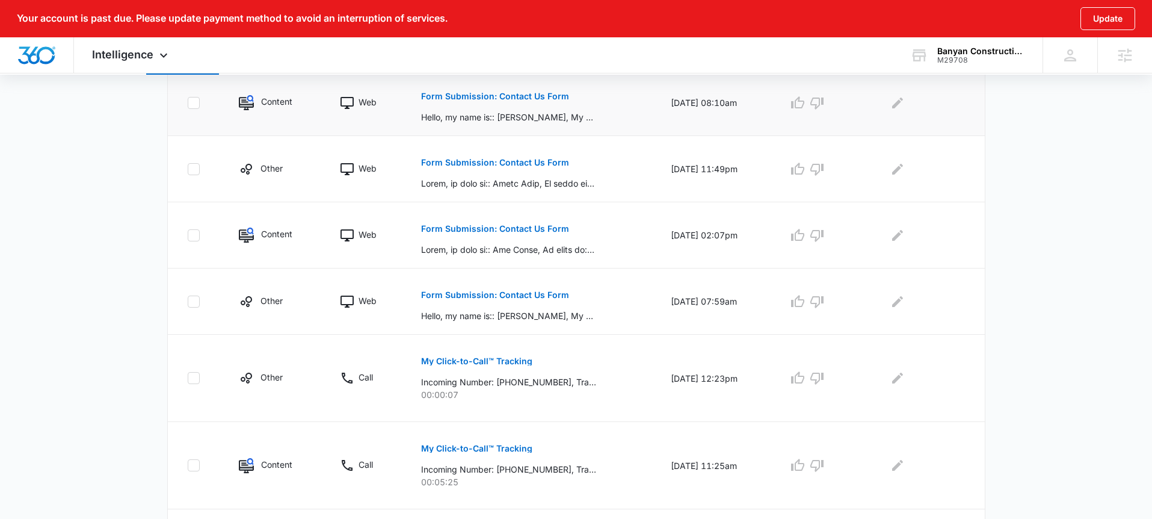
scroll to position [659, 0]
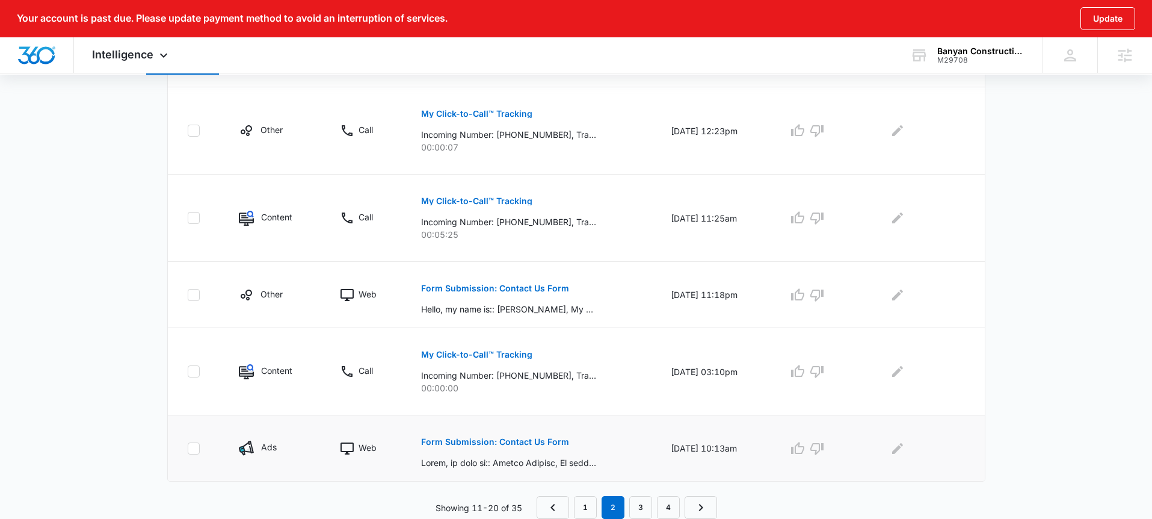
click at [526, 449] on button "Form Submission: Contact Us Form" at bounding box center [495, 441] width 148 height 29
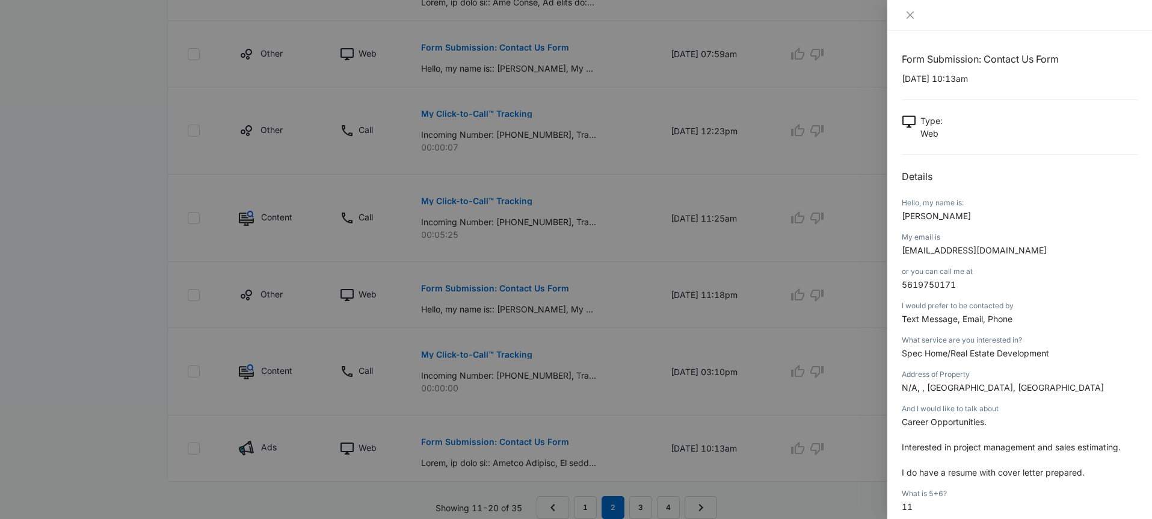
click at [624, 405] on div at bounding box center [576, 259] width 1152 height 519
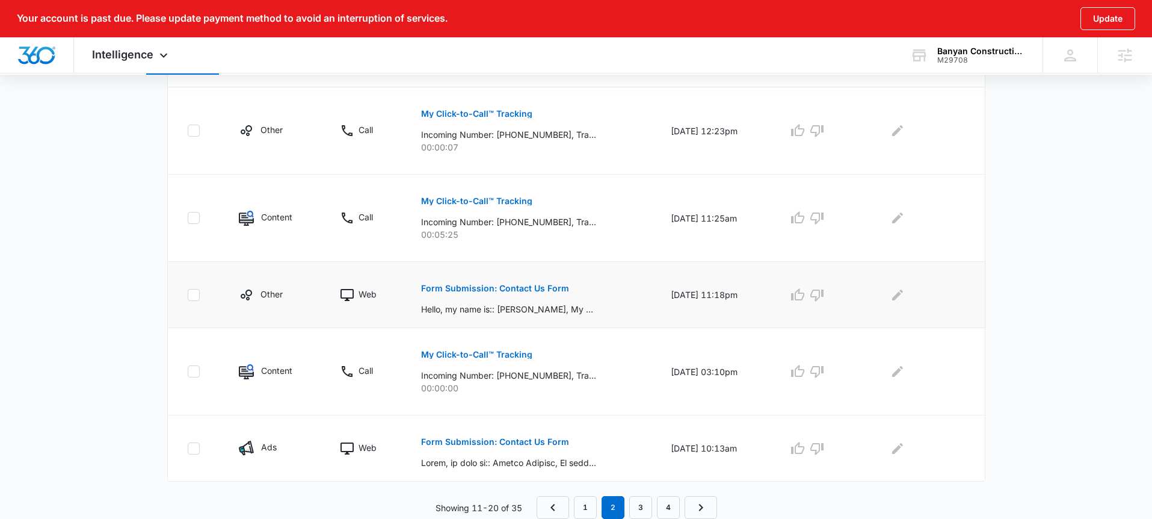
click at [516, 288] on p "Form Submission: Contact Us Form" at bounding box center [495, 288] width 148 height 8
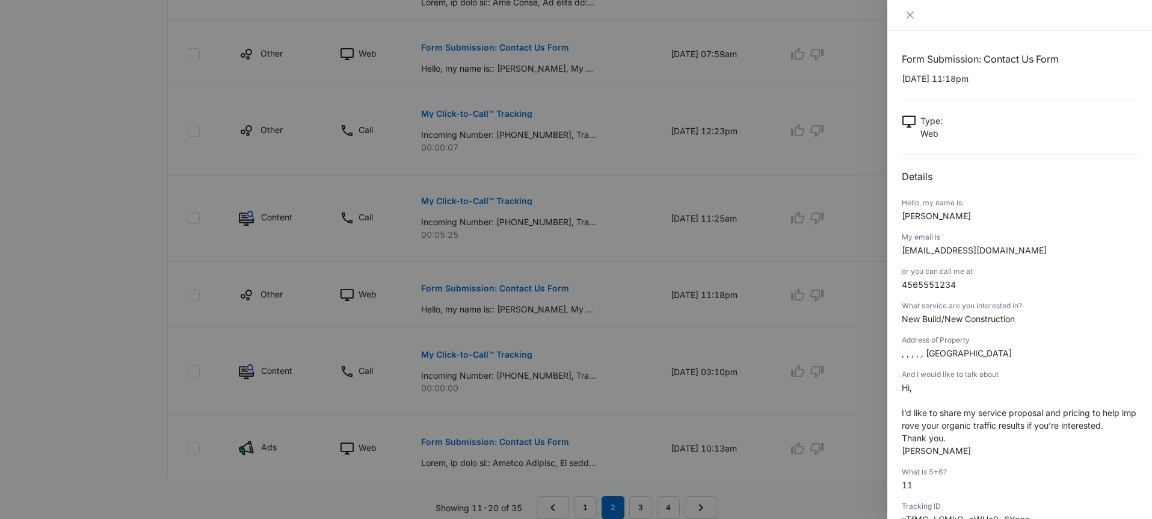
click at [603, 324] on div at bounding box center [576, 259] width 1152 height 519
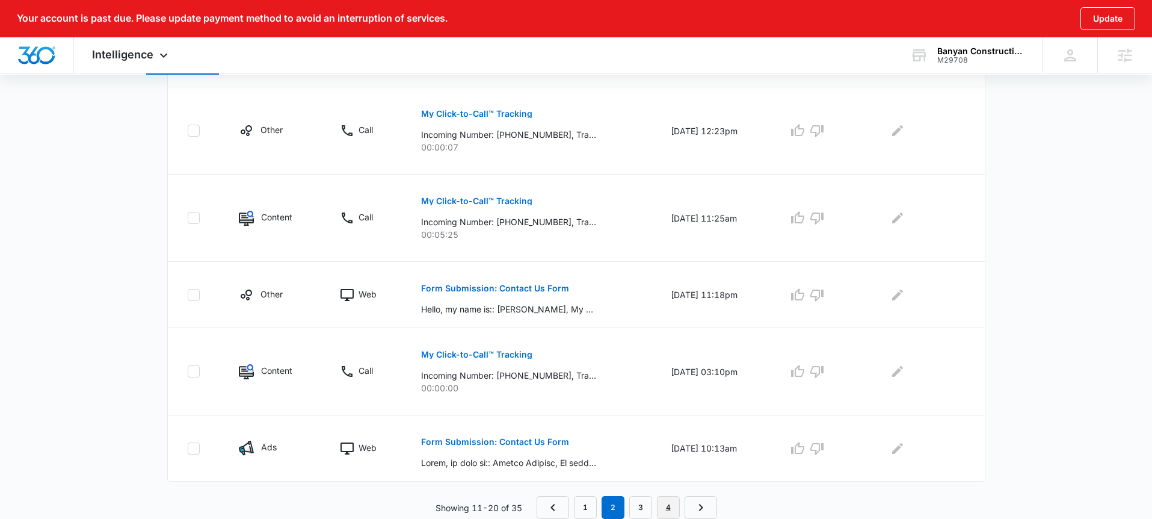
click at [672, 503] on link "4" at bounding box center [668, 507] width 23 height 23
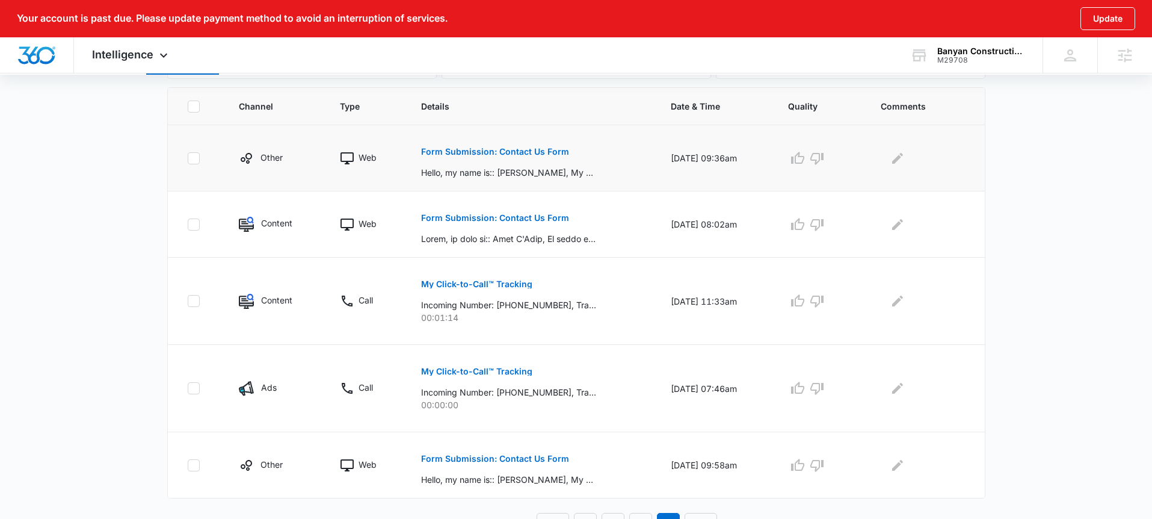
scroll to position [307, 0]
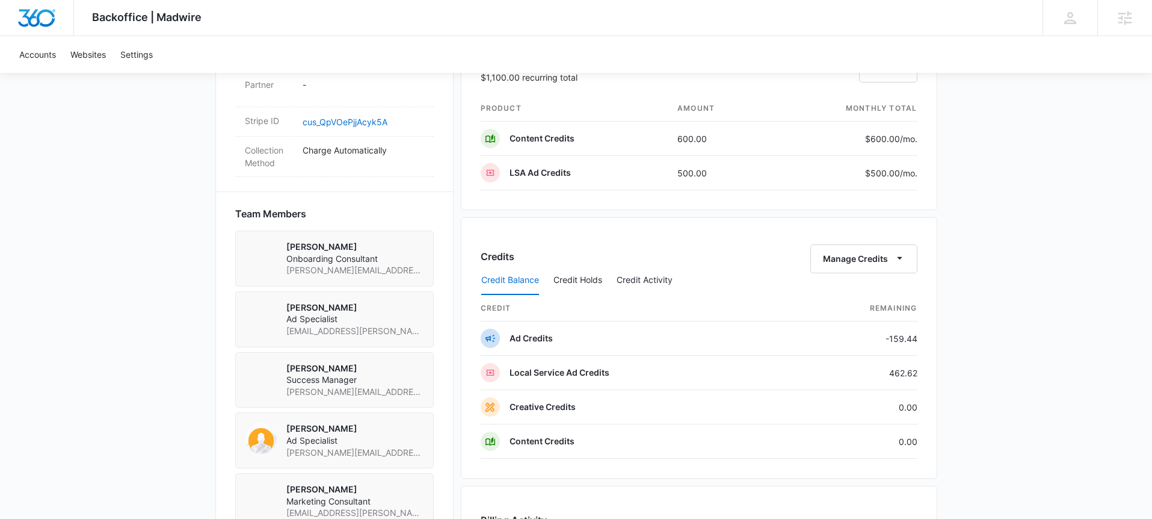
scroll to position [793, 0]
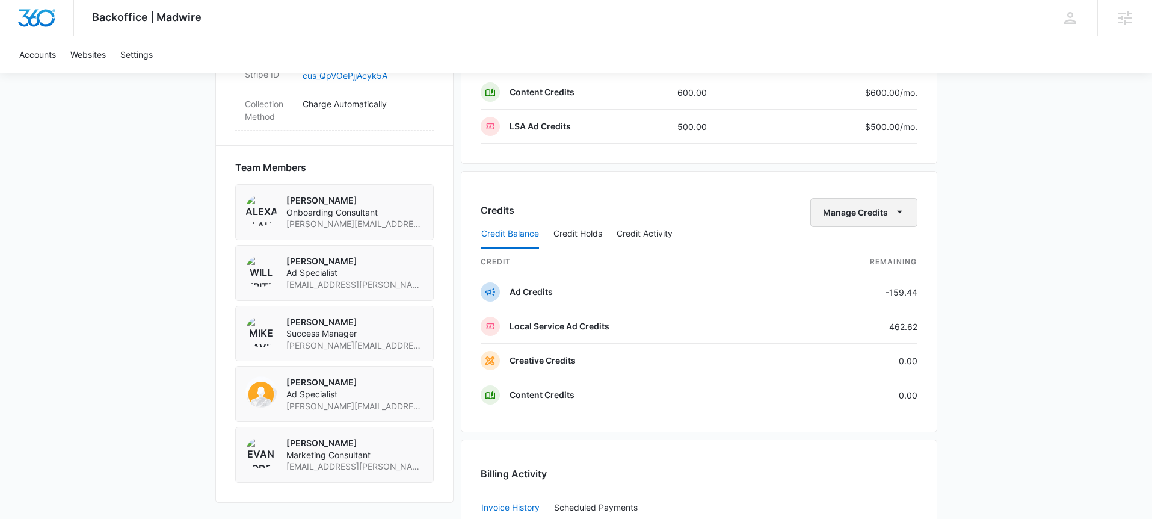
click at [884, 215] on button "Manage Credits" at bounding box center [863, 212] width 107 height 29
click at [877, 250] on div "Transfer Credits" at bounding box center [856, 251] width 63 height 8
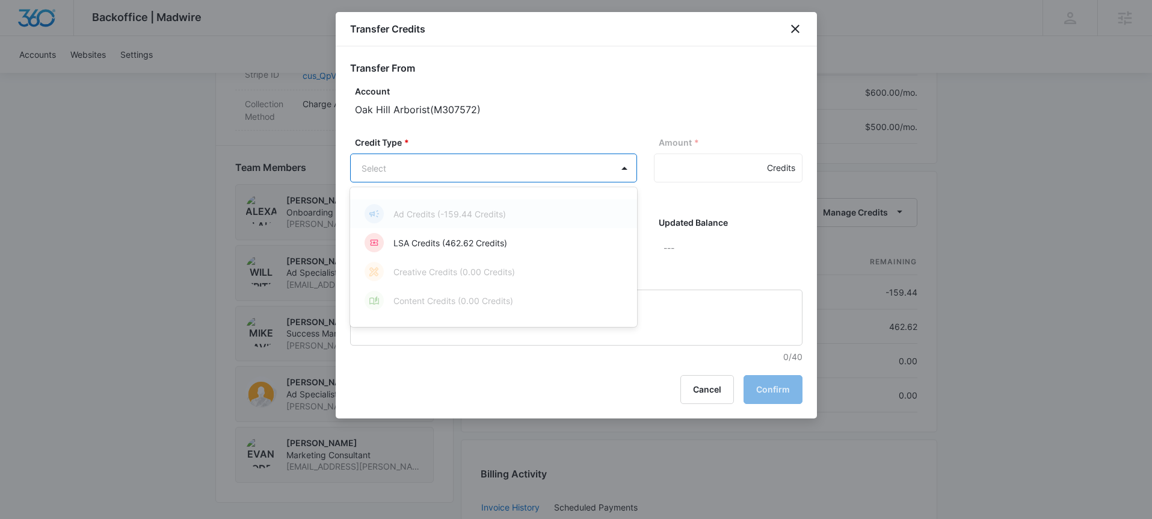
click at [596, 164] on body "Backoffice | Madwire Apps Settings MD [PERSON_NAME] [PERSON_NAME][EMAIL_ADDRESS…" at bounding box center [576, 35] width 1152 height 1656
click at [484, 242] on p "LSA Credits (462.62 Credits)" at bounding box center [450, 242] width 114 height 13
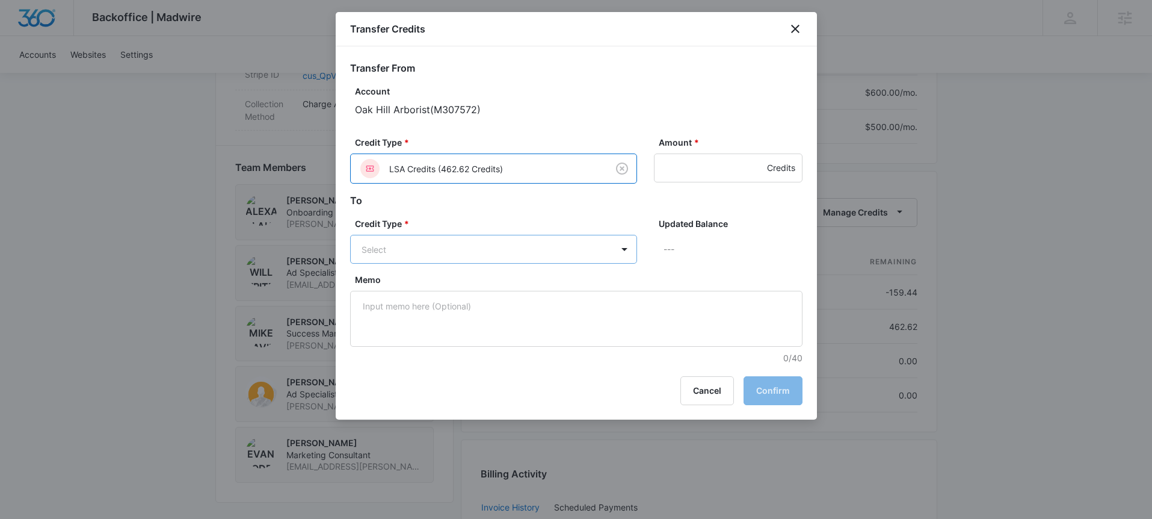
click at [536, 245] on body "Backoffice | Madwire Apps Settings MD [PERSON_NAME] [PERSON_NAME][EMAIL_ADDRESS…" at bounding box center [576, 35] width 1152 height 1656
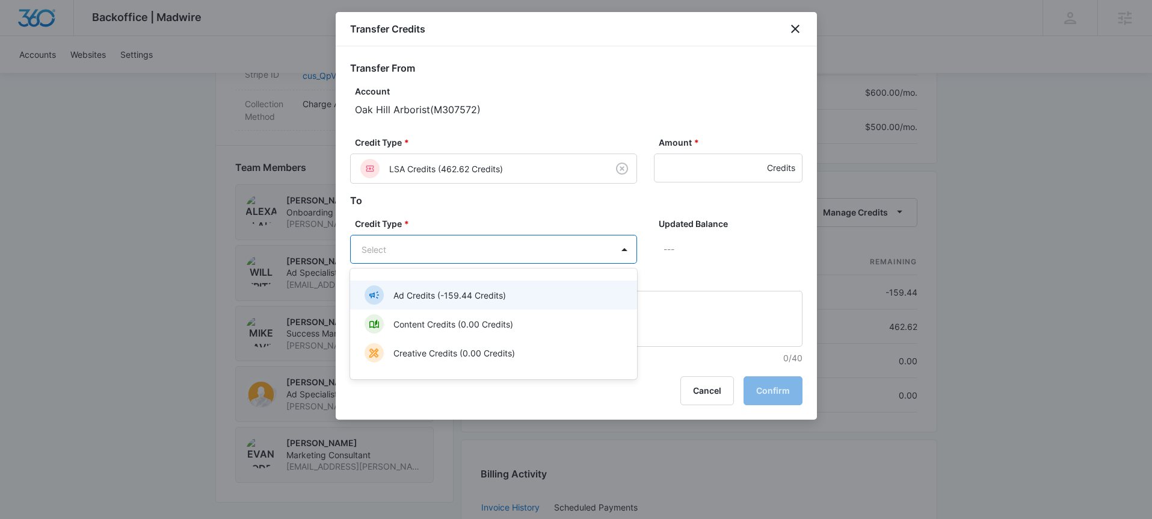
click at [526, 286] on div "Ad Credits (-159.44 Credits)" at bounding box center [493, 294] width 256 height 19
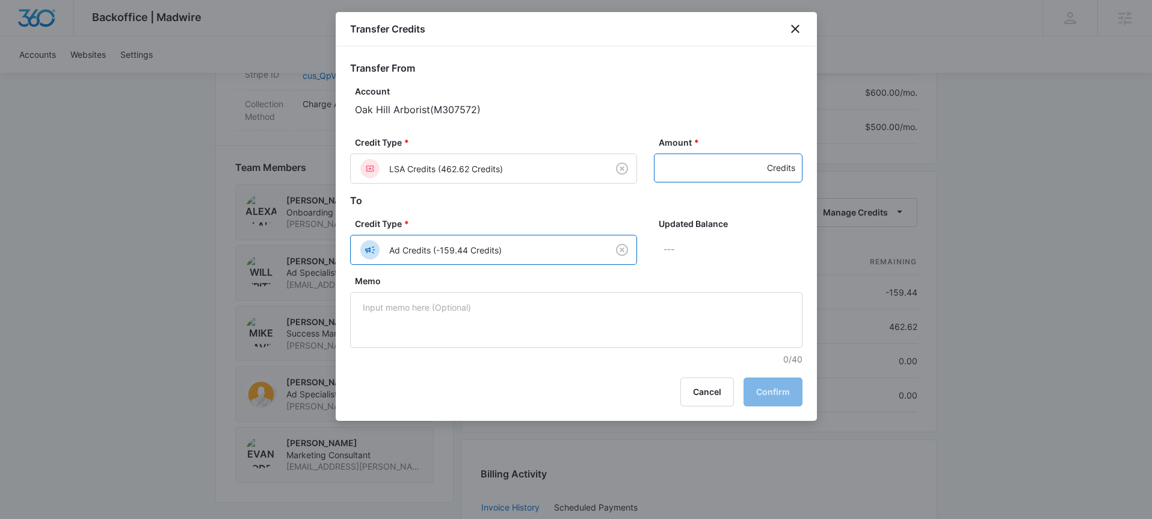
click at [696, 171] on input "Amount *" at bounding box center [728, 167] width 149 height 29
type input "159.44"
click at [758, 377] on button "Confirm" at bounding box center [773, 391] width 59 height 29
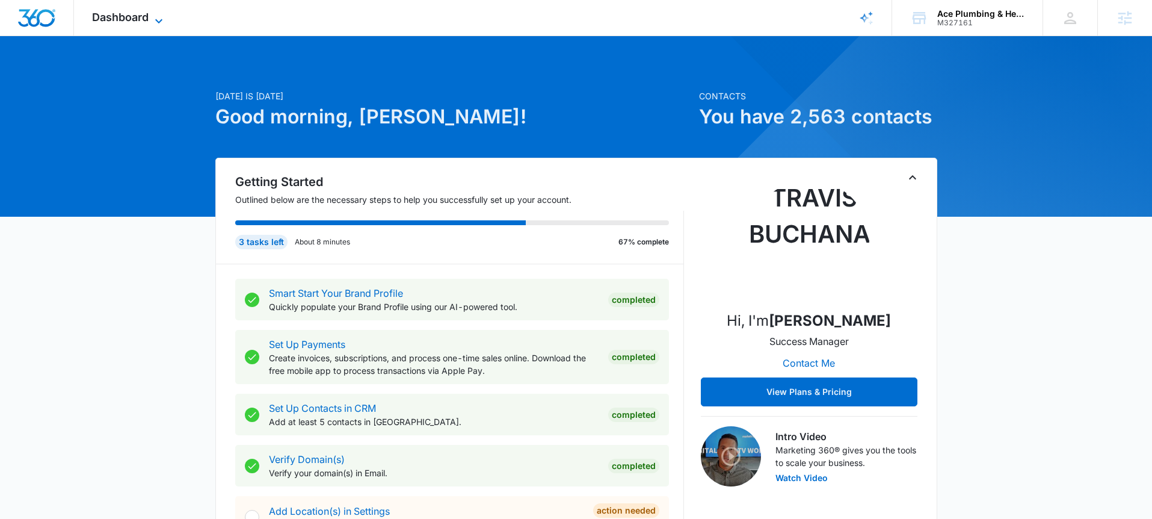
click at [160, 19] on icon at bounding box center [159, 21] width 14 height 14
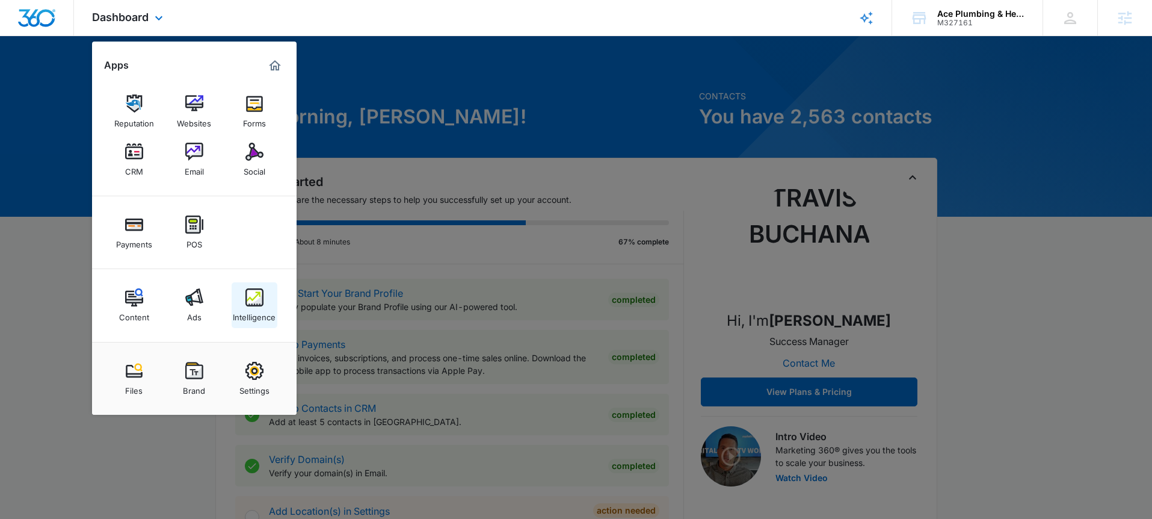
click at [261, 311] on div "Intelligence" at bounding box center [254, 314] width 43 height 16
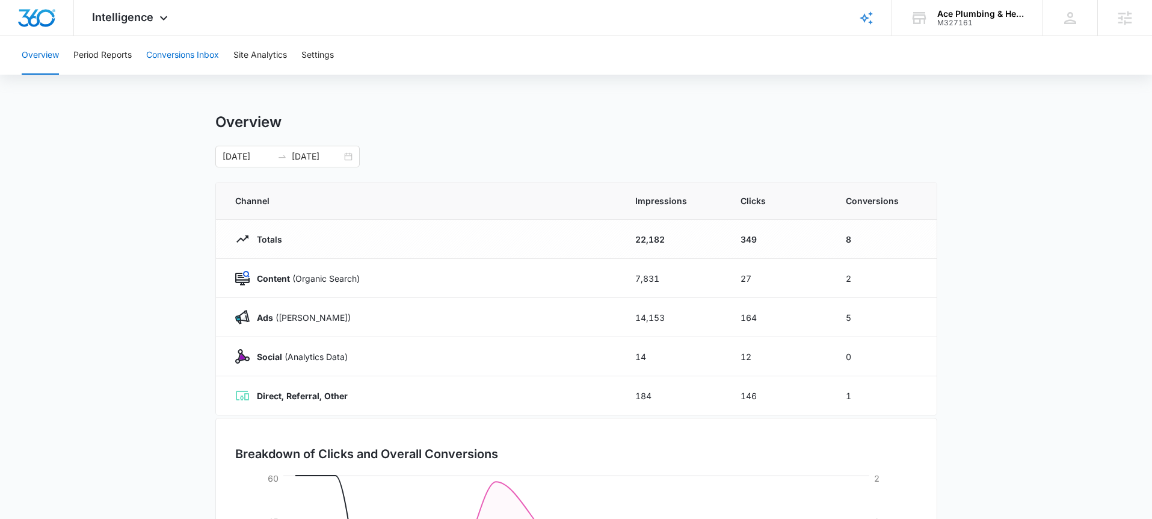
click at [169, 54] on button "Conversions Inbox" at bounding box center [182, 55] width 73 height 39
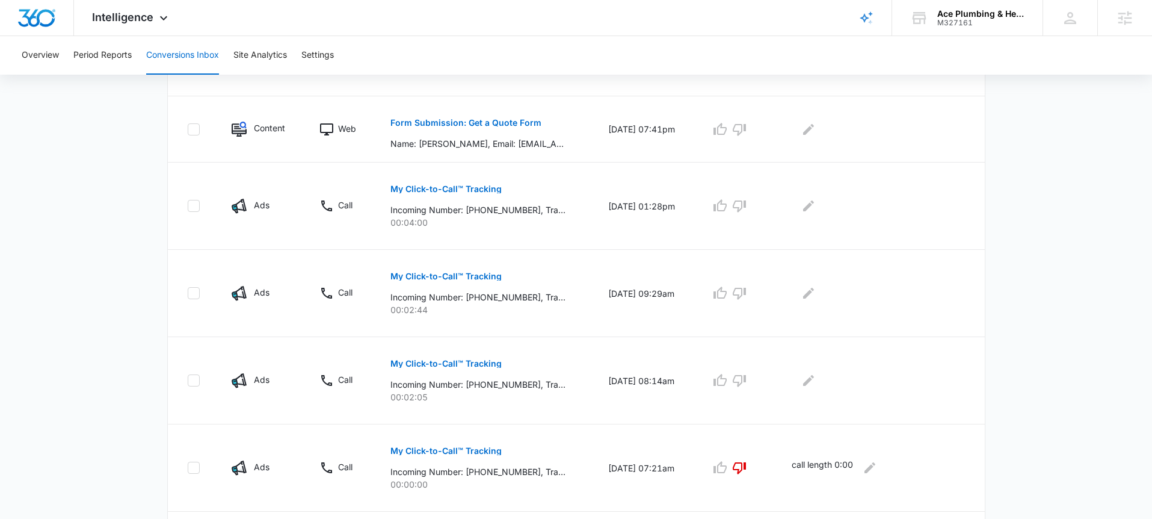
scroll to position [749, 0]
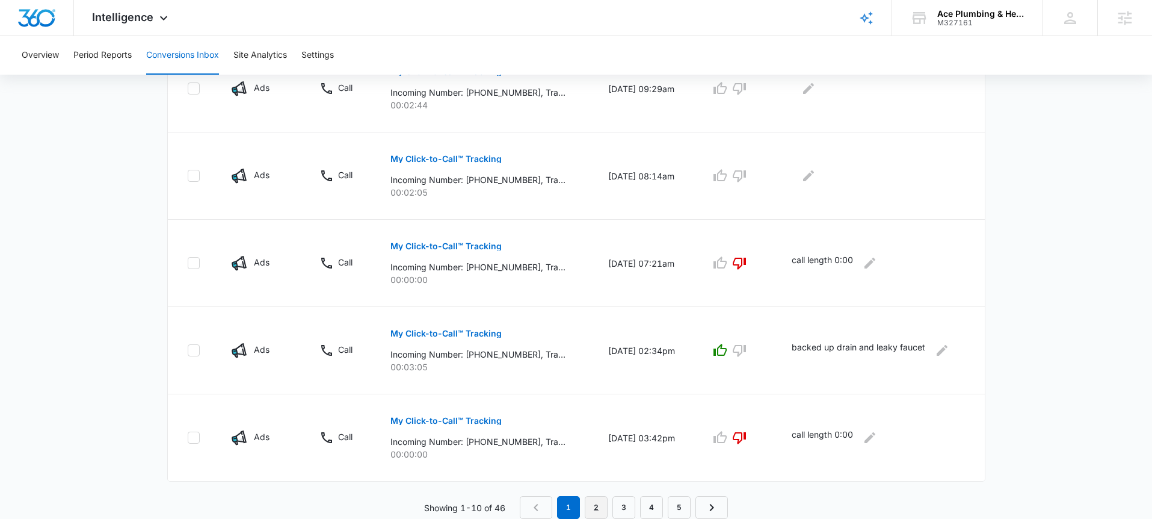
click at [593, 508] on link "2" at bounding box center [596, 507] width 23 height 23
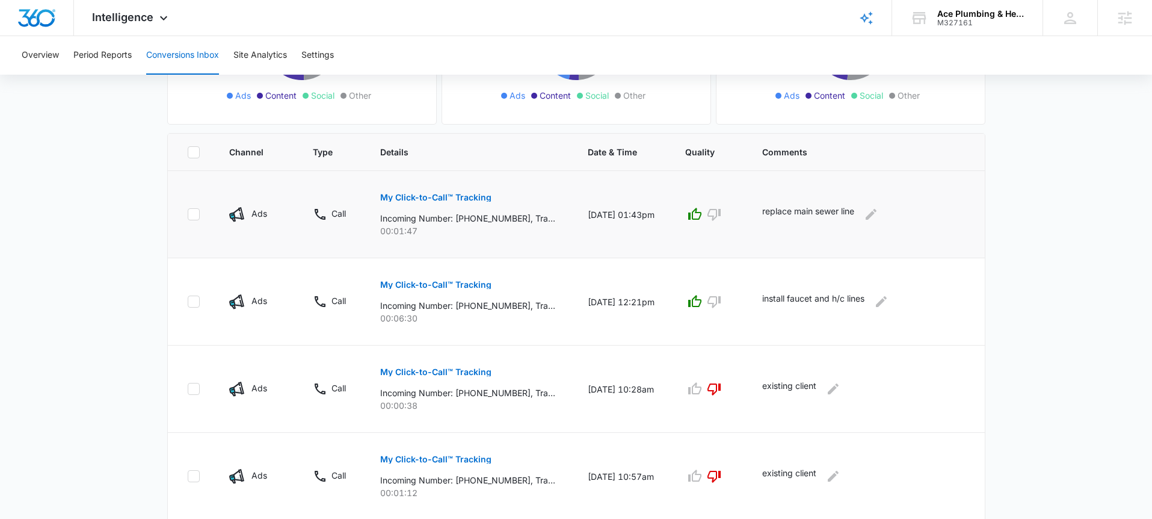
scroll to position [221, 0]
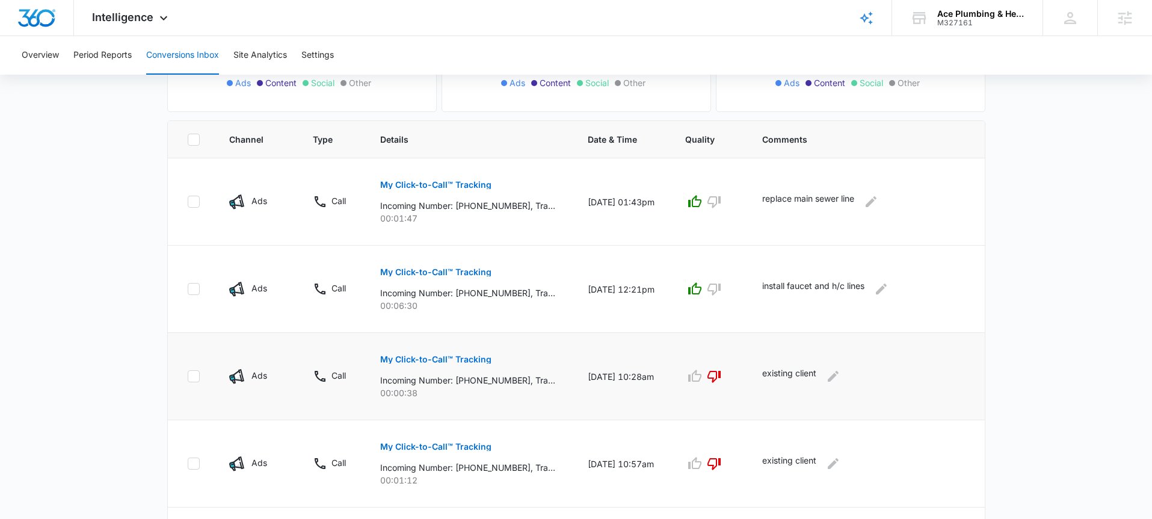
click at [470, 362] on p "My Click-to-Call™ Tracking" at bounding box center [435, 359] width 111 height 8
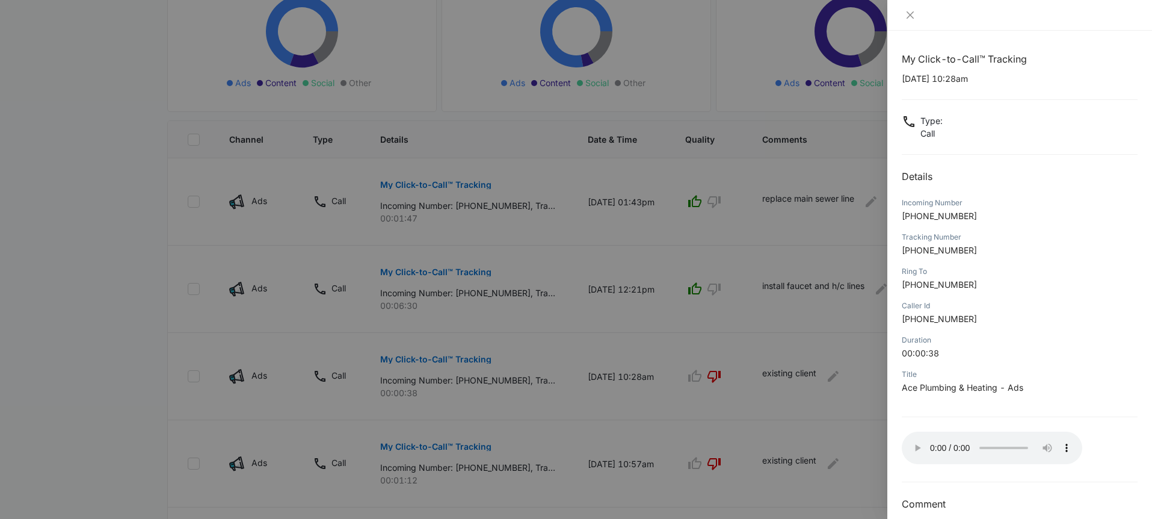
click at [594, 268] on div at bounding box center [576, 259] width 1152 height 519
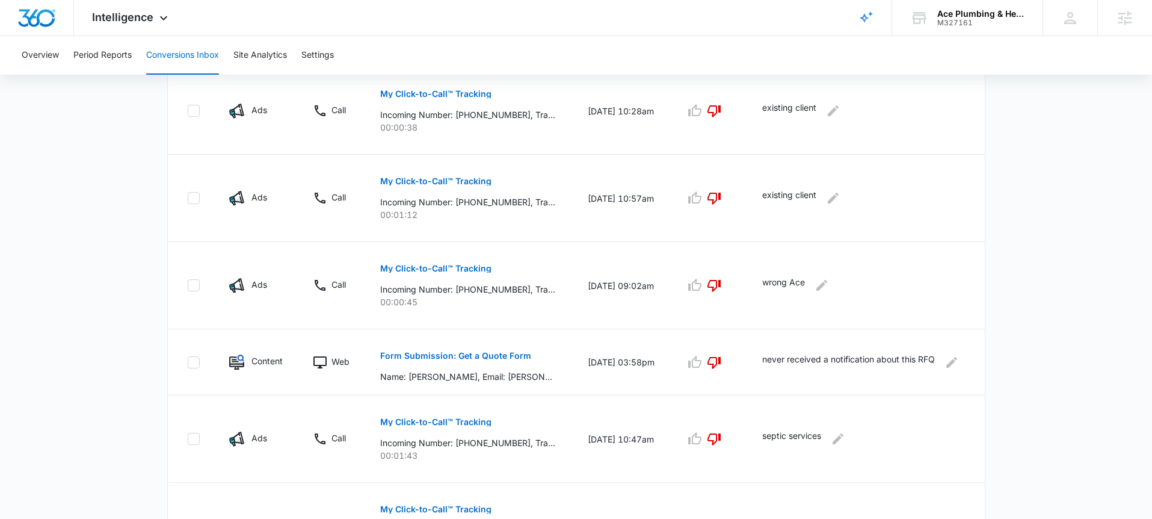
scroll to position [497, 0]
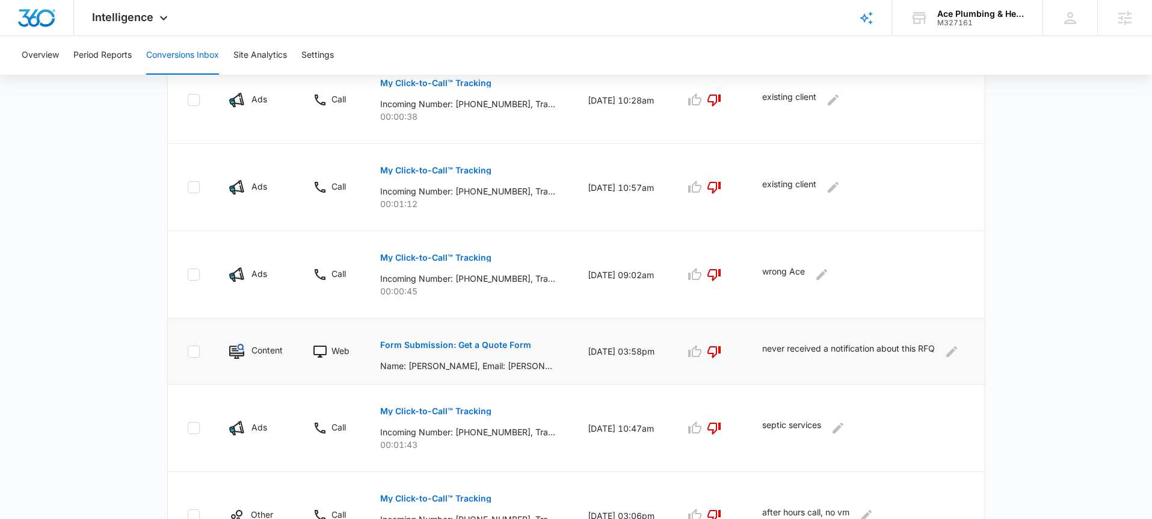
click at [504, 344] on p "Form Submission: Get a Quote Form" at bounding box center [455, 344] width 151 height 8
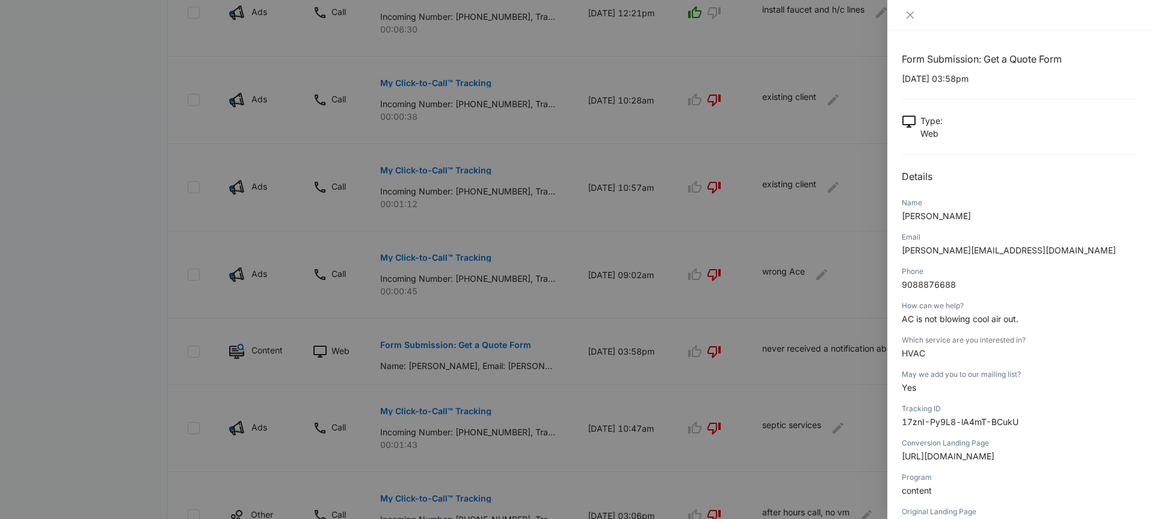
click at [828, 202] on div at bounding box center [576, 259] width 1152 height 519
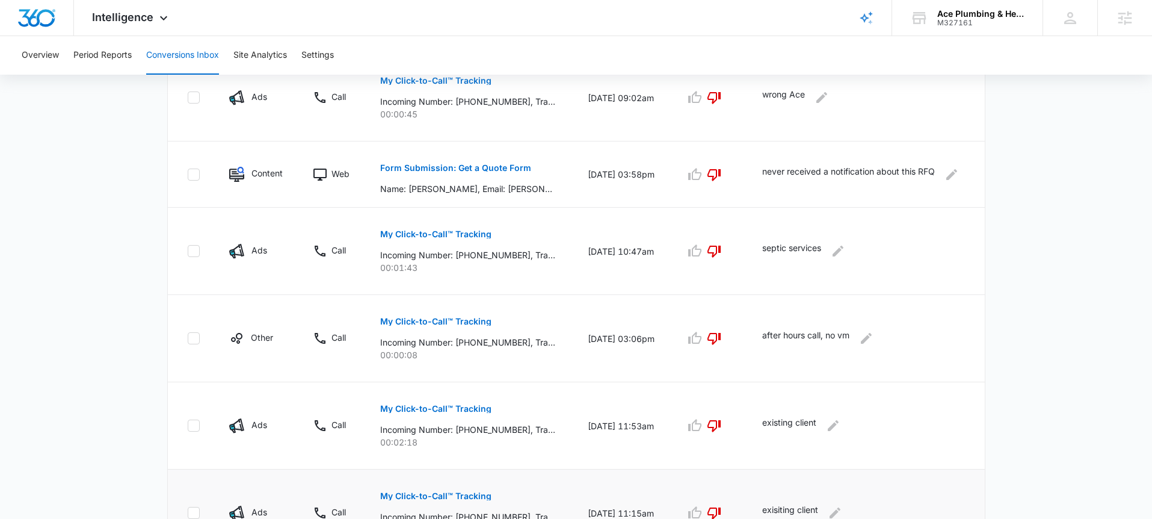
scroll to position [749, 0]
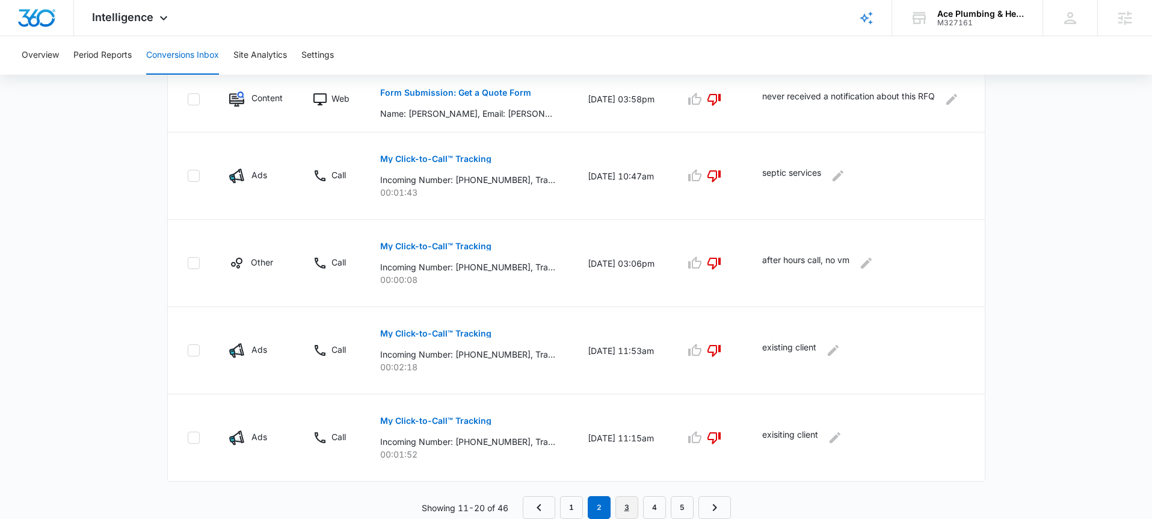
click at [626, 508] on link "3" at bounding box center [626, 507] width 23 height 23
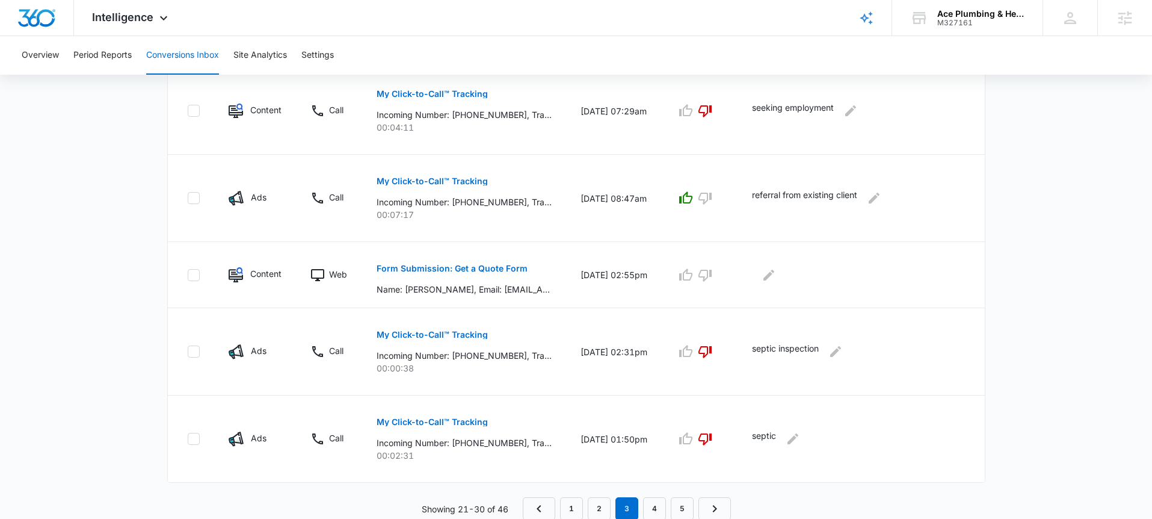
scroll to position [728, 0]
click at [573, 509] on link "1" at bounding box center [571, 507] width 23 height 23
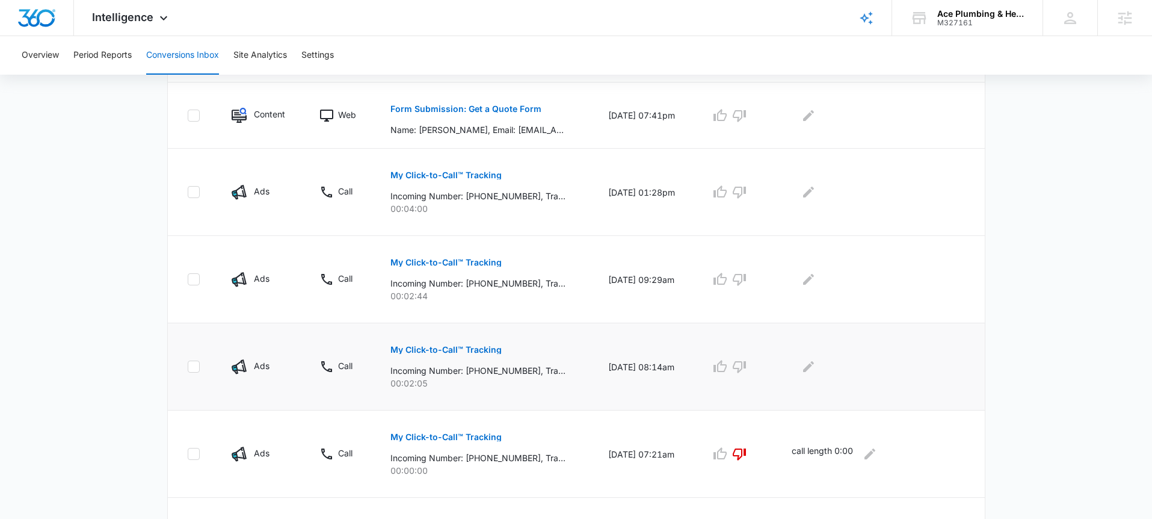
scroll to position [749, 0]
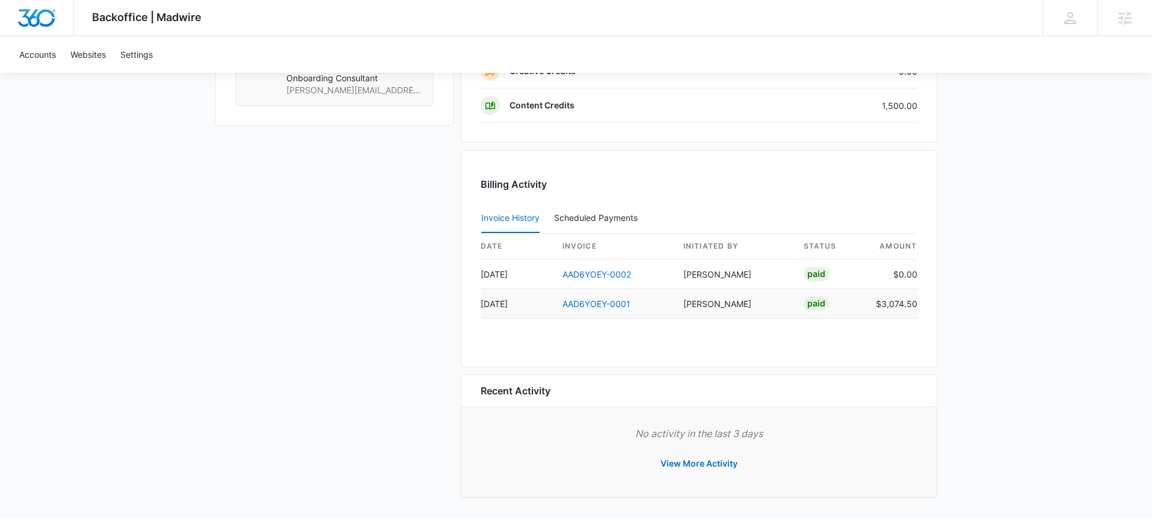
scroll to position [1050, 0]
click at [614, 300] on link "AAD6YOEY-0001" at bounding box center [596, 302] width 68 height 10
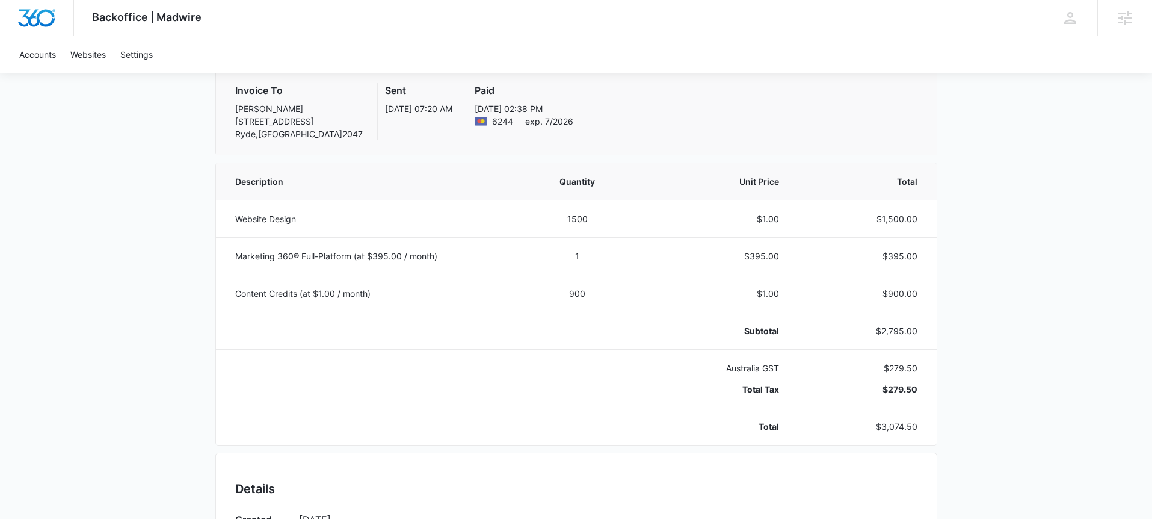
scroll to position [163, 0]
